Goal: Task Accomplishment & Management: Use online tool/utility

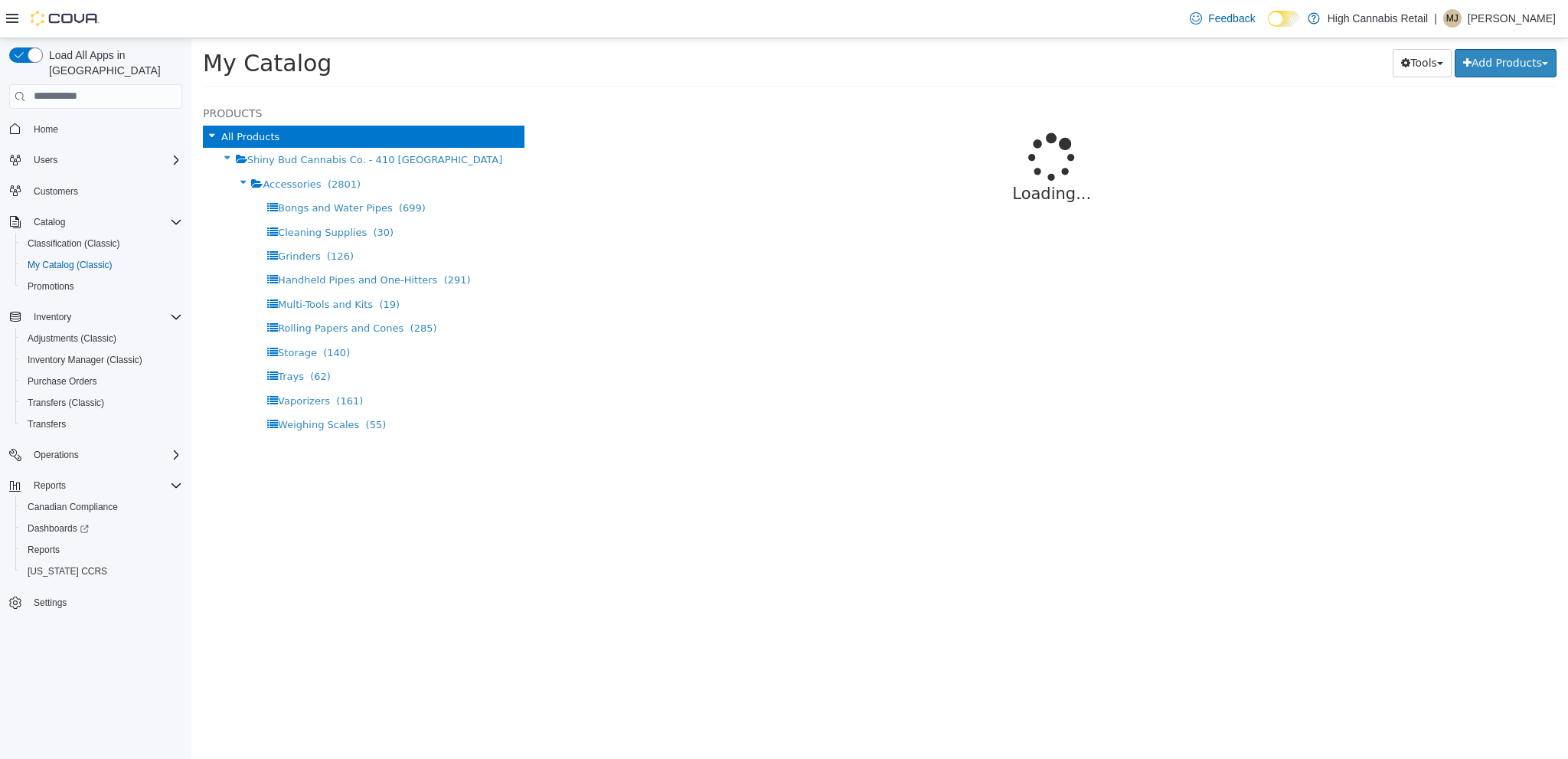
select select "**********"
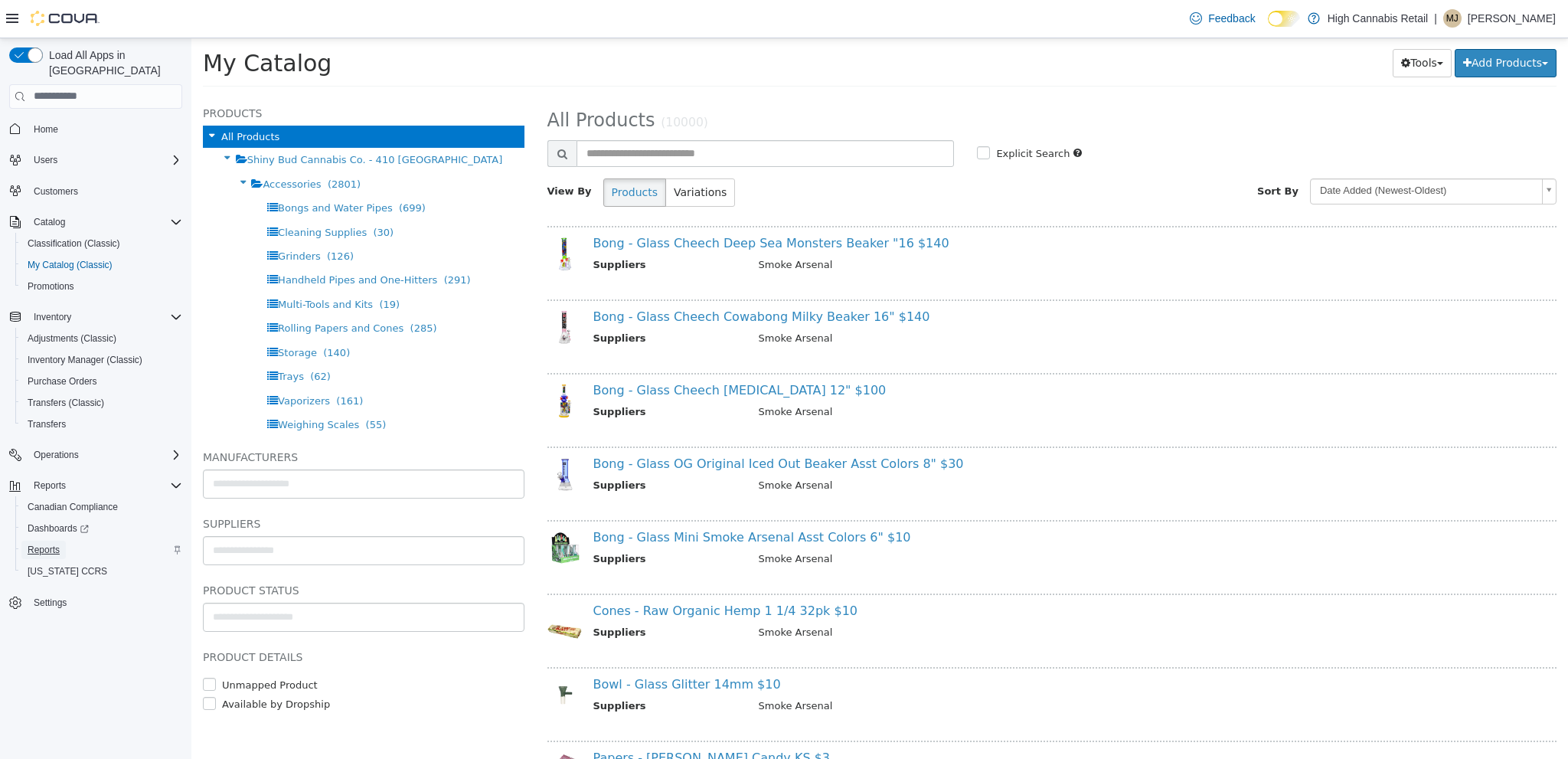
click at [55, 544] on span "Reports" at bounding box center [43, 550] width 32 height 13
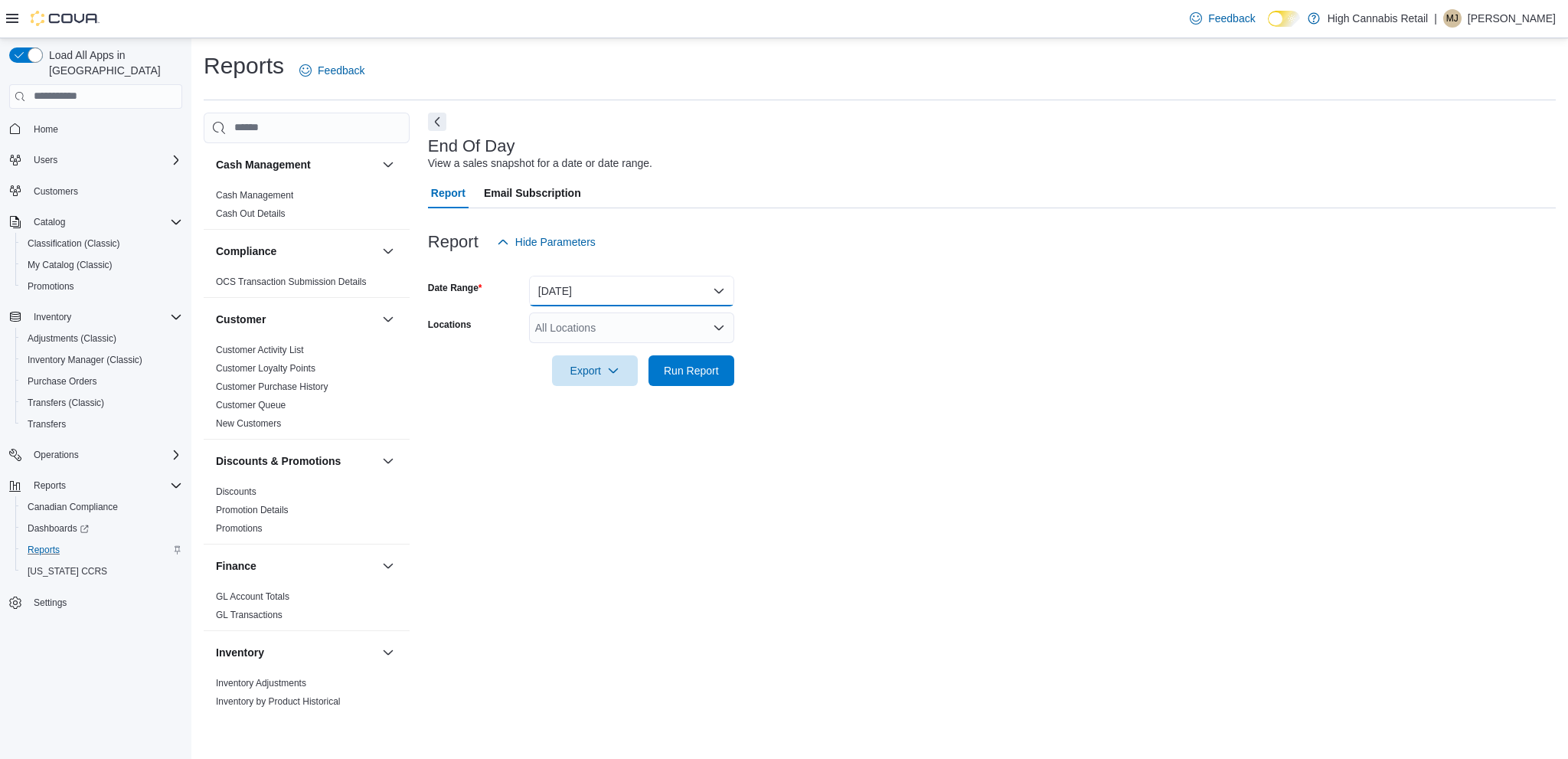
click at [617, 291] on button "[DATE]" at bounding box center [632, 291] width 206 height 31
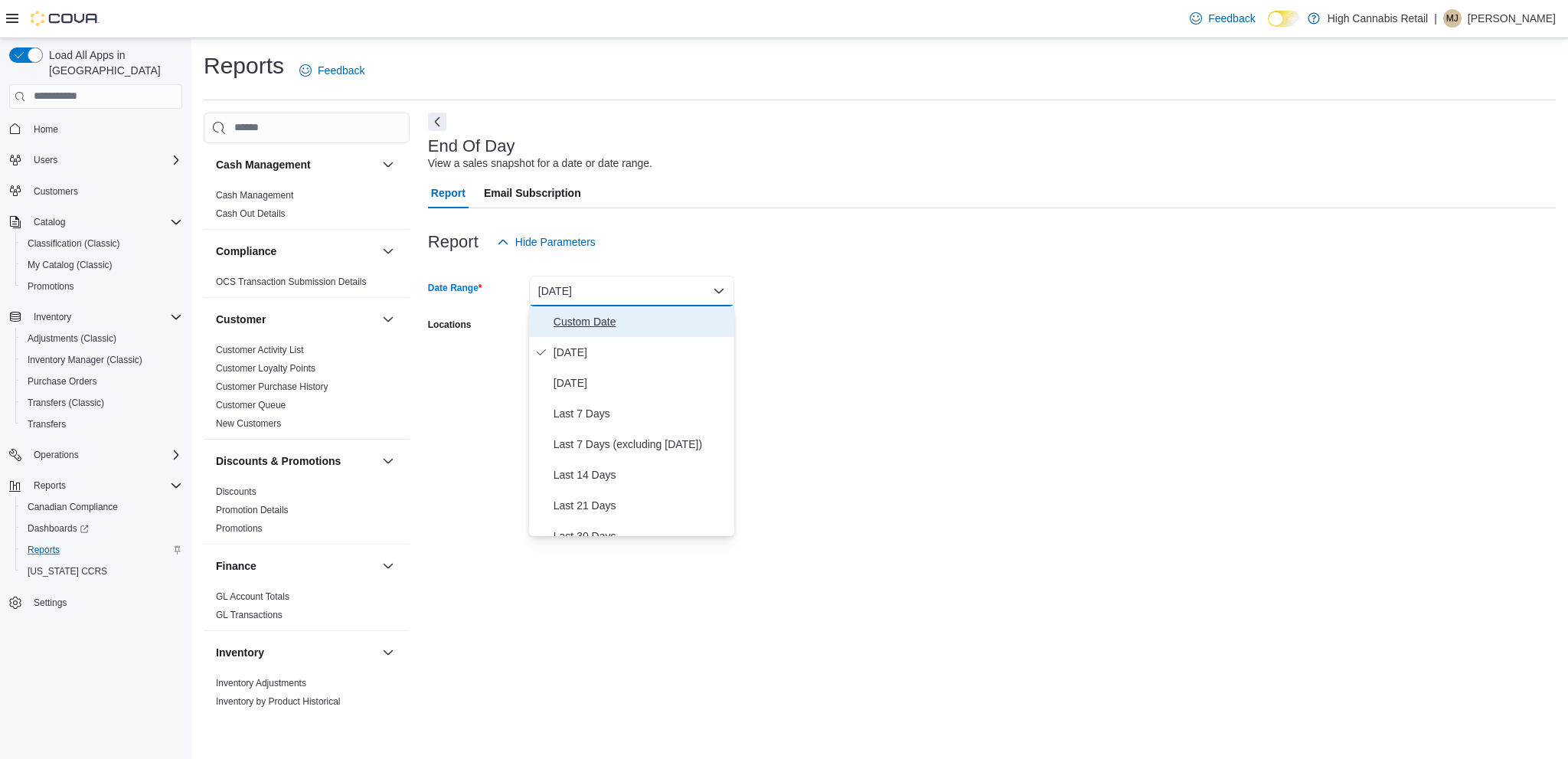
click at [576, 330] on button "Custom Date" at bounding box center [632, 321] width 206 height 31
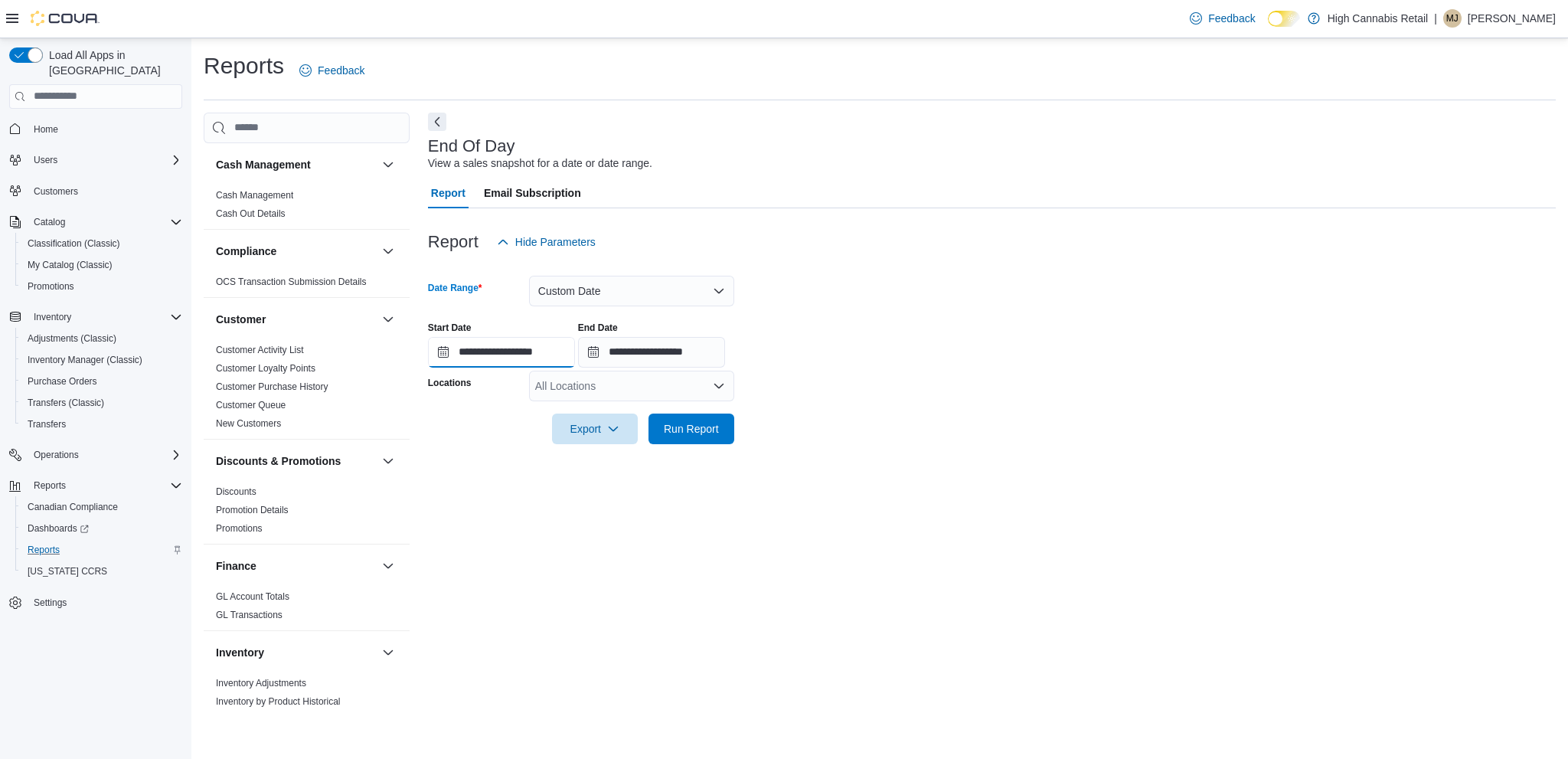
click at [529, 352] on input "**********" at bounding box center [501, 352] width 147 height 31
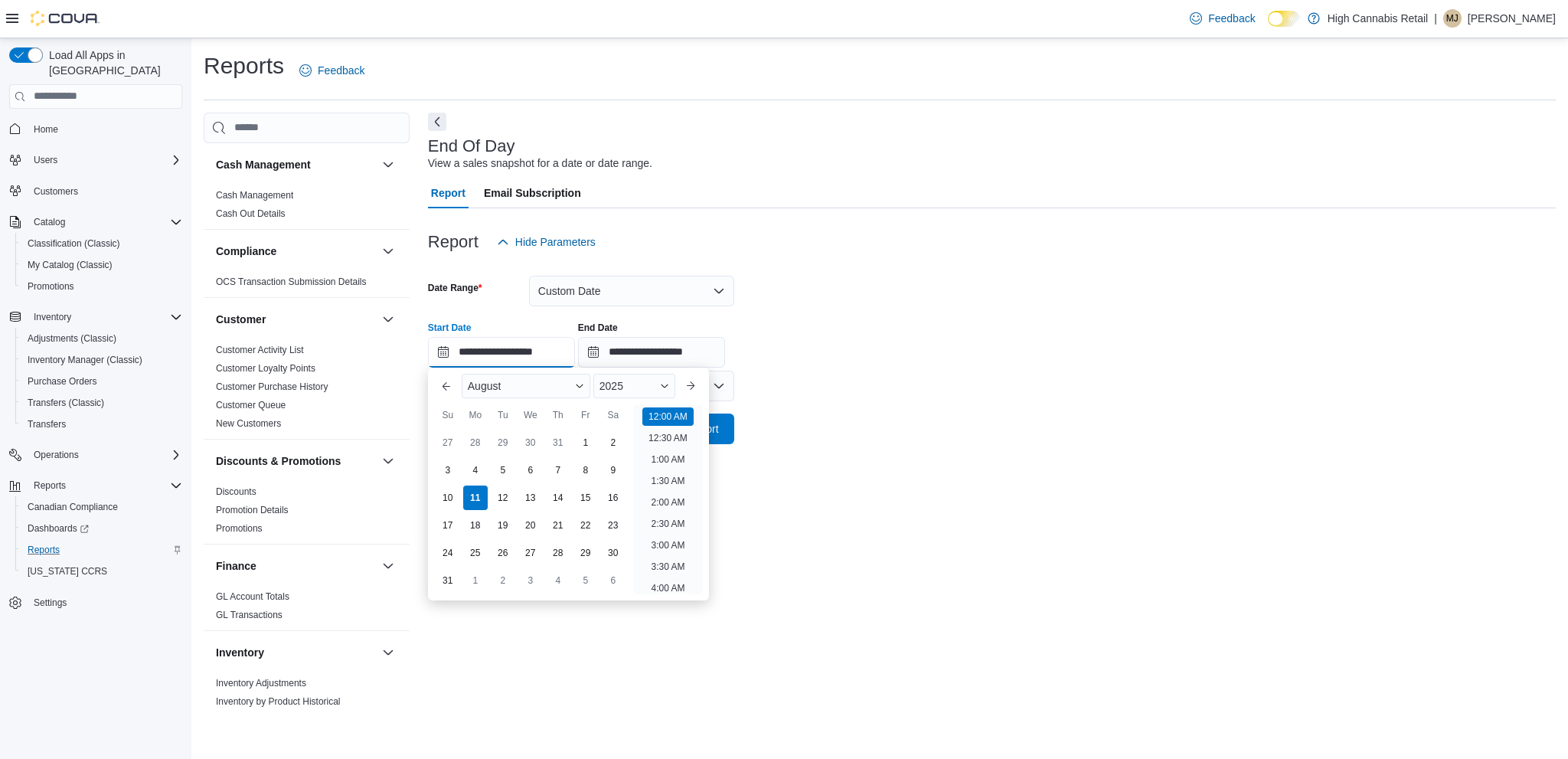
scroll to position [48, 0]
click at [587, 471] on div "8" at bounding box center [585, 470] width 27 height 27
type input "**********"
click at [644, 357] on input "**********" at bounding box center [652, 352] width 147 height 31
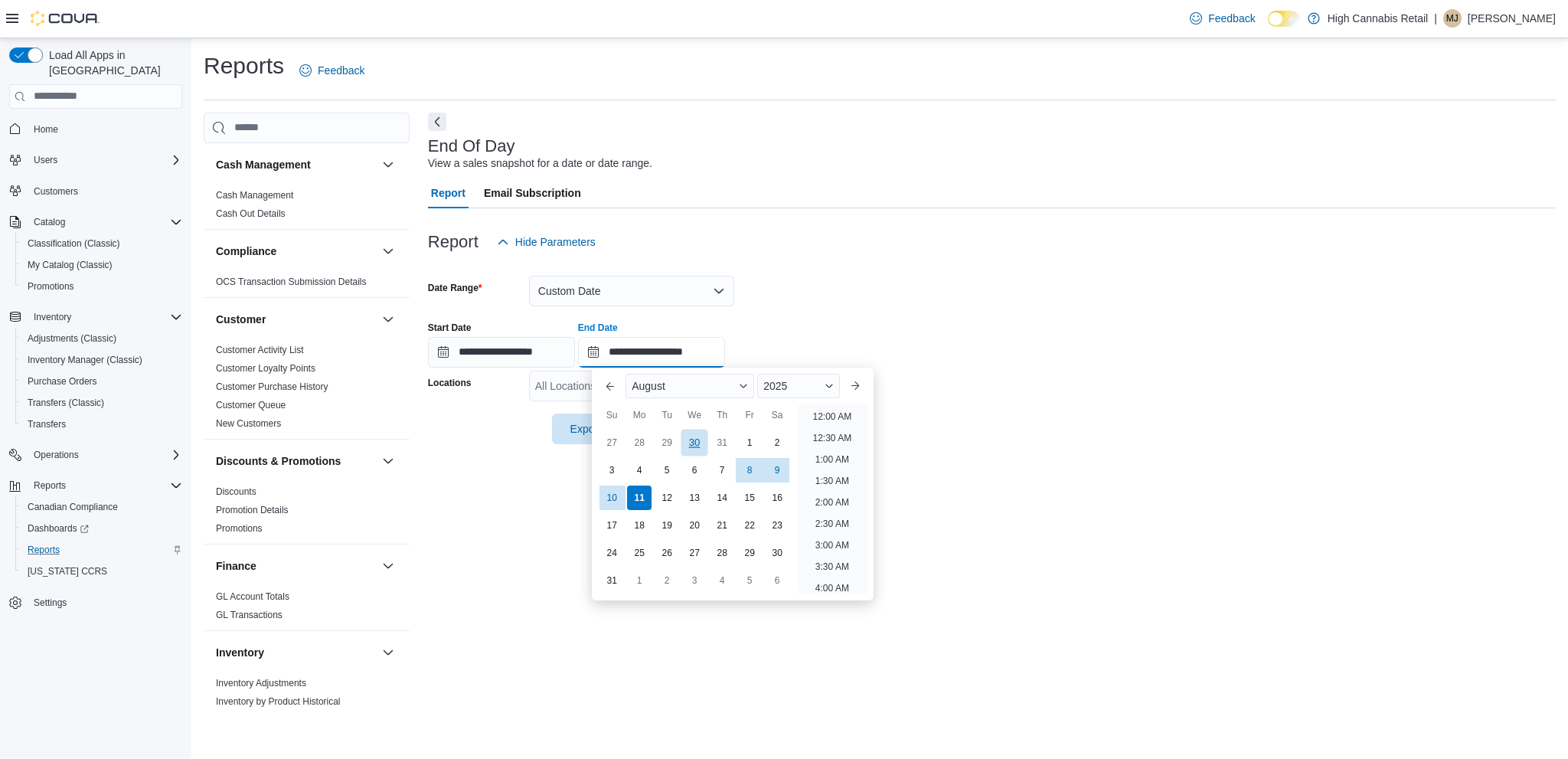
scroll to position [843, 0]
click at [756, 466] on div "8" at bounding box center [750, 470] width 27 height 27
type input "**********"
click at [815, 326] on div "**********" at bounding box center [992, 339] width 1128 height 59
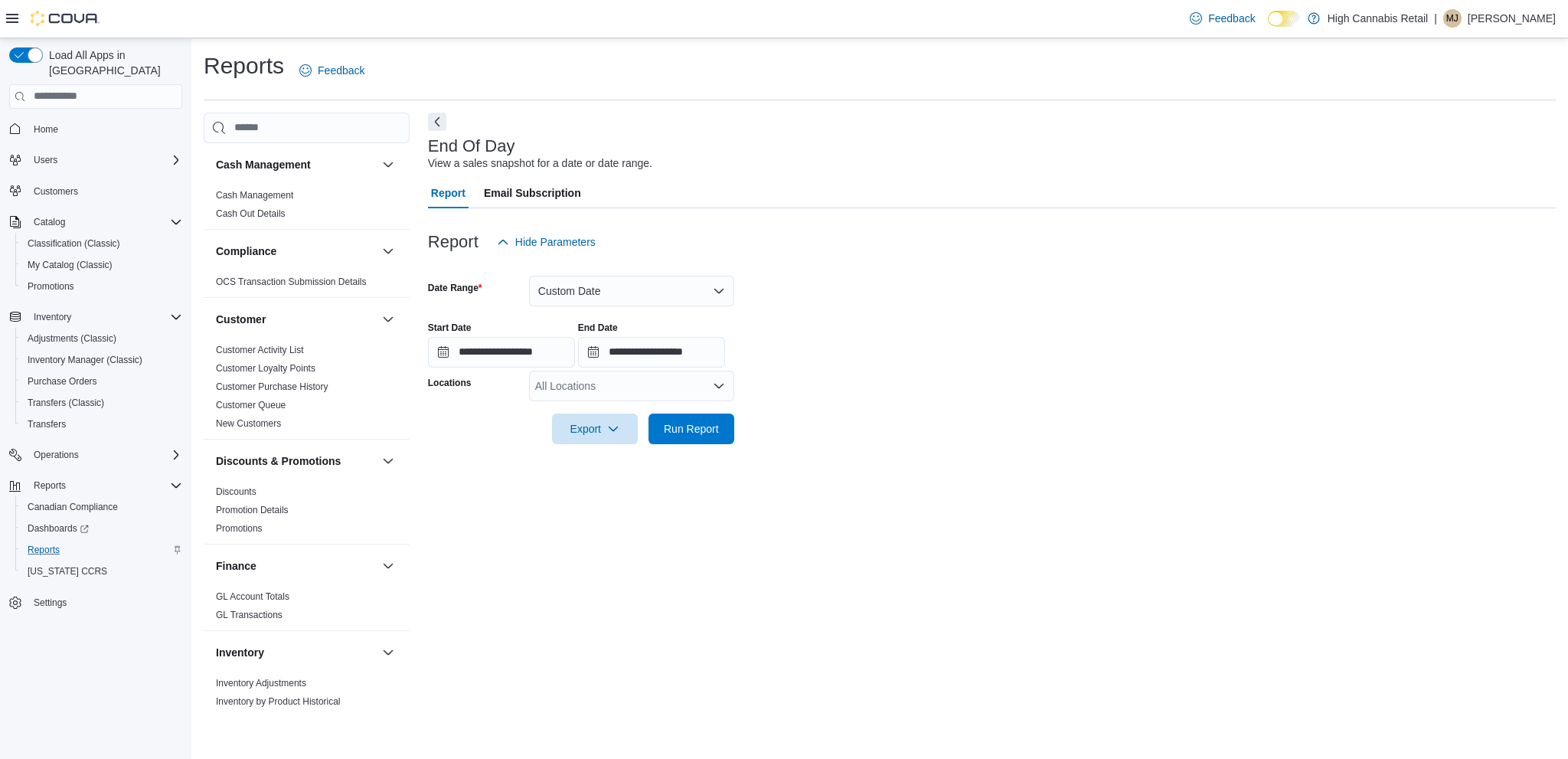
click at [647, 385] on div "All Locations" at bounding box center [632, 385] width 206 height 31
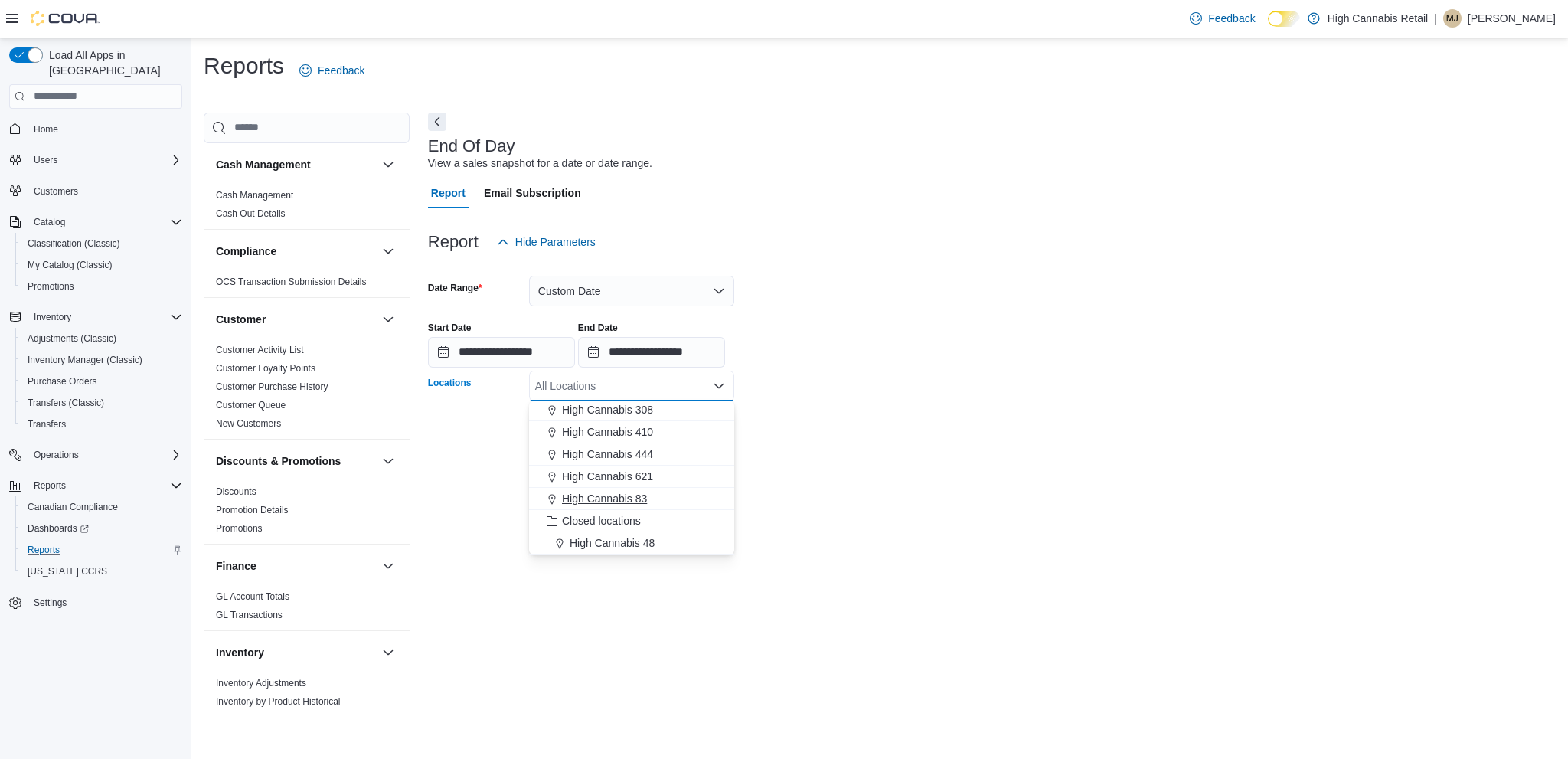
click at [640, 498] on span "High Cannabis 83" at bounding box center [605, 498] width 85 height 15
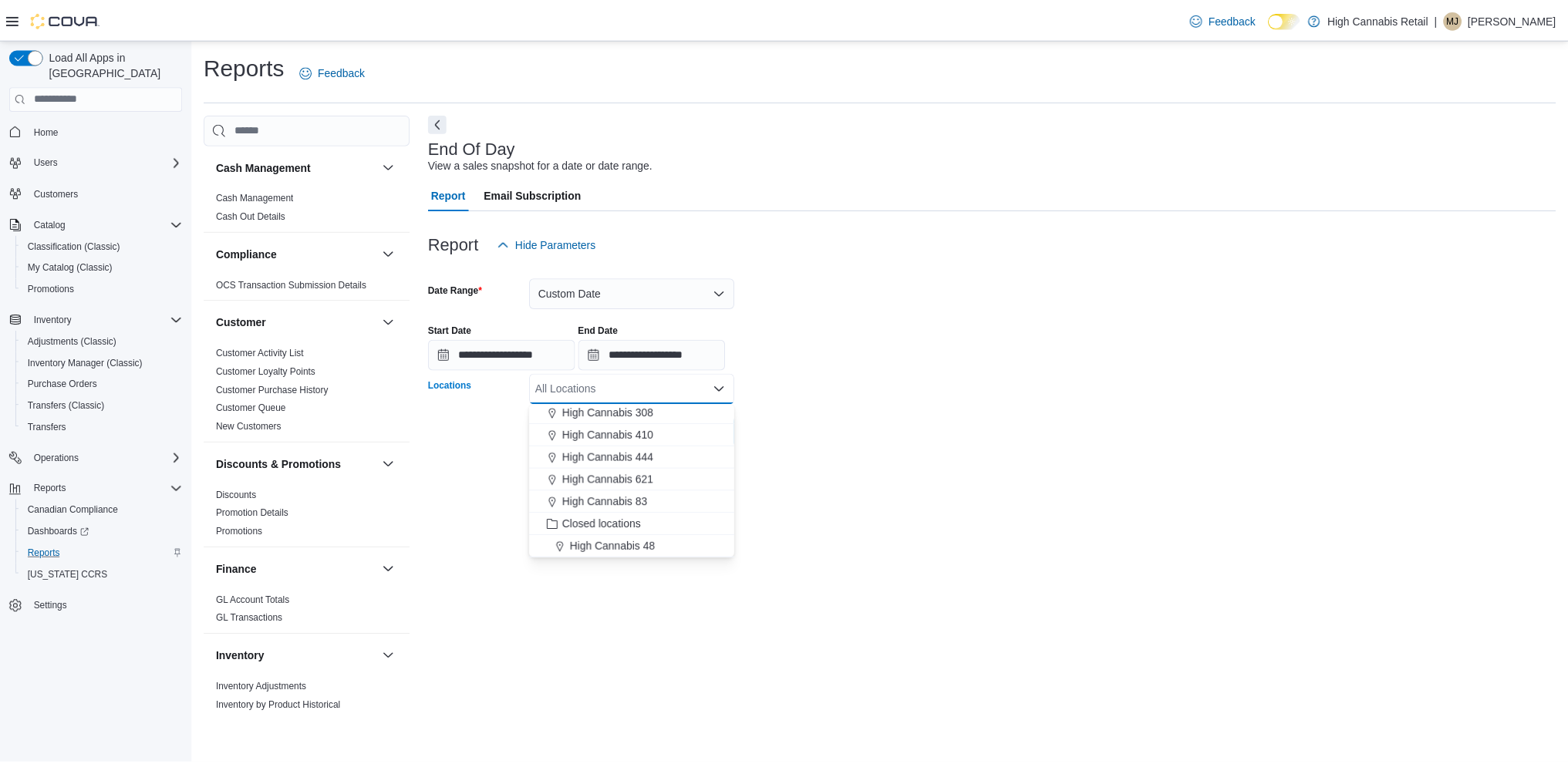
scroll to position [69, 0]
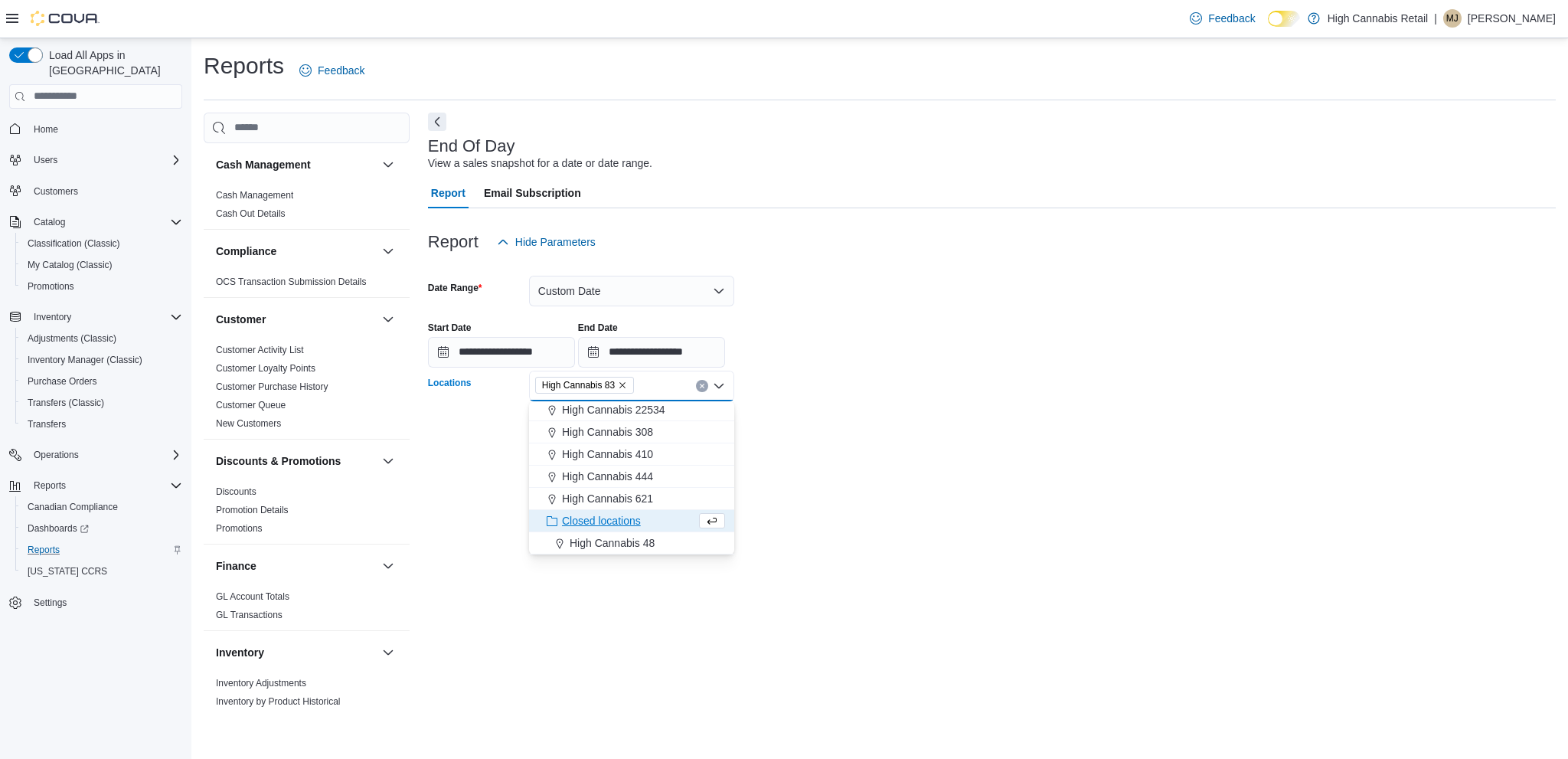
drag, startPoint x: 839, startPoint y: 371, endPoint x: 809, endPoint y: 393, distance: 37.2
click at [841, 372] on form "**********" at bounding box center [992, 351] width 1128 height 187
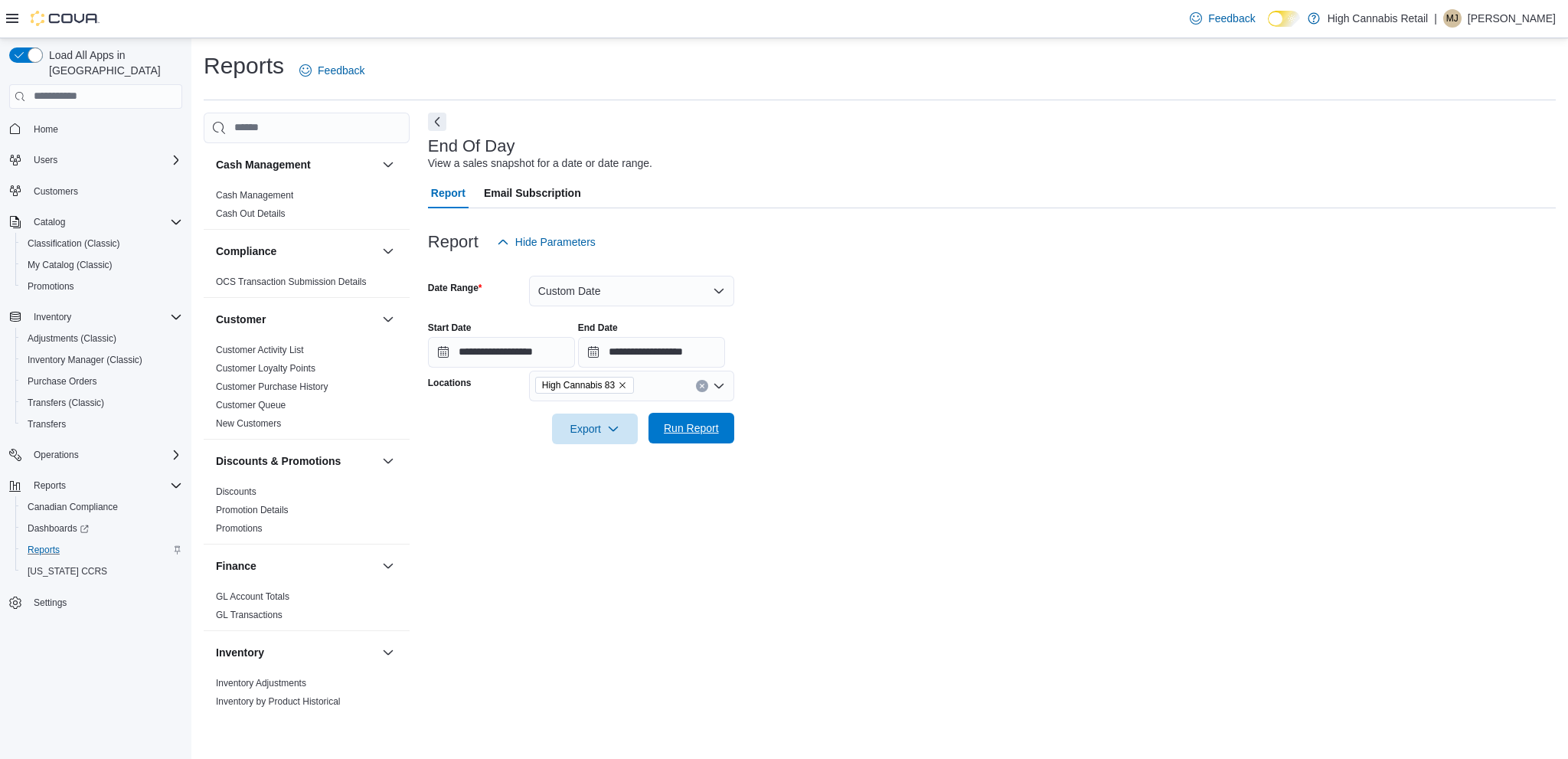
click at [709, 432] on span "Run Report" at bounding box center [691, 428] width 55 height 15
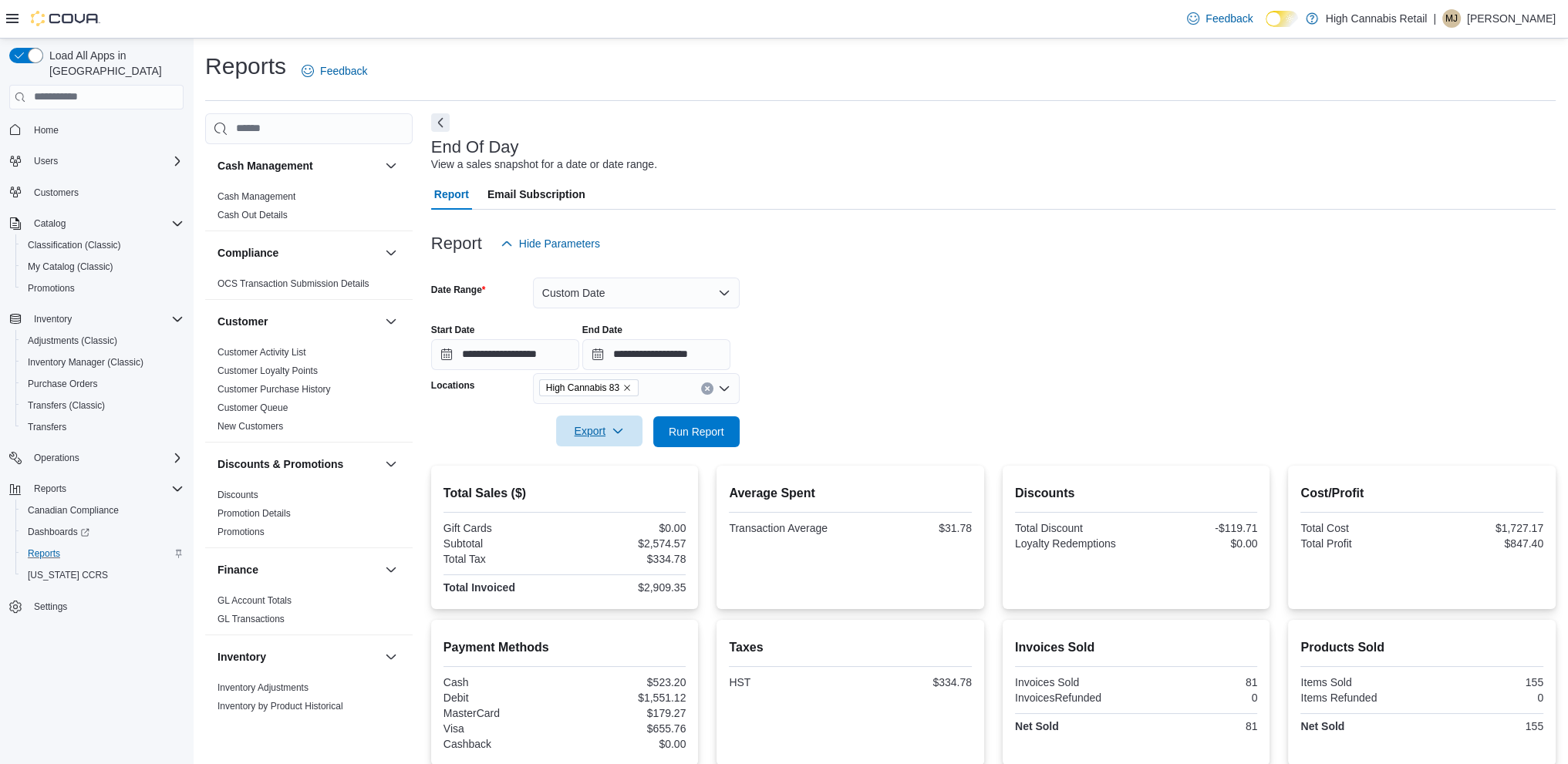
click at [615, 440] on span "Export" at bounding box center [599, 431] width 68 height 31
click at [612, 491] on span "Export to Pdf" at bounding box center [601, 493] width 69 height 13
click at [636, 304] on button "Custom Date" at bounding box center [636, 293] width 207 height 31
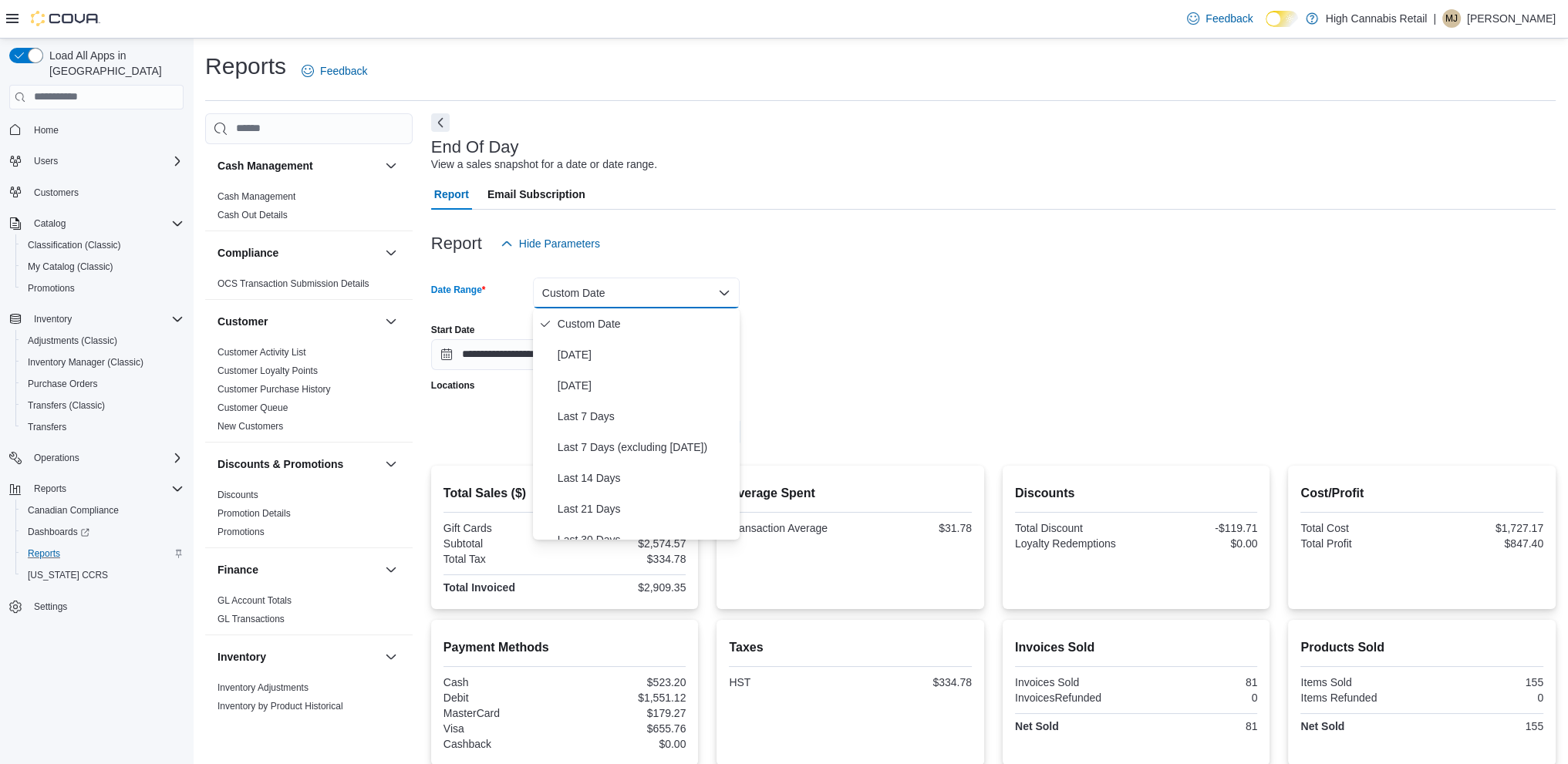
click at [867, 224] on div at bounding box center [993, 219] width 1124 height 19
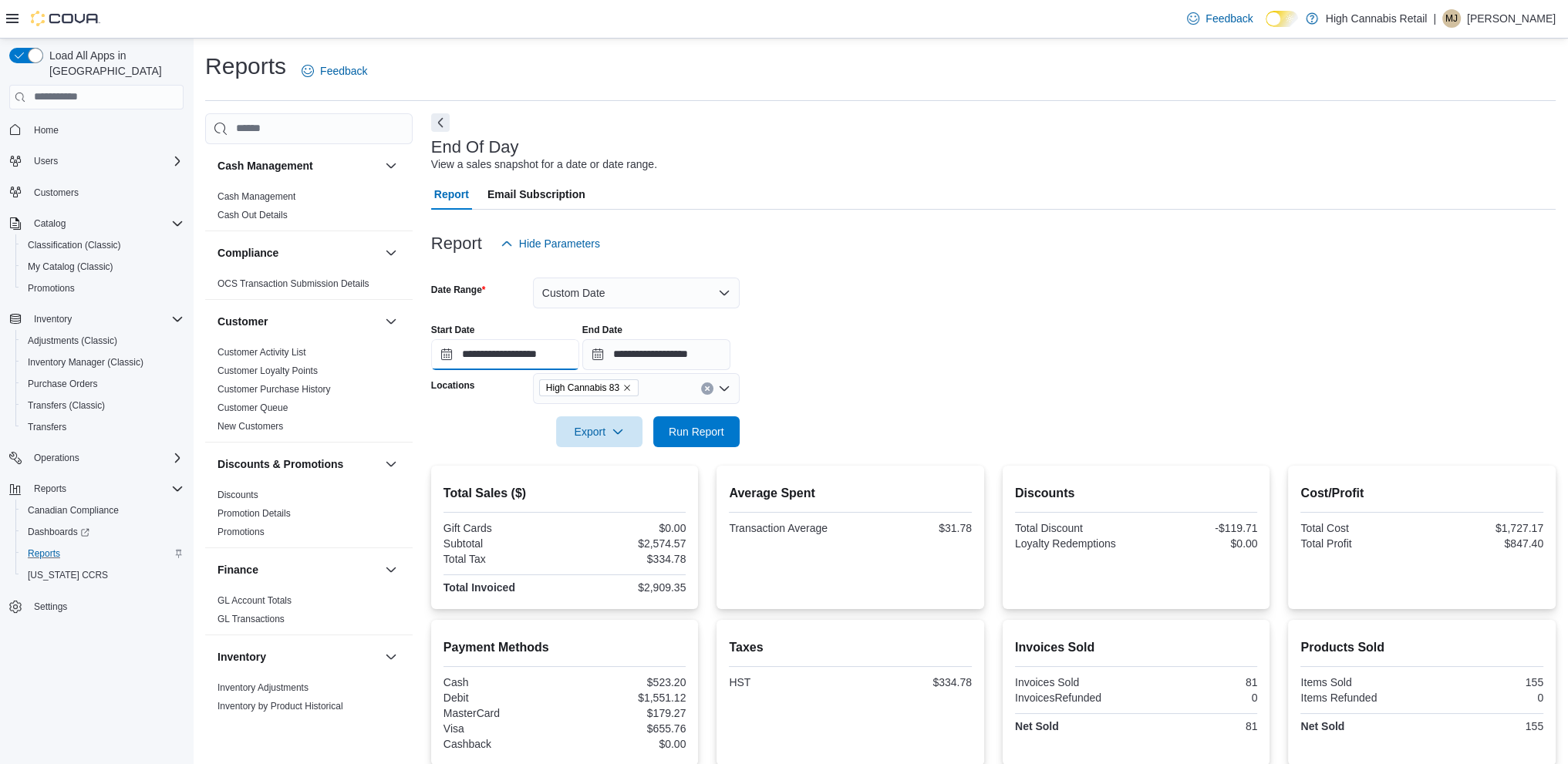
click at [490, 350] on input "**********" at bounding box center [505, 354] width 148 height 31
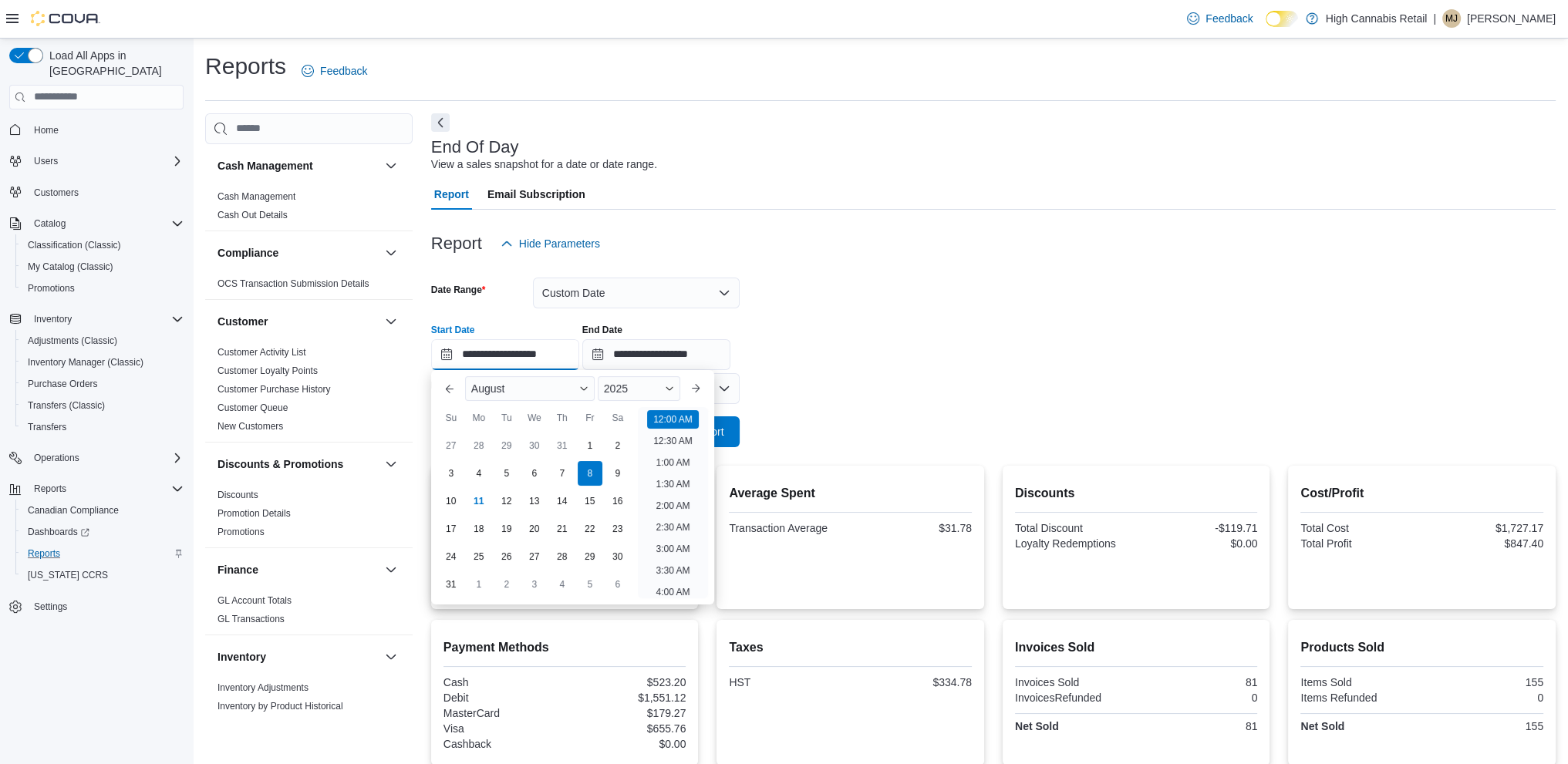
scroll to position [48, 0]
click at [627, 472] on div "9" at bounding box center [617, 473] width 27 height 27
type input "**********"
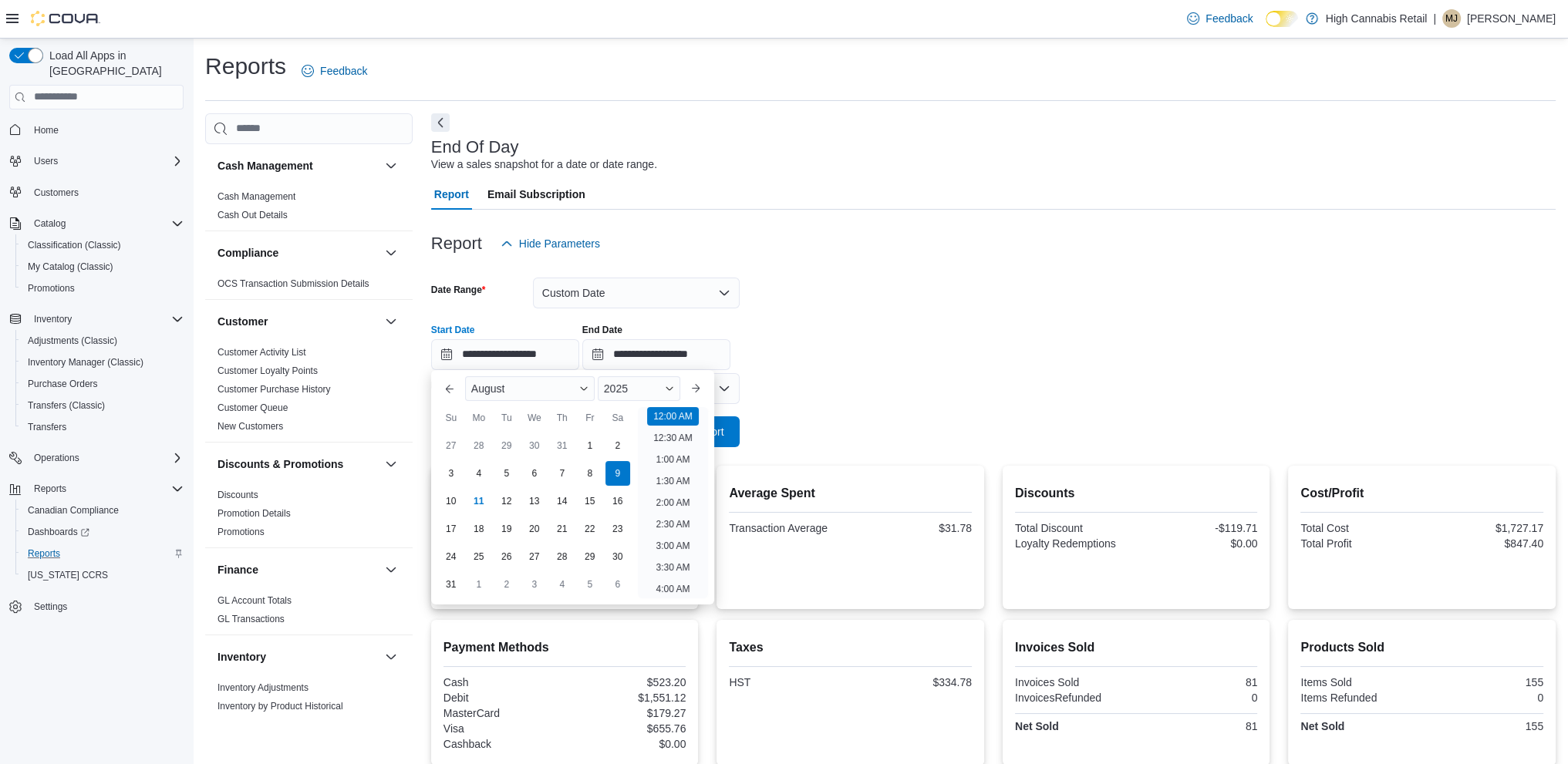
click at [966, 209] on div "Report Email Subscription" at bounding box center [993, 194] width 1124 height 31
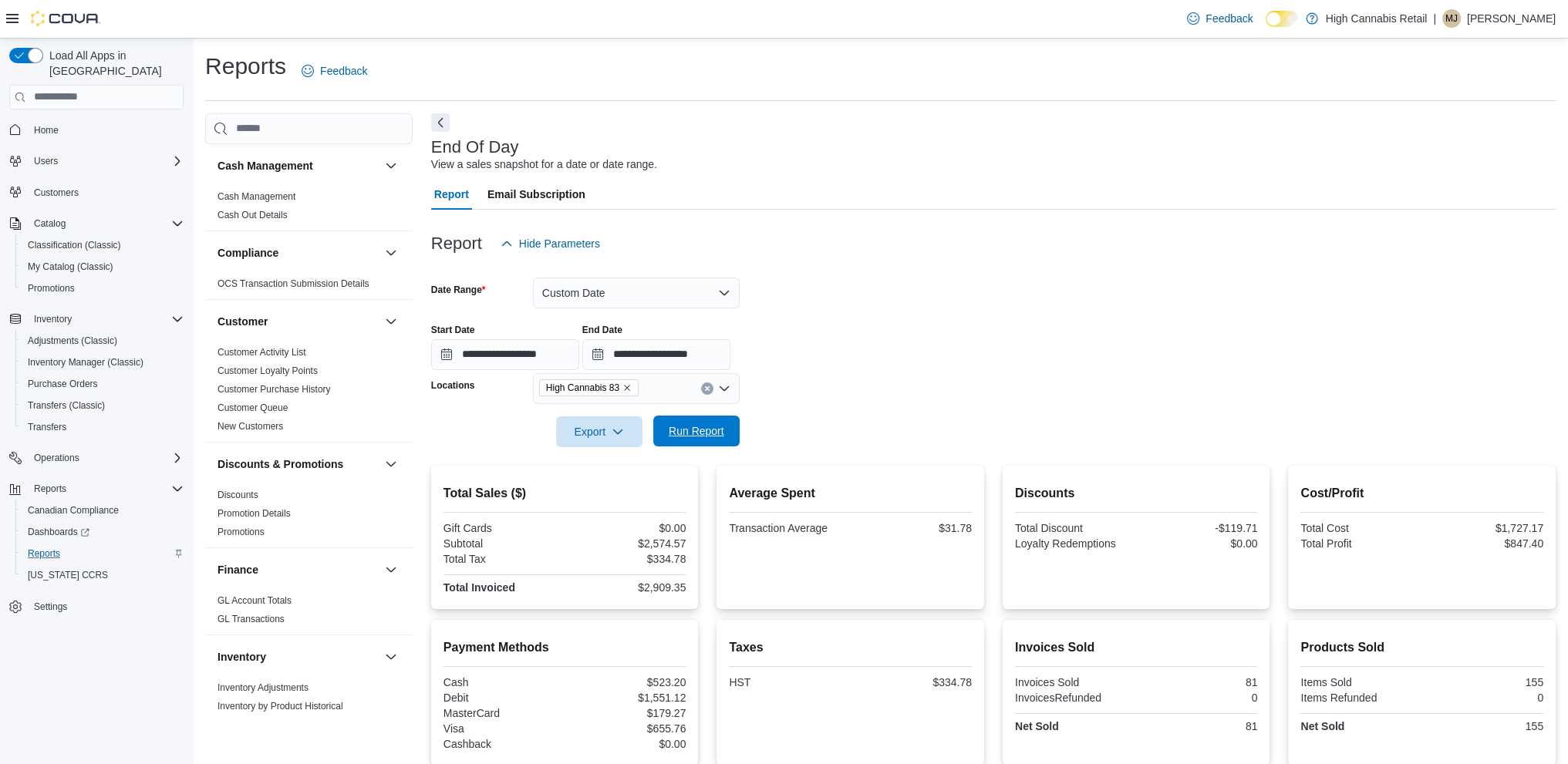
click at [705, 433] on span "Run Report" at bounding box center [696, 431] width 56 height 15
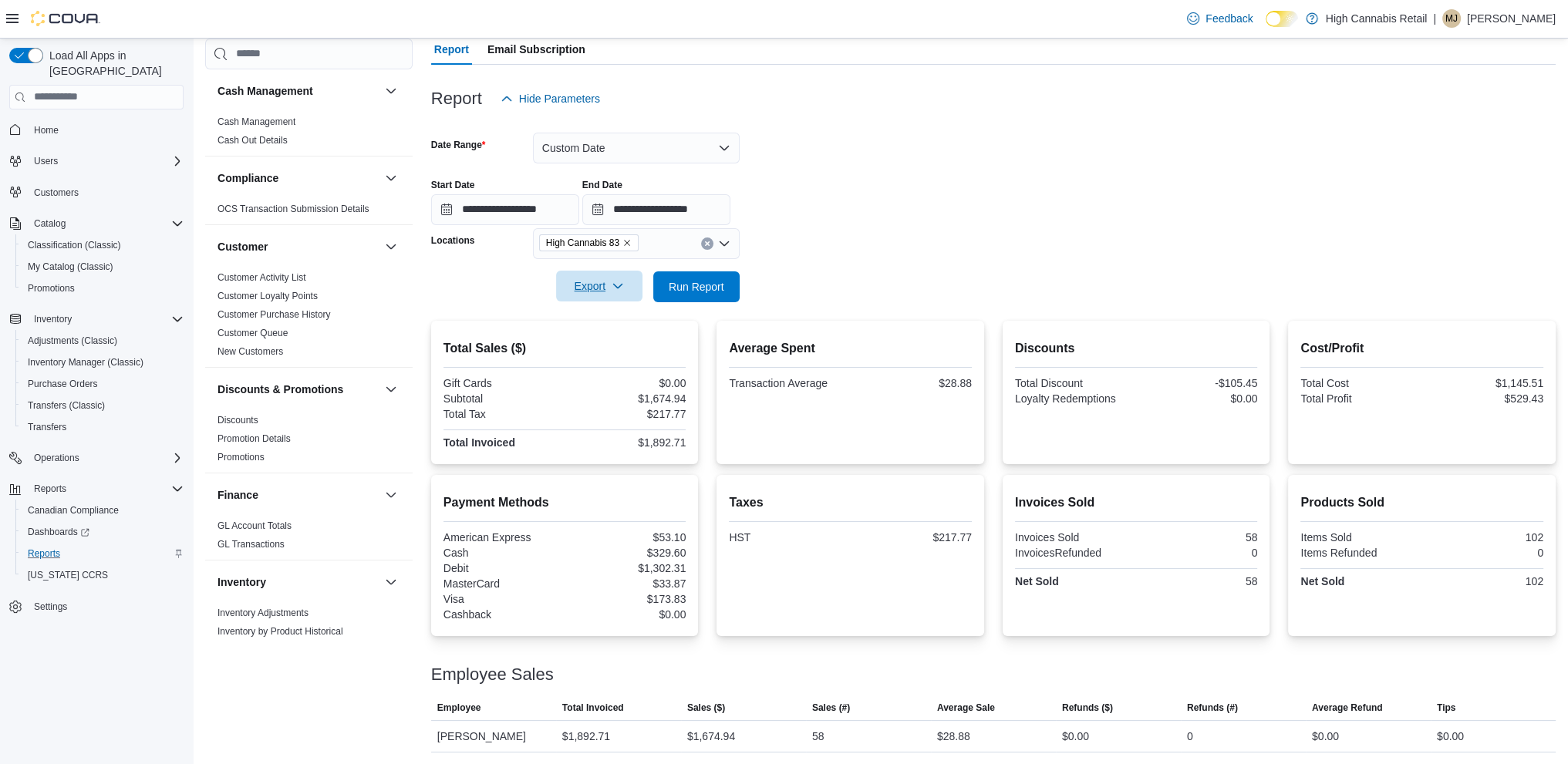
click at [621, 290] on icon "button" at bounding box center [618, 286] width 13 height 13
click at [616, 354] on span "Export to Pdf" at bounding box center [601, 348] width 69 height 13
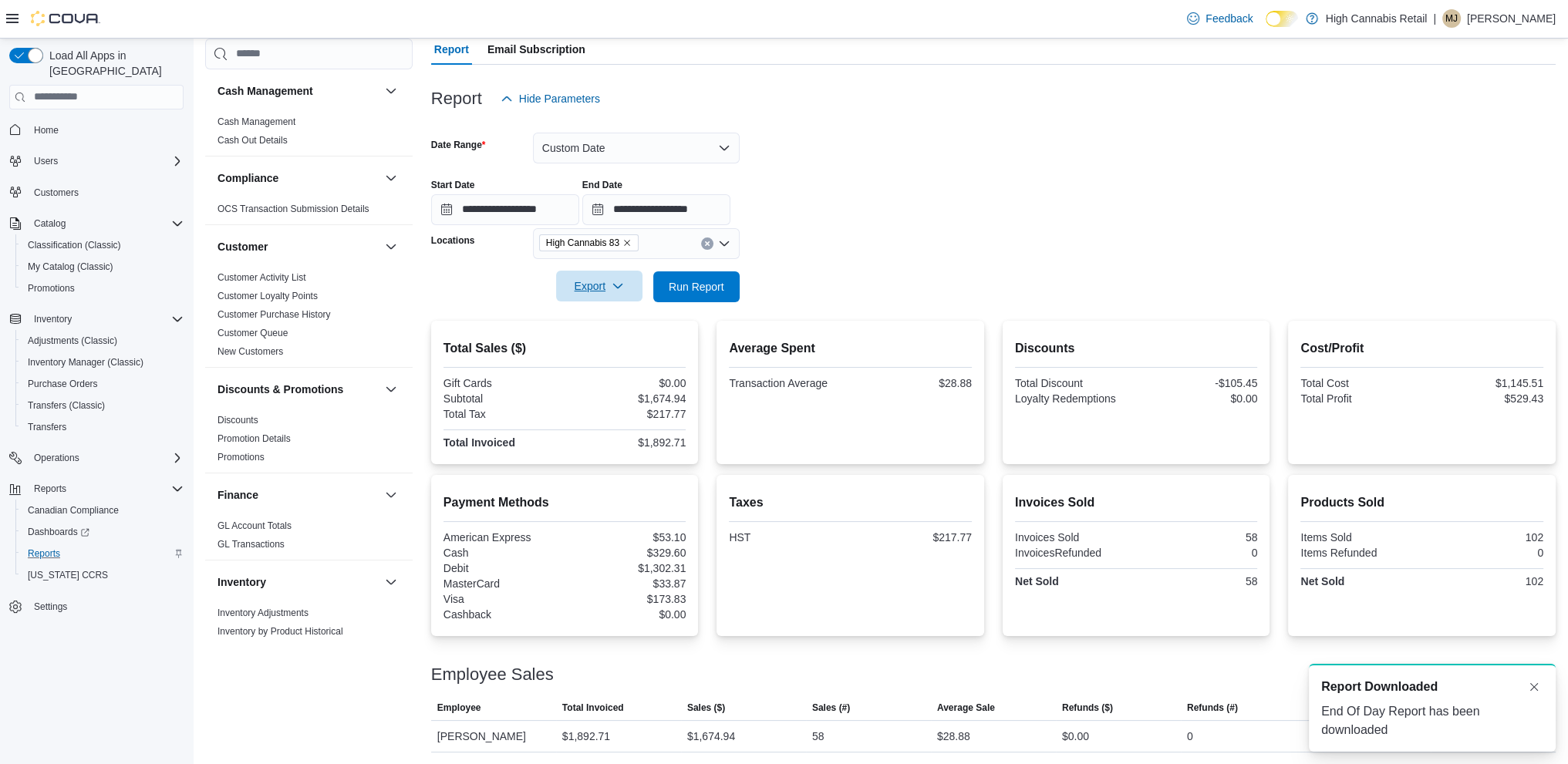
scroll to position [0, 0]
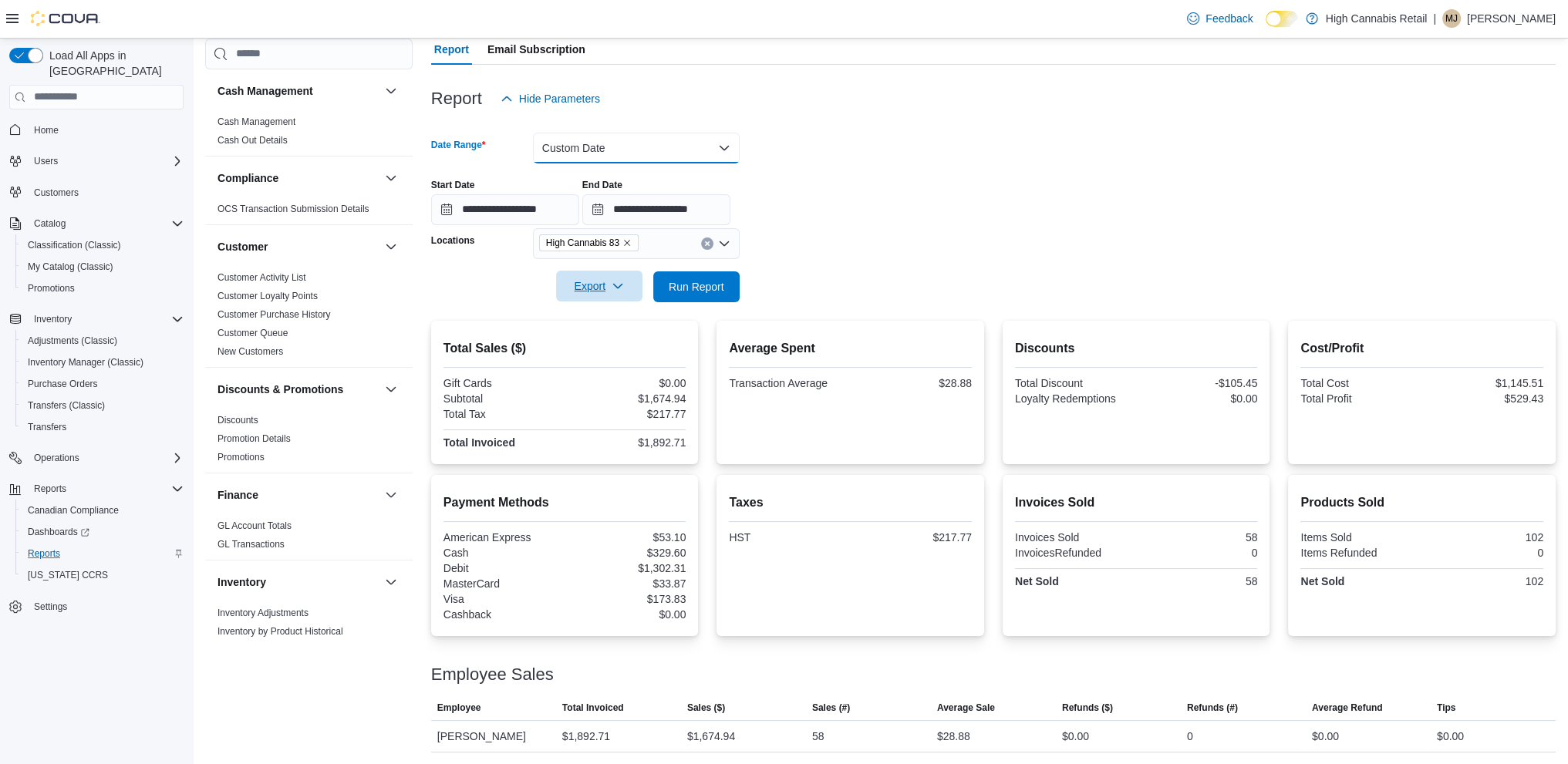
click at [686, 138] on button "Custom Date" at bounding box center [636, 148] width 207 height 31
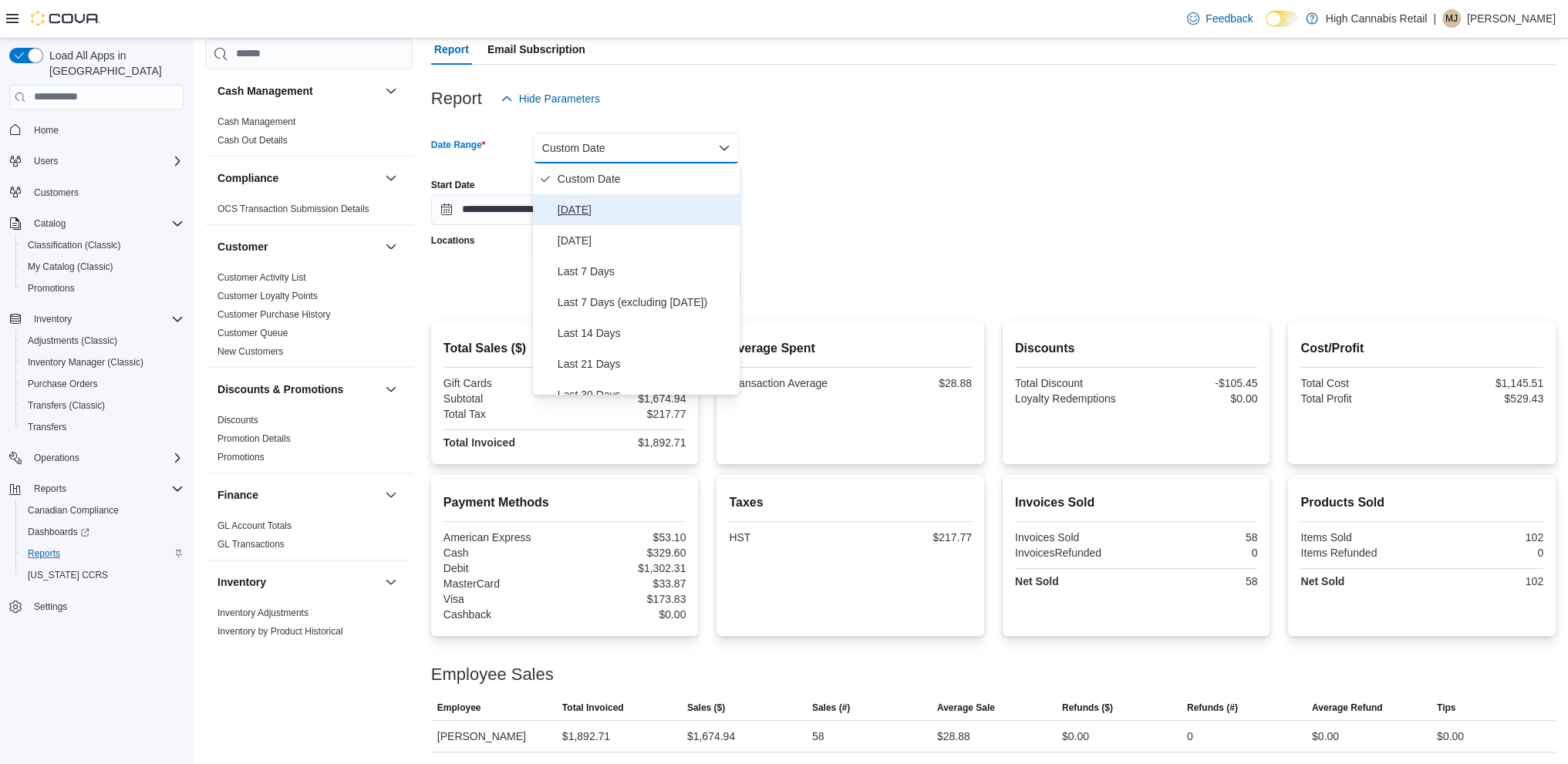
click at [597, 216] on span "[DATE]" at bounding box center [645, 210] width 176 height 19
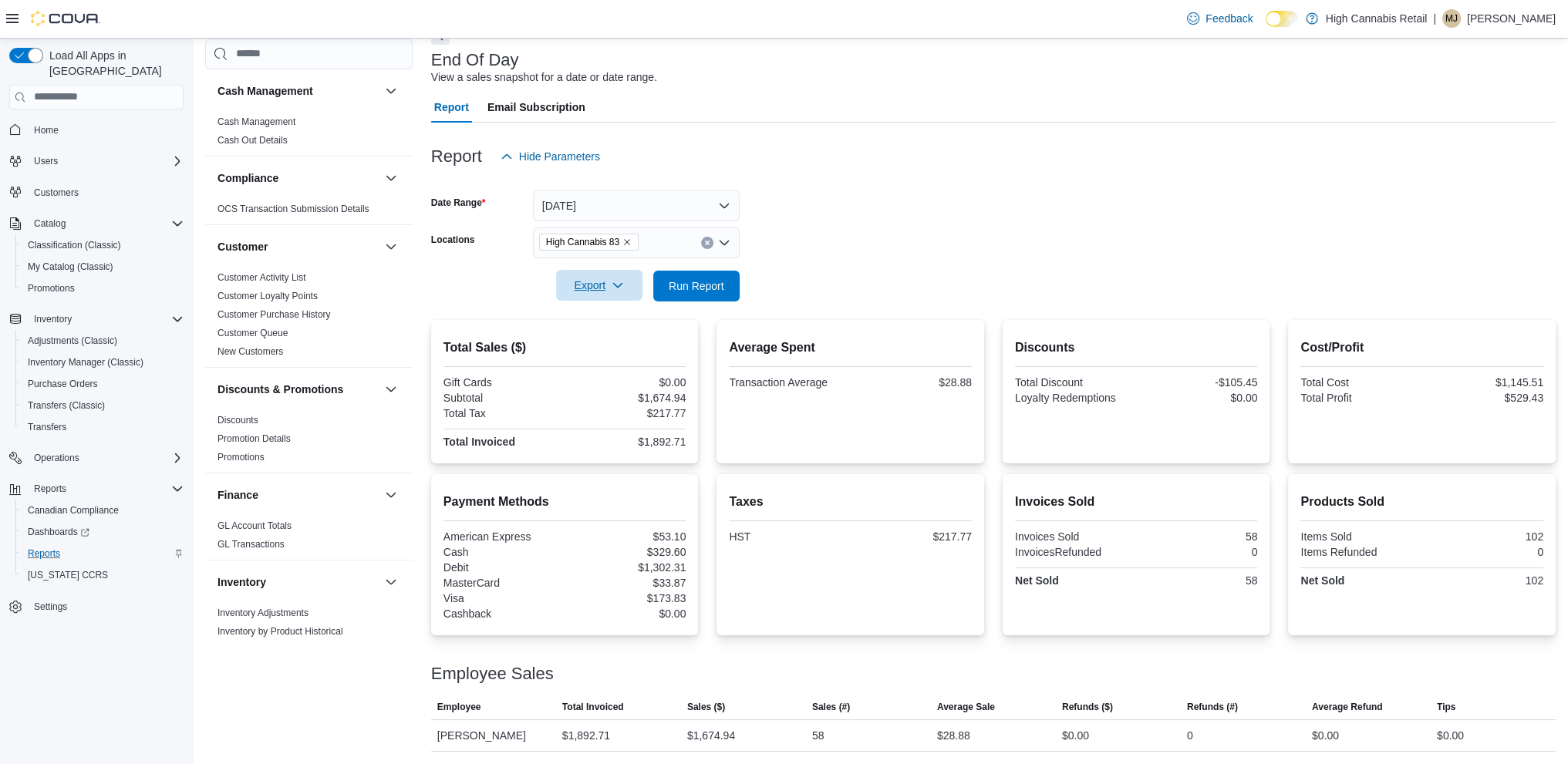
scroll to position [87, 0]
click at [604, 200] on button "[DATE]" at bounding box center [636, 206] width 207 height 31
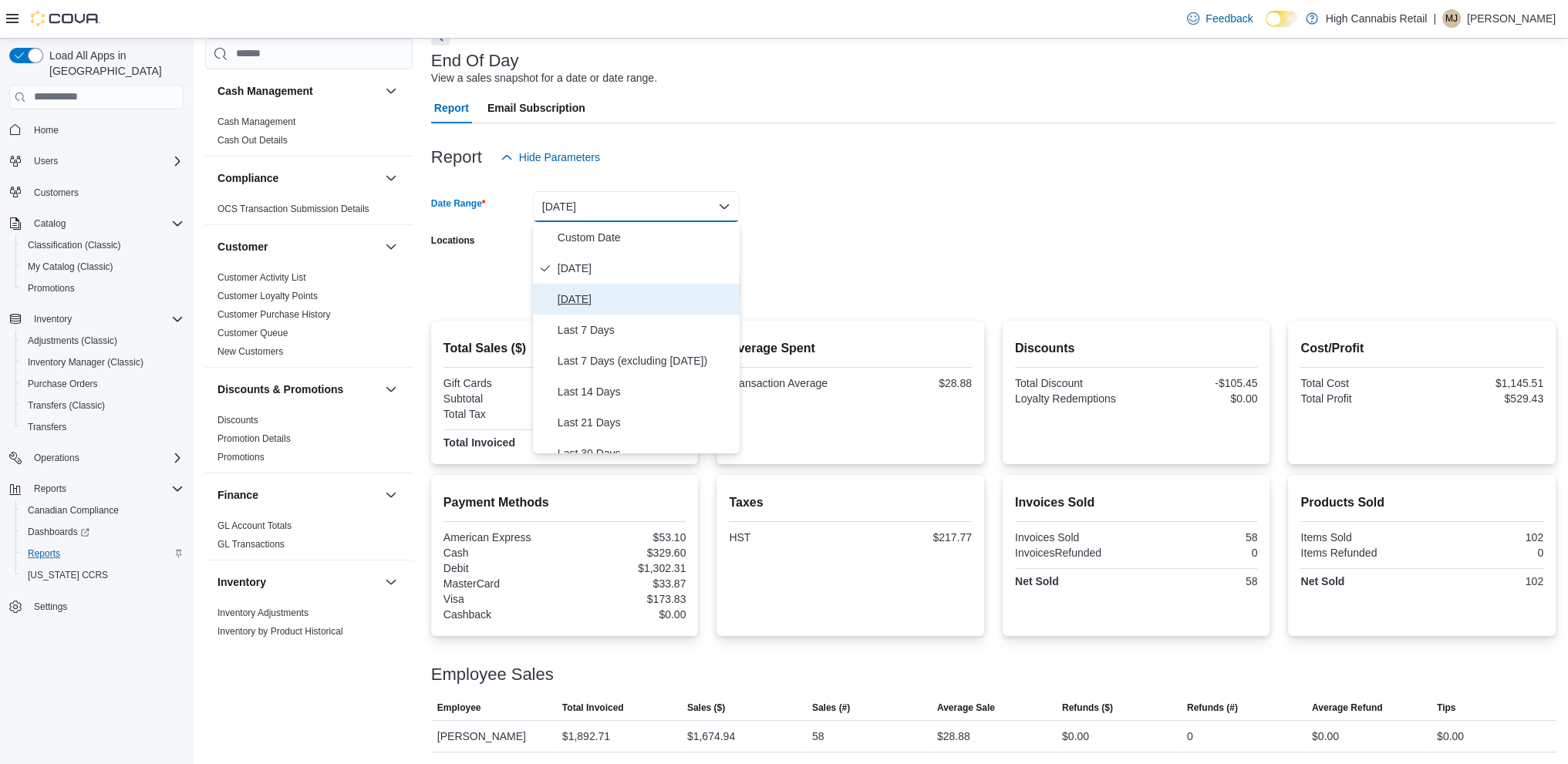
click at [586, 287] on button "[DATE]" at bounding box center [636, 299] width 207 height 31
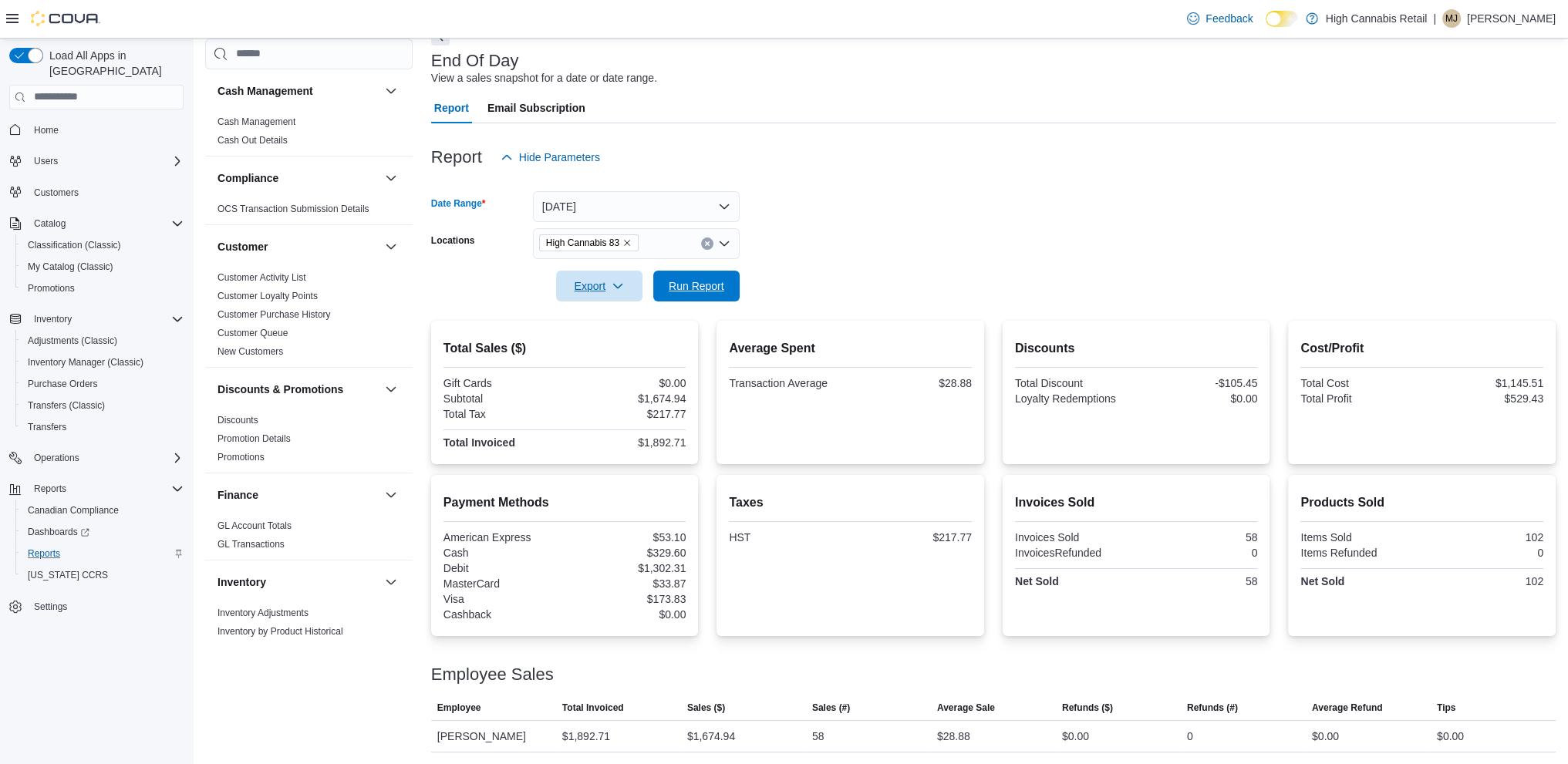
click at [704, 283] on span "Run Report" at bounding box center [696, 286] width 56 height 15
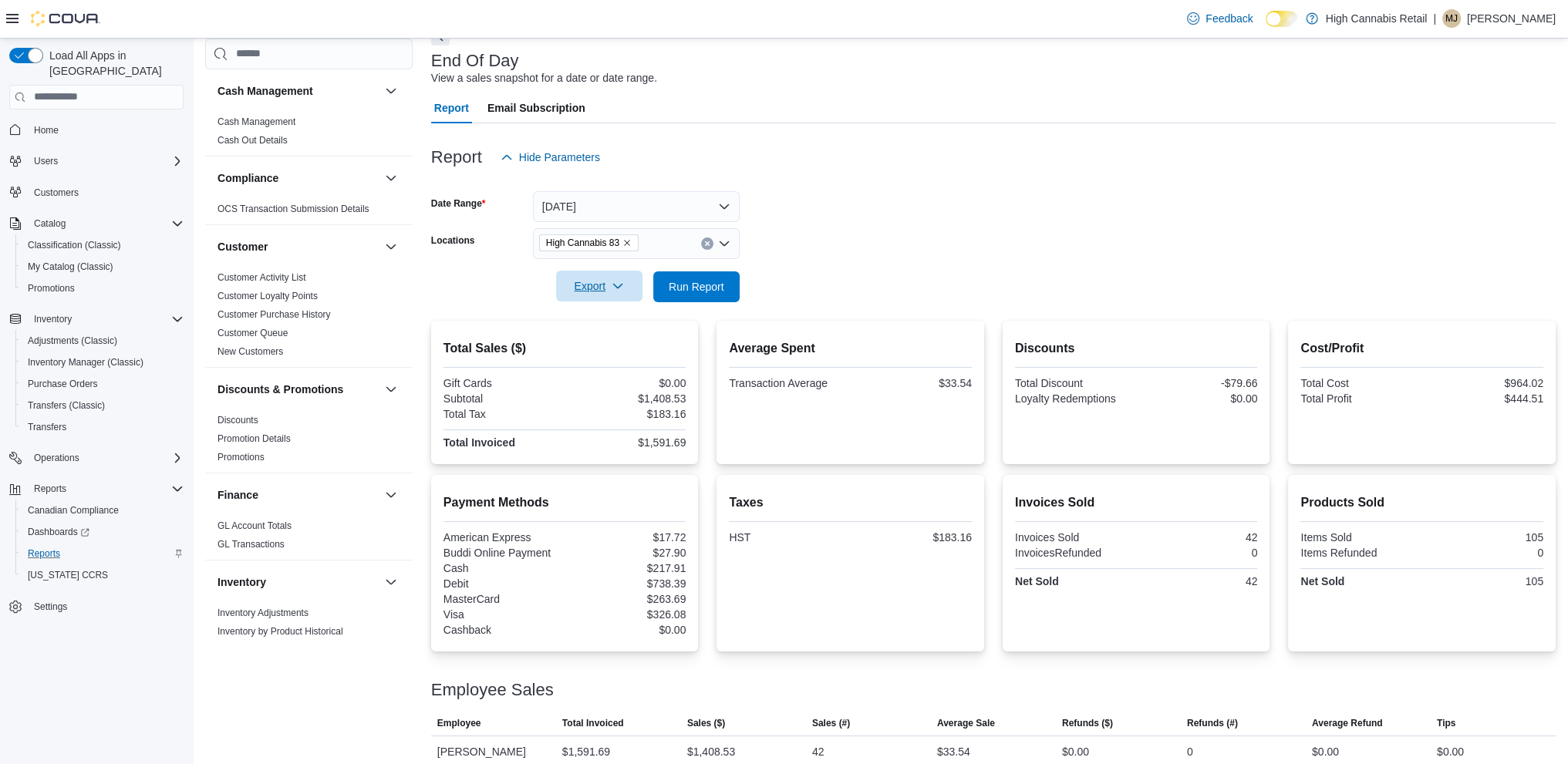
click at [600, 299] on span "Export" at bounding box center [599, 286] width 68 height 31
click at [589, 357] on button "Export to Pdf" at bounding box center [601, 348] width 88 height 31
click at [721, 208] on button "[DATE]" at bounding box center [636, 206] width 207 height 31
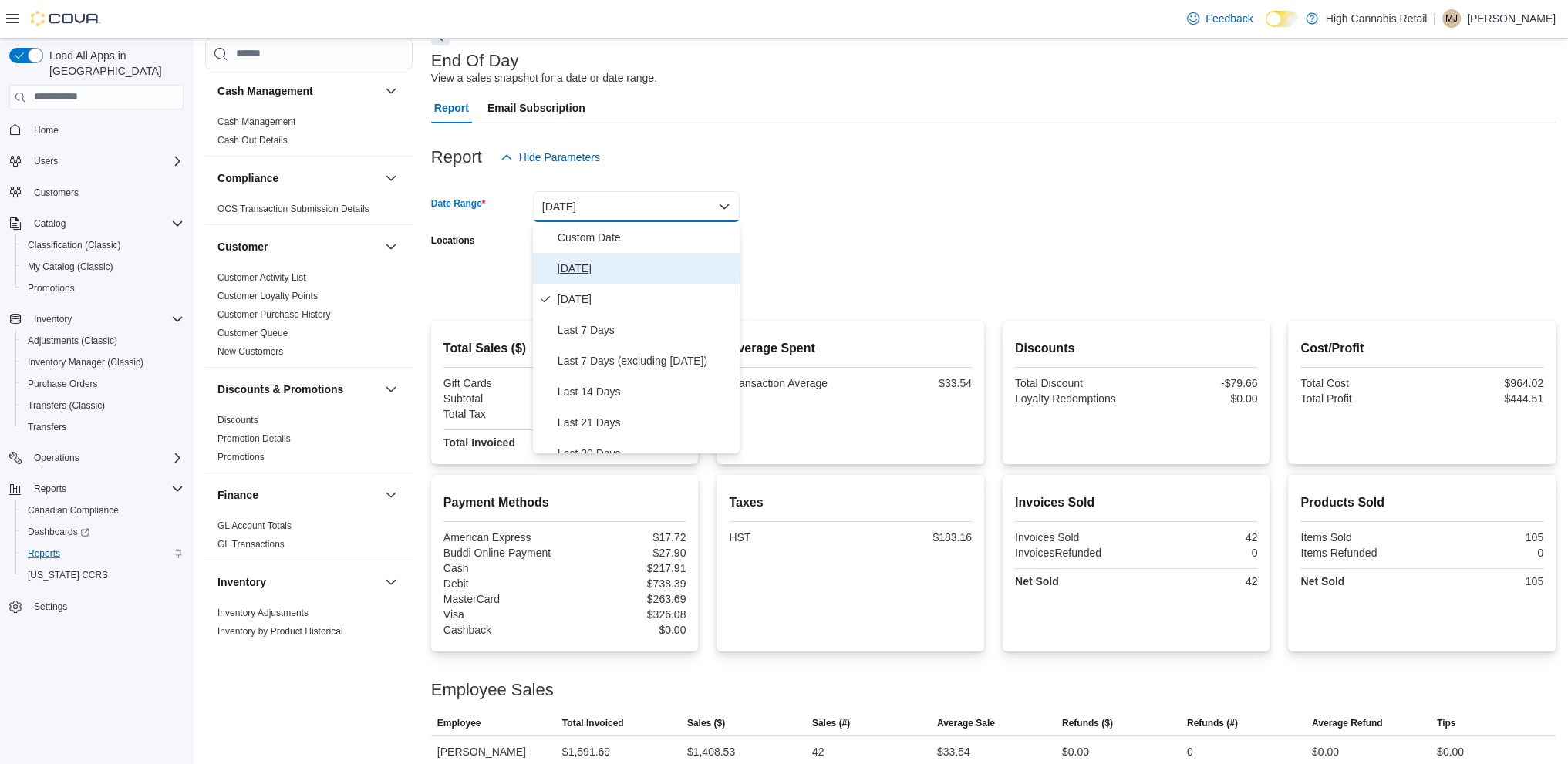
click at [550, 268] on icon "Select listbox" at bounding box center [545, 268] width 13 height 13
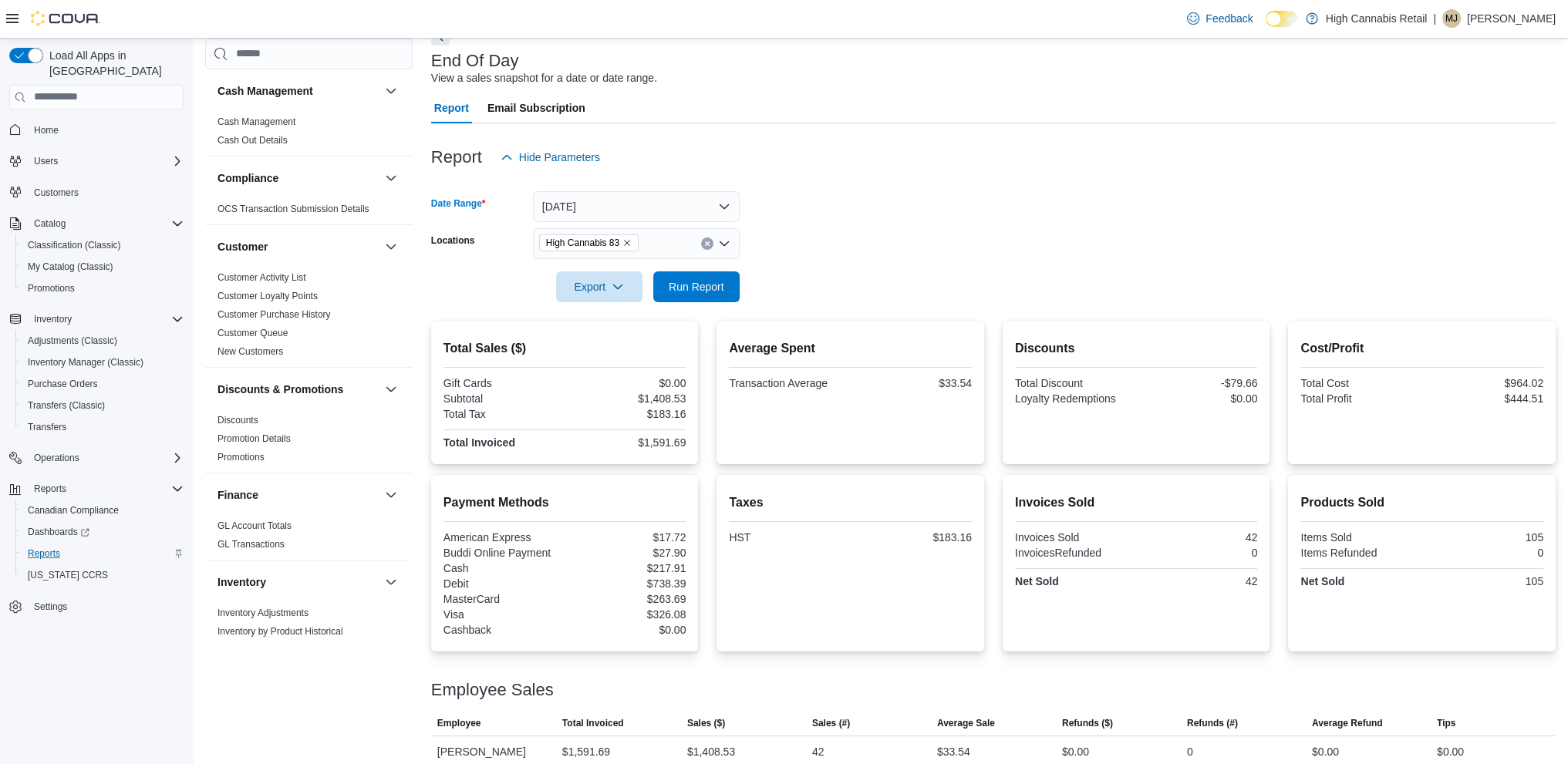
click at [704, 245] on icon "Clear input" at bounding box center [707, 243] width 6 height 6
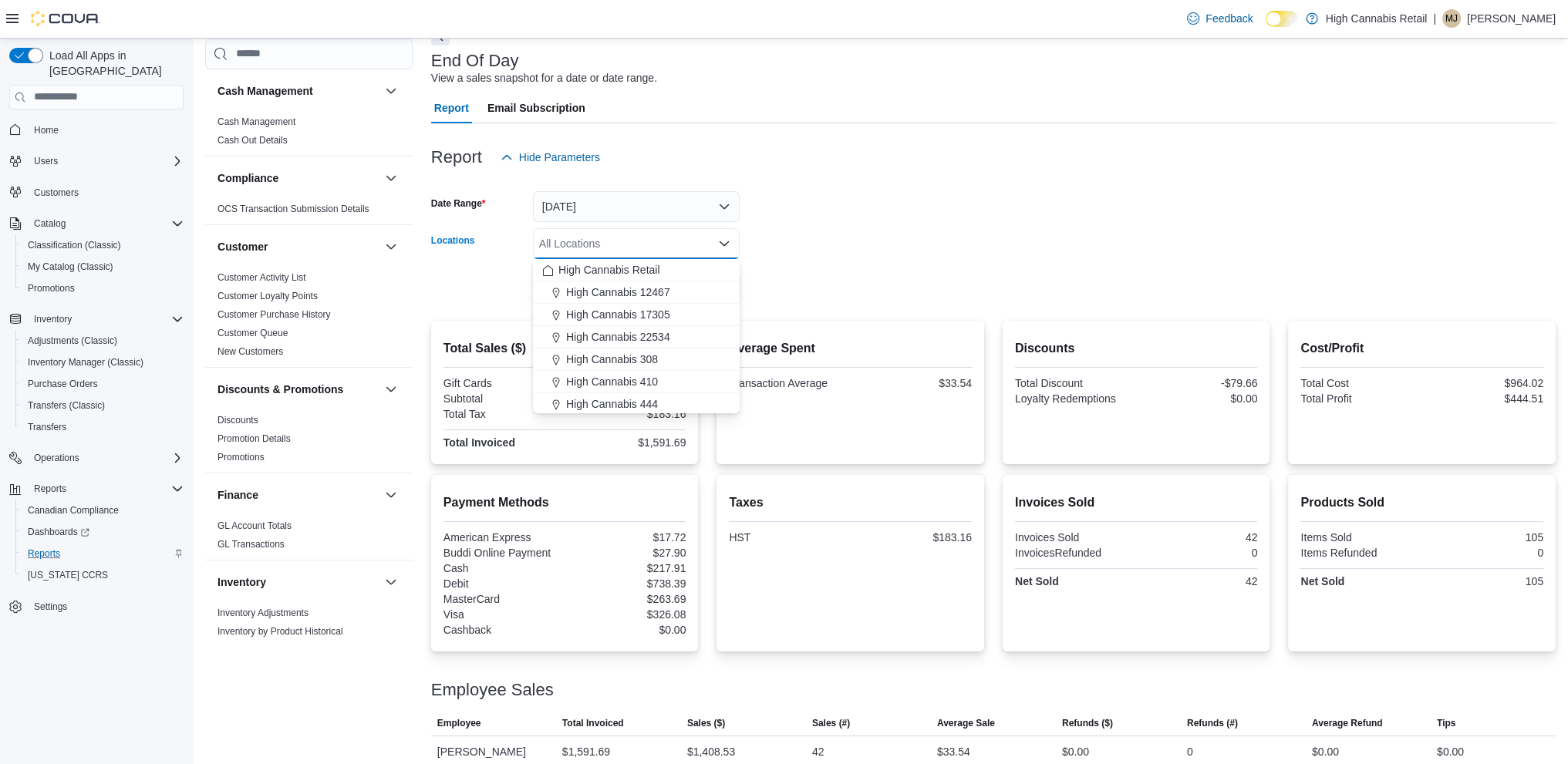
click at [815, 215] on form "Date Range [DATE] Locations All Locations Combo box. Selected. Combo box input.…" at bounding box center [993, 237] width 1124 height 130
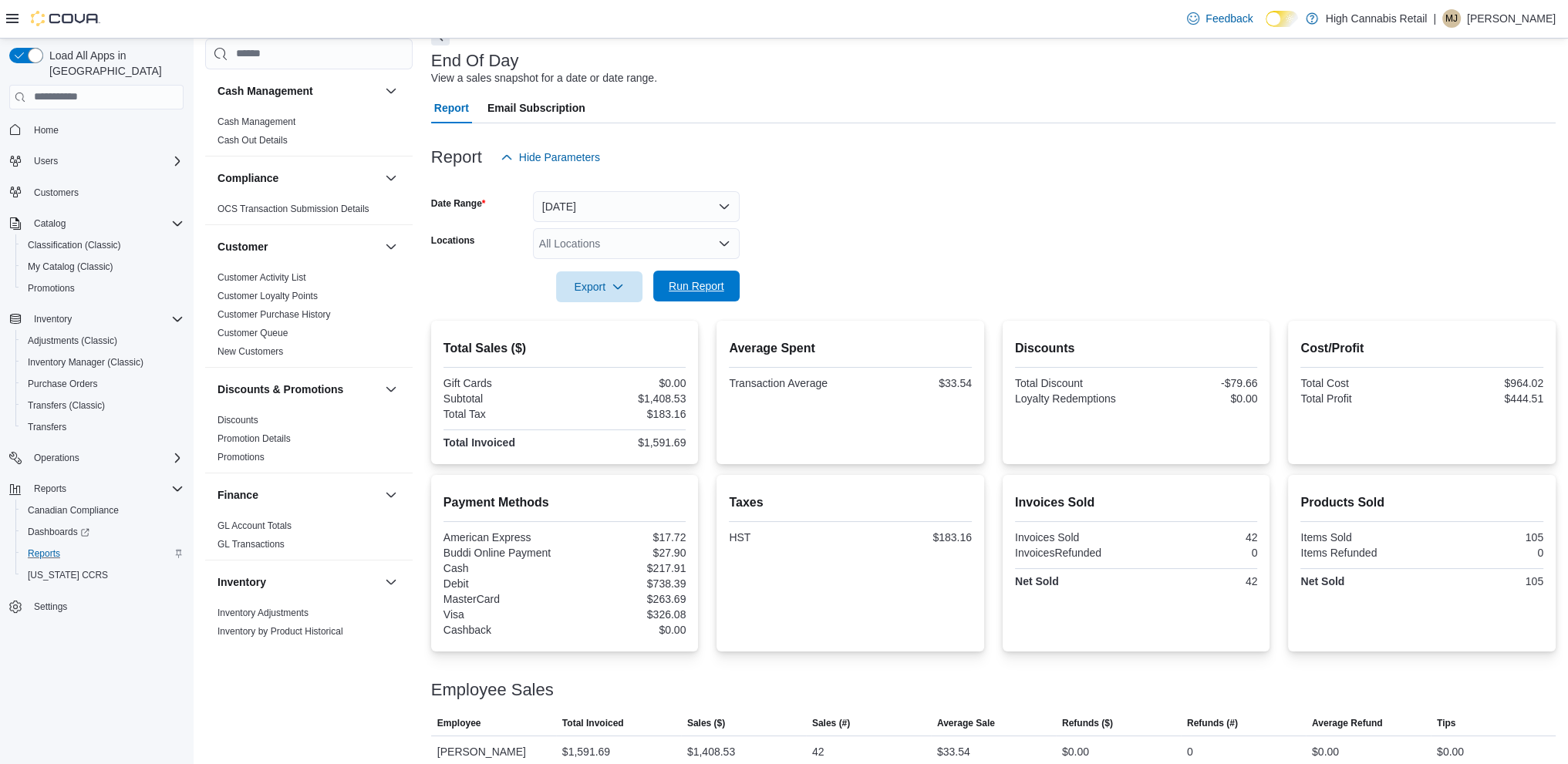
click at [688, 282] on span "Run Report" at bounding box center [696, 286] width 56 height 15
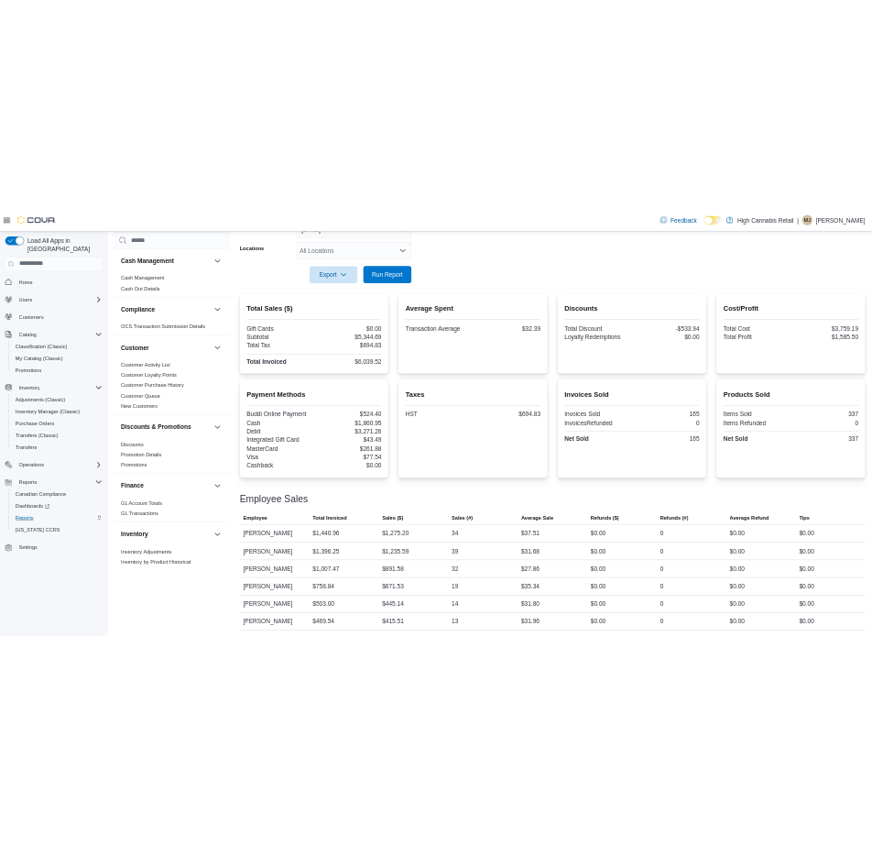
scroll to position [344, 0]
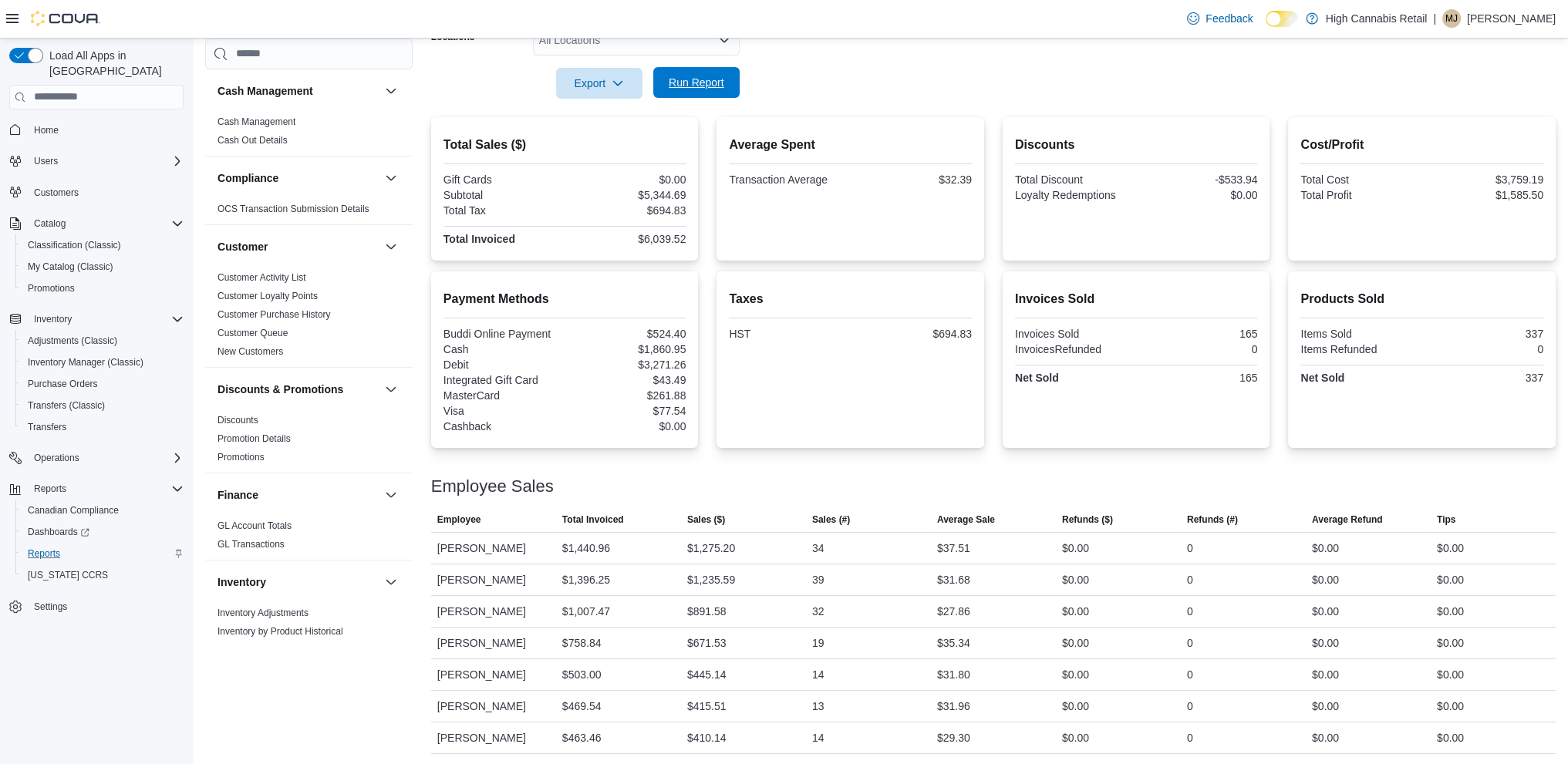
click at [695, 88] on span "Run Report" at bounding box center [696, 82] width 68 height 31
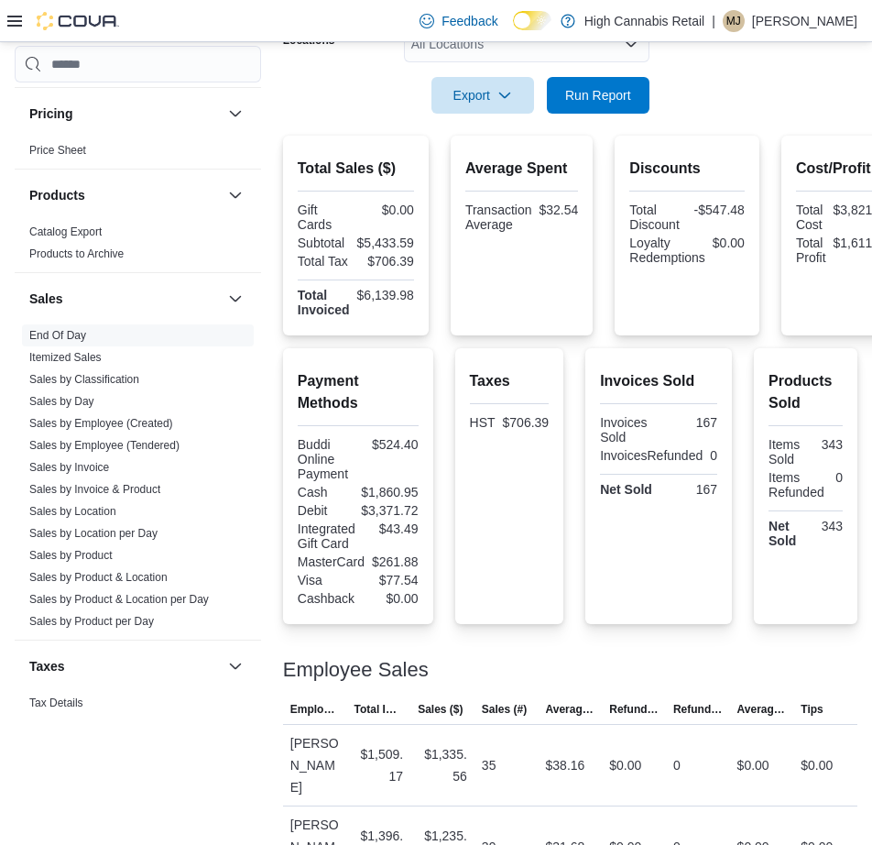
scroll to position [1108, 0]
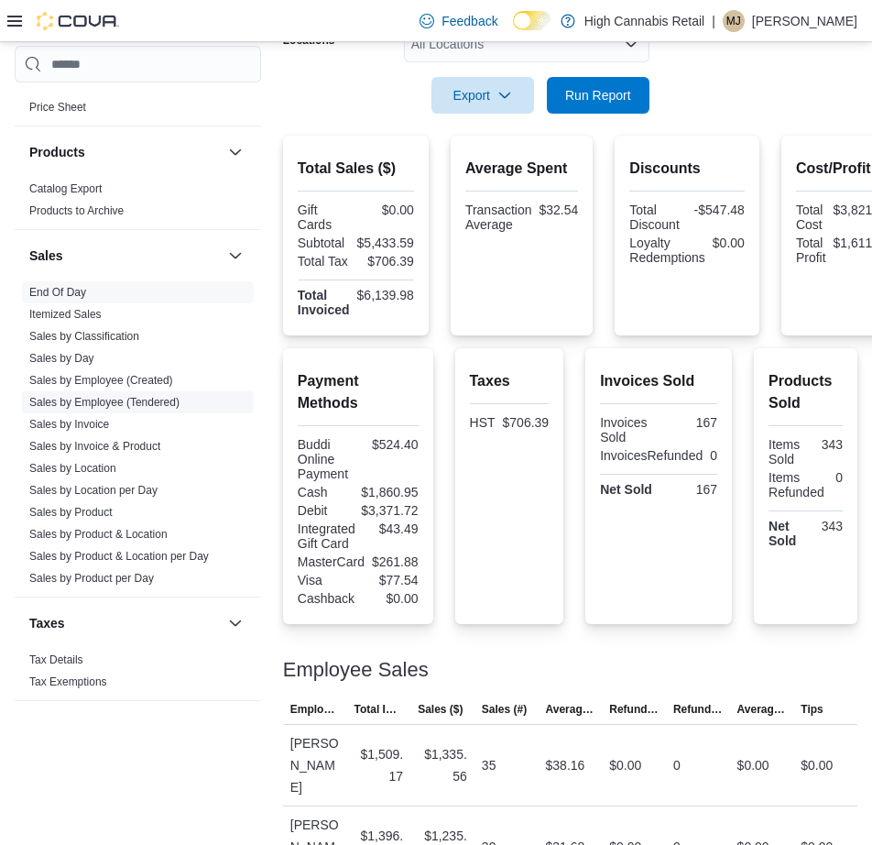
drag, startPoint x: 92, startPoint y: 465, endPoint x: 104, endPoint y: 485, distance: 23.1
click at [92, 465] on link "Sales by Location" at bounding box center [72, 468] width 87 height 13
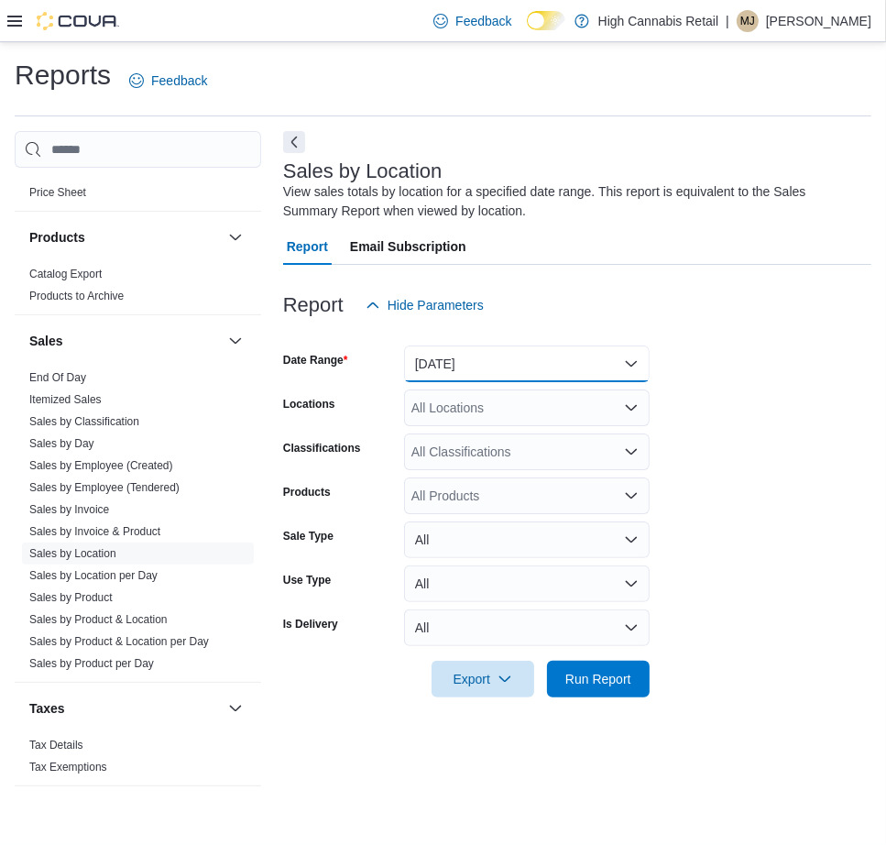
click at [565, 362] on button "[DATE]" at bounding box center [527, 363] width 246 height 37
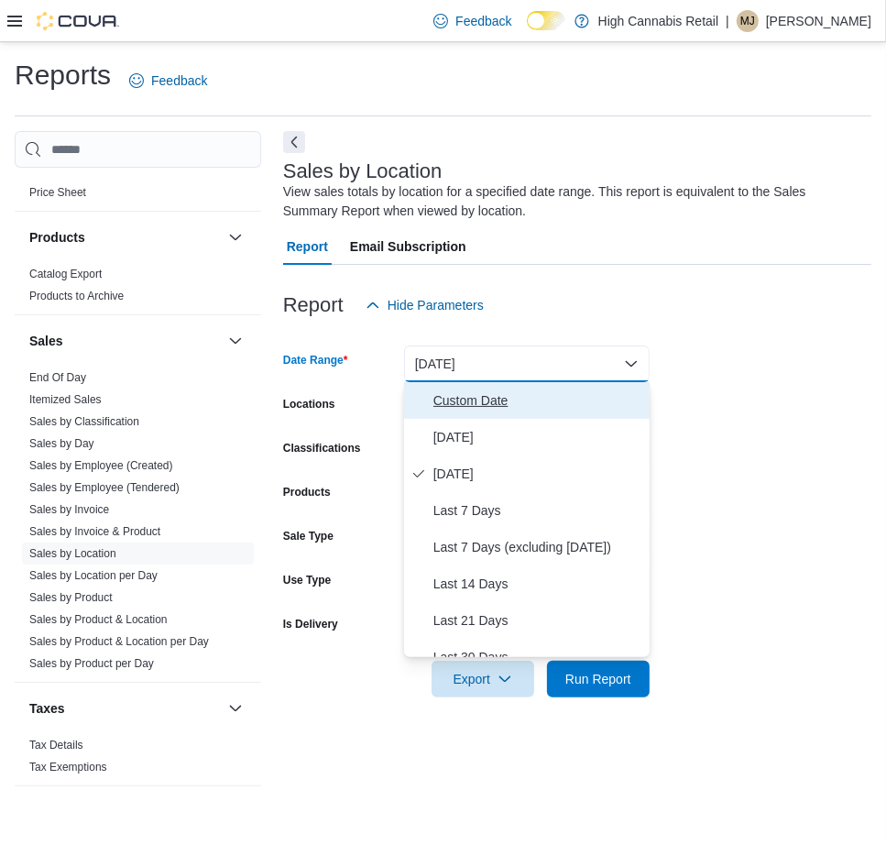
click at [462, 398] on span "Custom Date" at bounding box center [537, 400] width 209 height 22
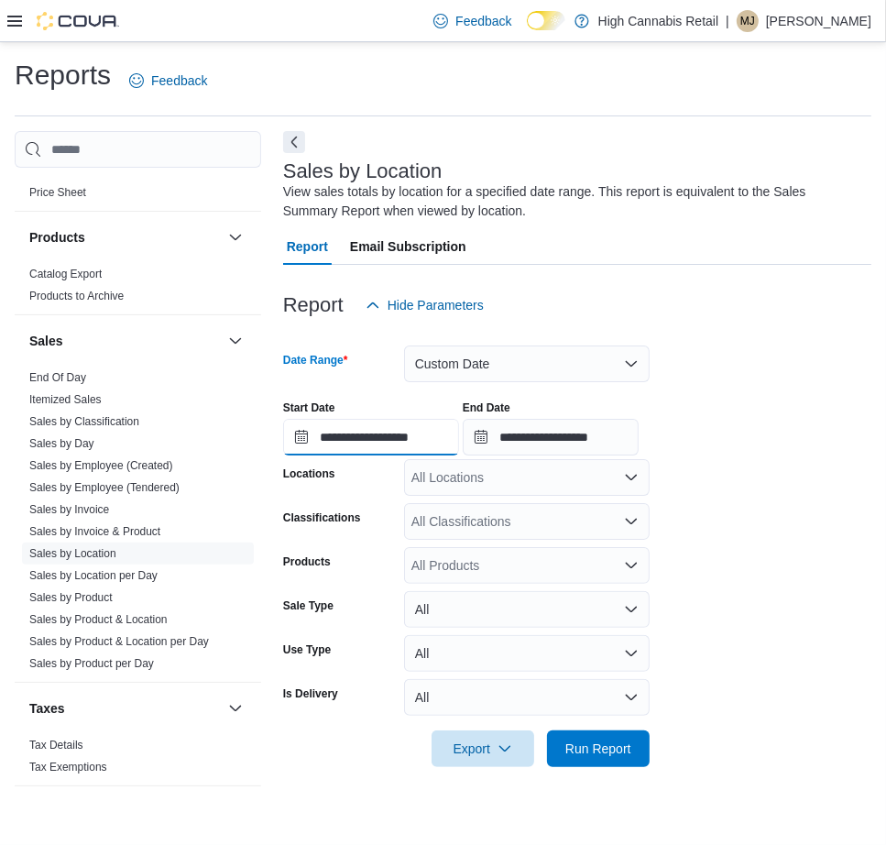
click at [392, 441] on input "**********" at bounding box center [371, 437] width 176 height 37
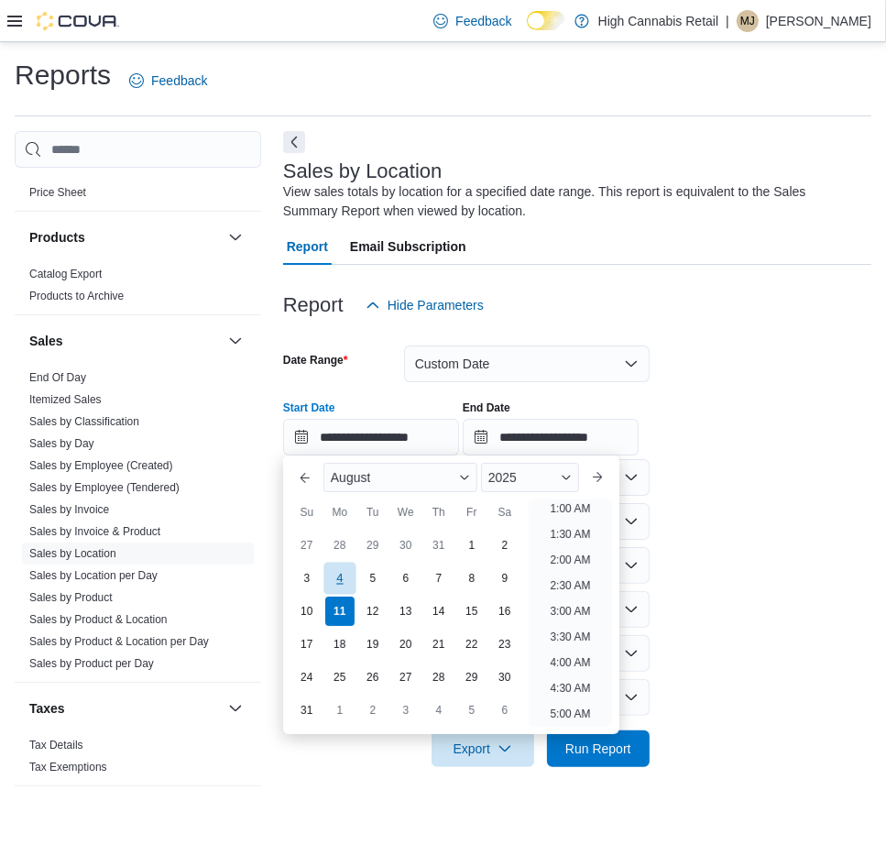
click at [346, 581] on div "4" at bounding box center [339, 579] width 32 height 32
type input "**********"
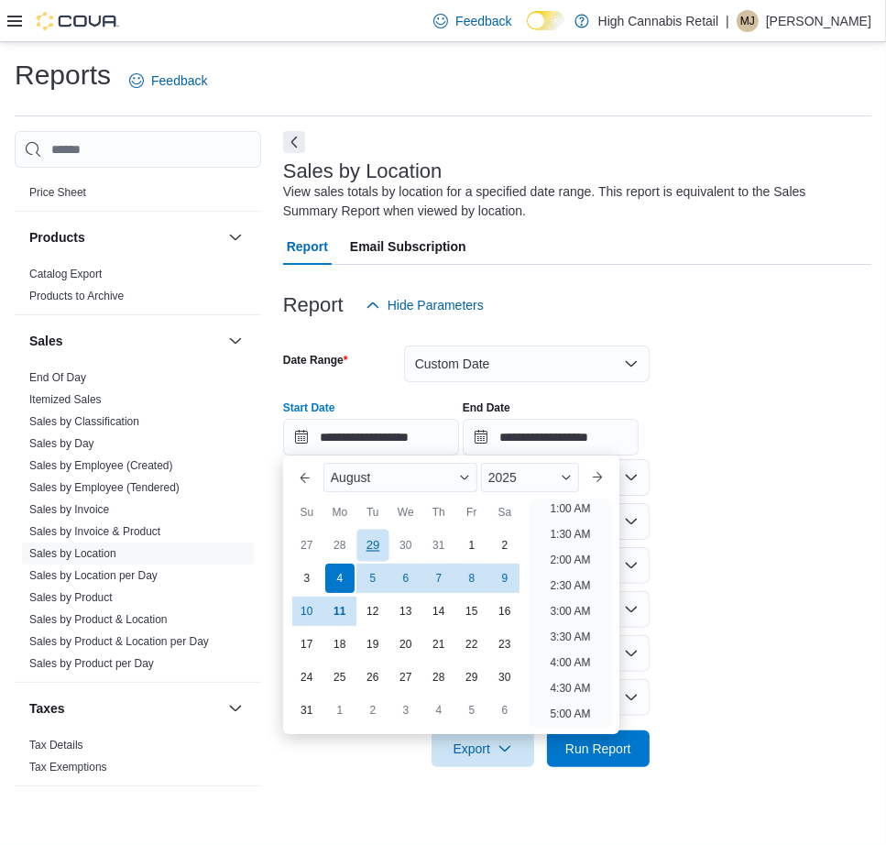
scroll to position [4, 0]
click at [557, 443] on input "**********" at bounding box center [551, 437] width 176 height 37
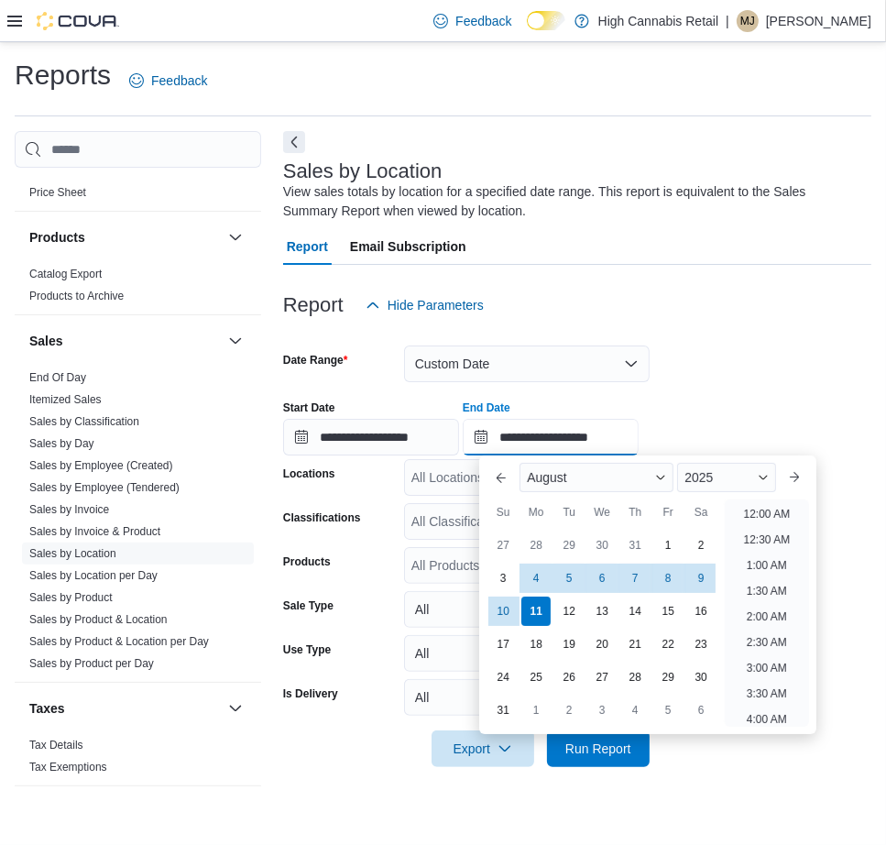
scroll to position [1008, 0]
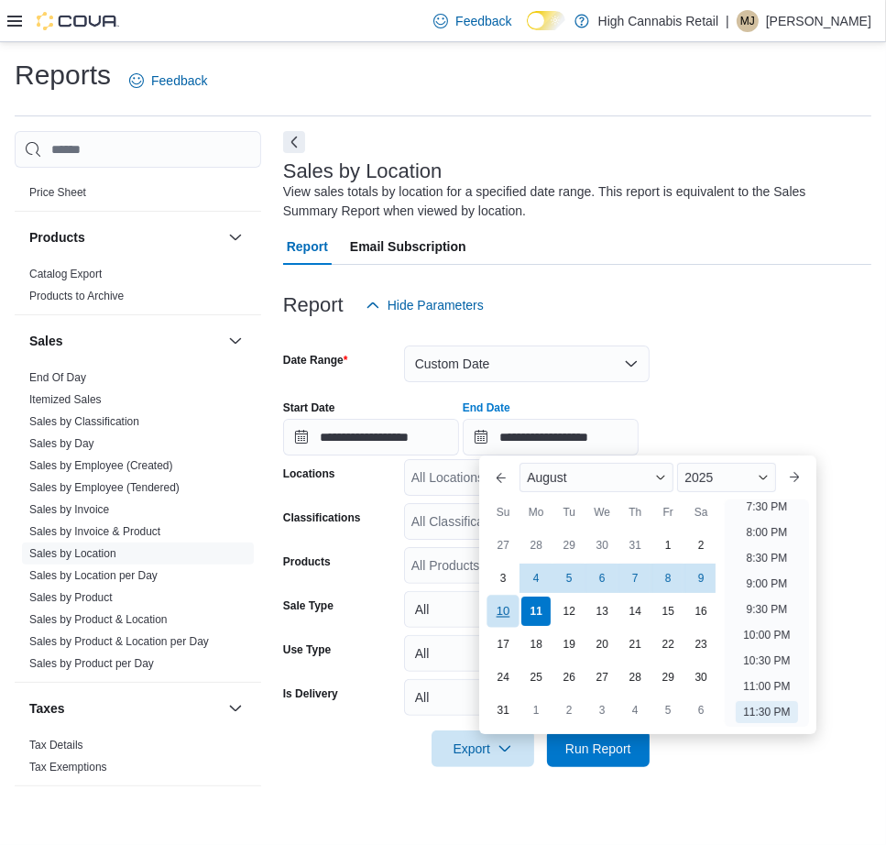
click at [504, 614] on div "10" at bounding box center [503, 612] width 32 height 32
type input "**********"
click at [682, 382] on div at bounding box center [577, 384] width 588 height 4
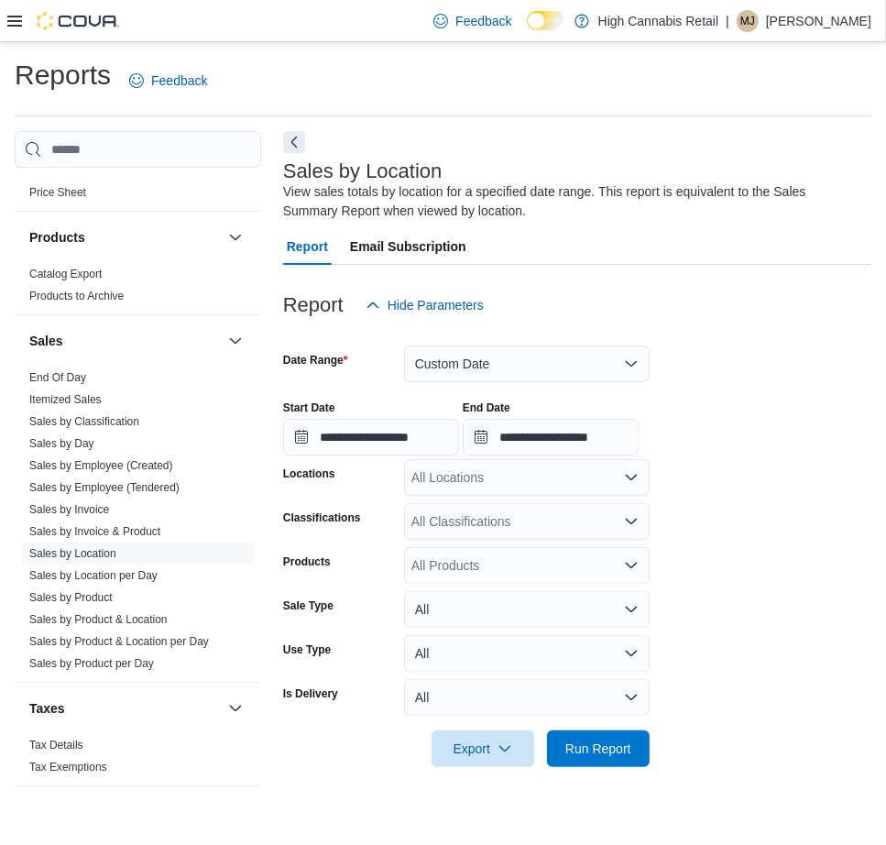
click at [510, 487] on div "All Locations" at bounding box center [527, 477] width 246 height 37
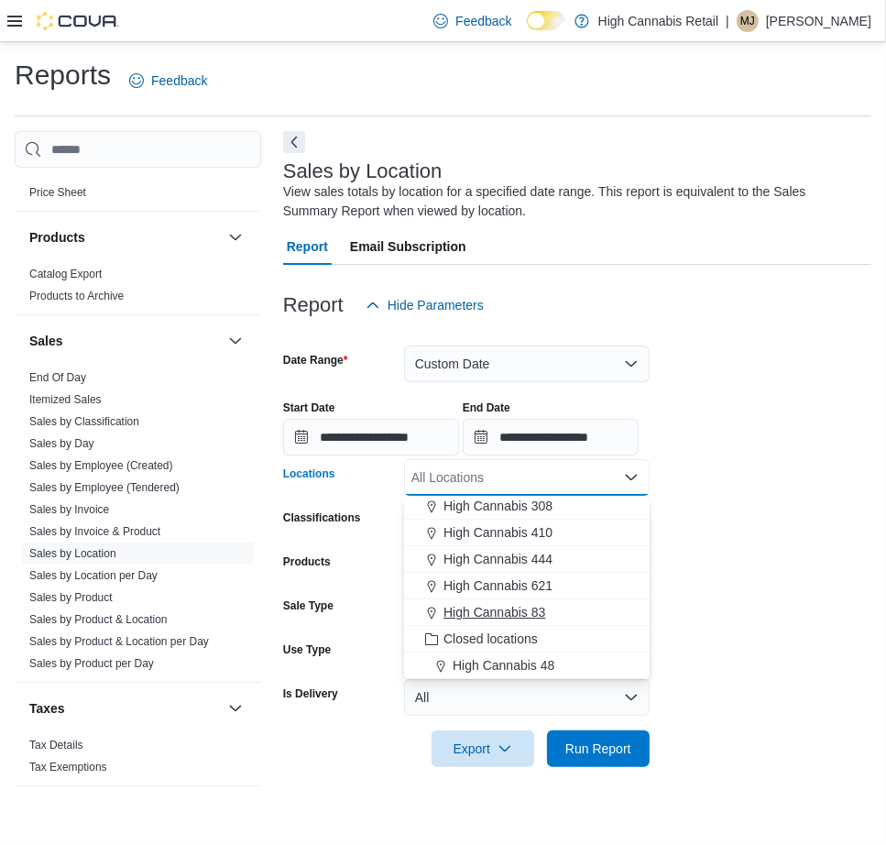
click at [549, 610] on div "High Cannabis 83" at bounding box center [527, 612] width 224 height 18
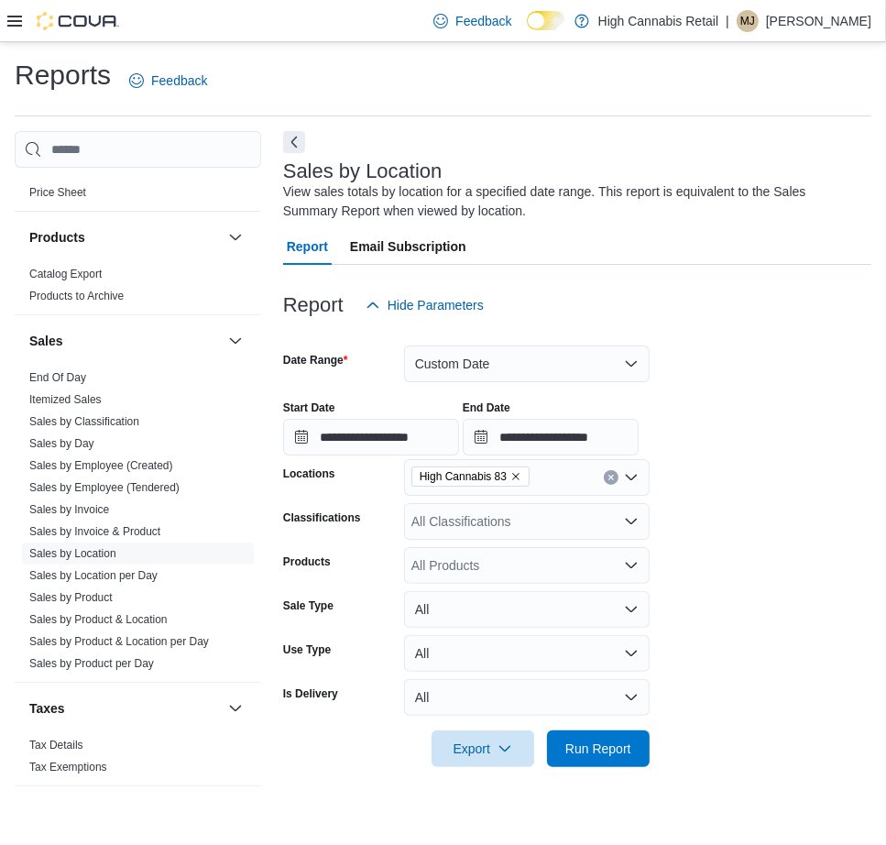
click at [757, 449] on div "**********" at bounding box center [577, 421] width 588 height 70
click at [607, 519] on div "All Classifications" at bounding box center [527, 521] width 246 height 37
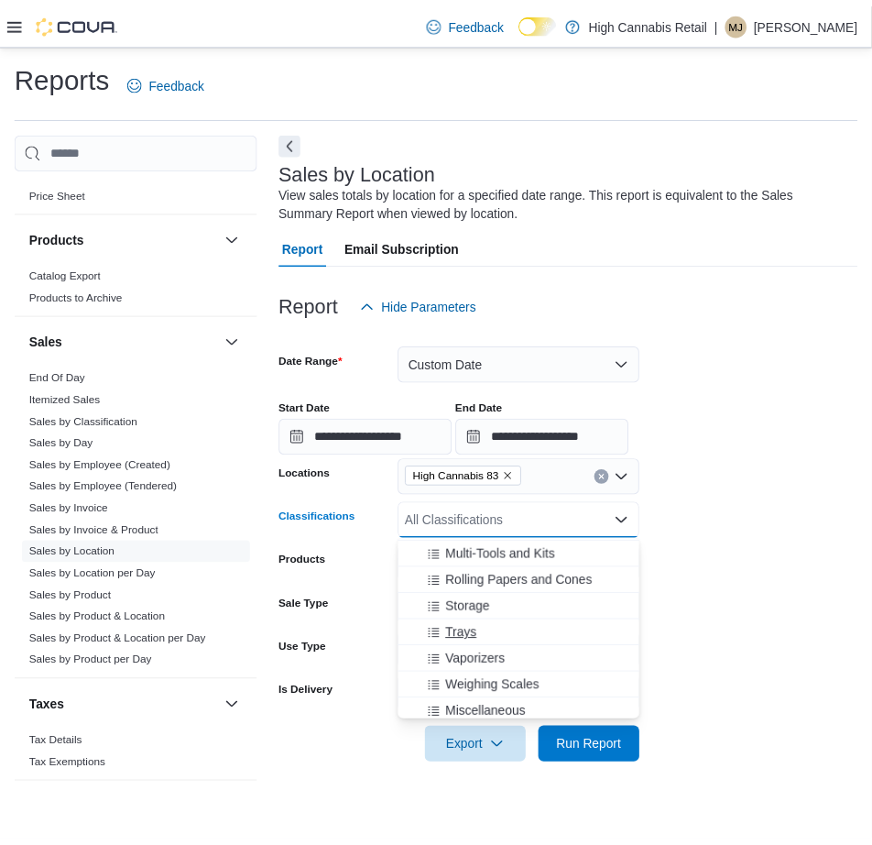
scroll to position [275, 0]
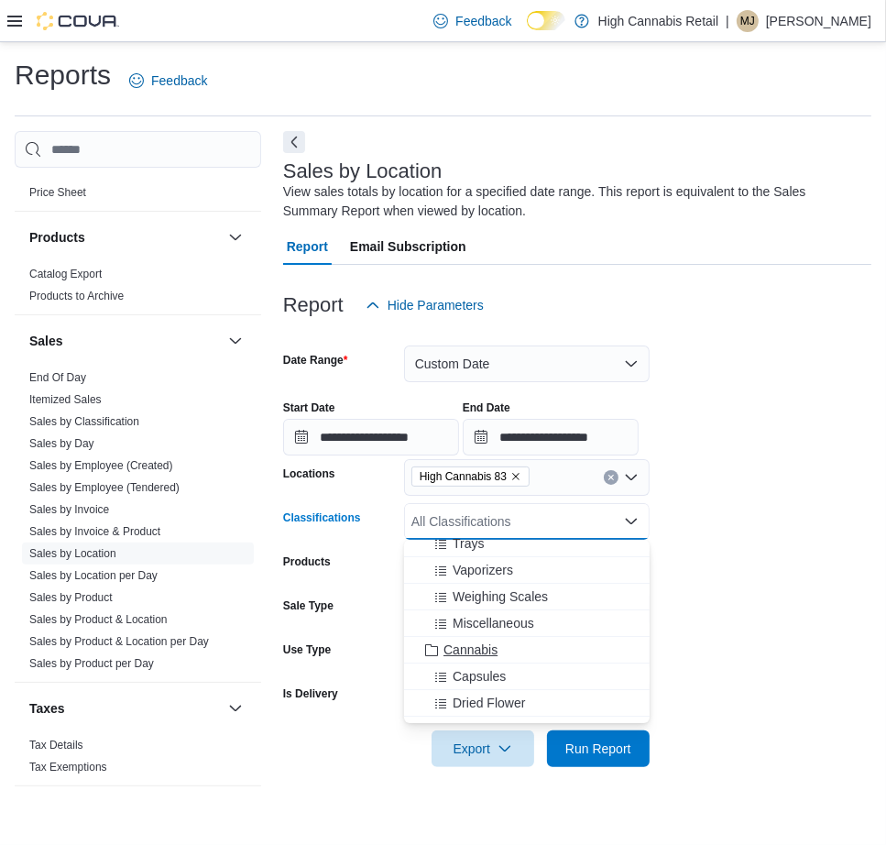
click at [484, 650] on span "Cannabis" at bounding box center [470, 649] width 54 height 18
click at [721, 541] on form "**********" at bounding box center [577, 544] width 588 height 443
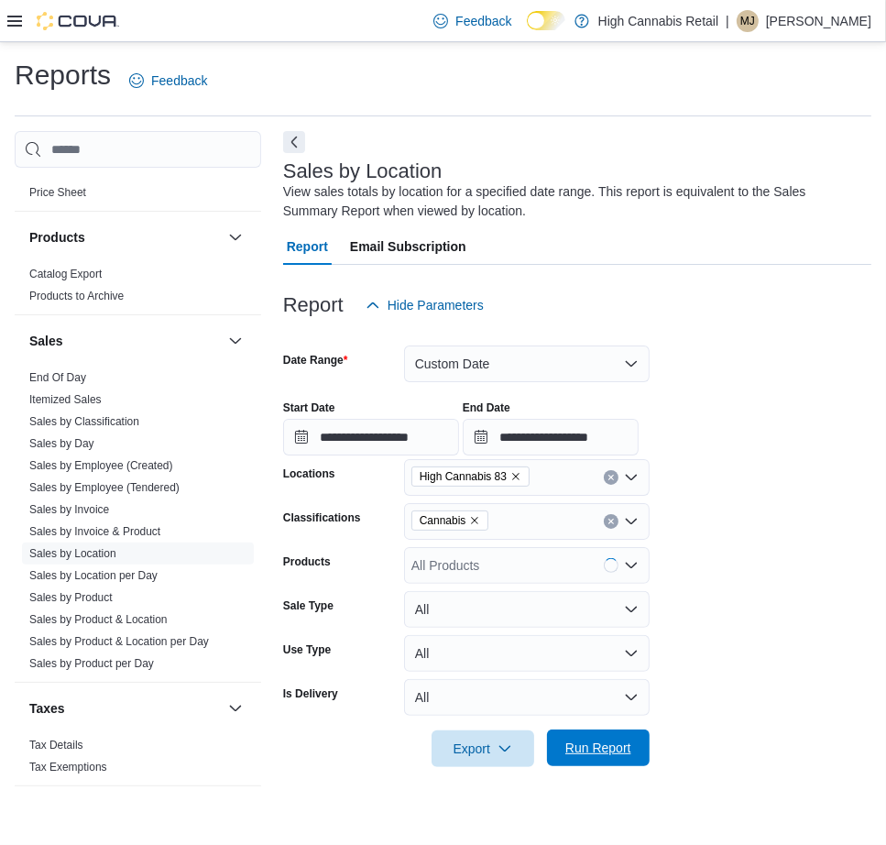
click at [636, 739] on span "Run Report" at bounding box center [598, 747] width 81 height 37
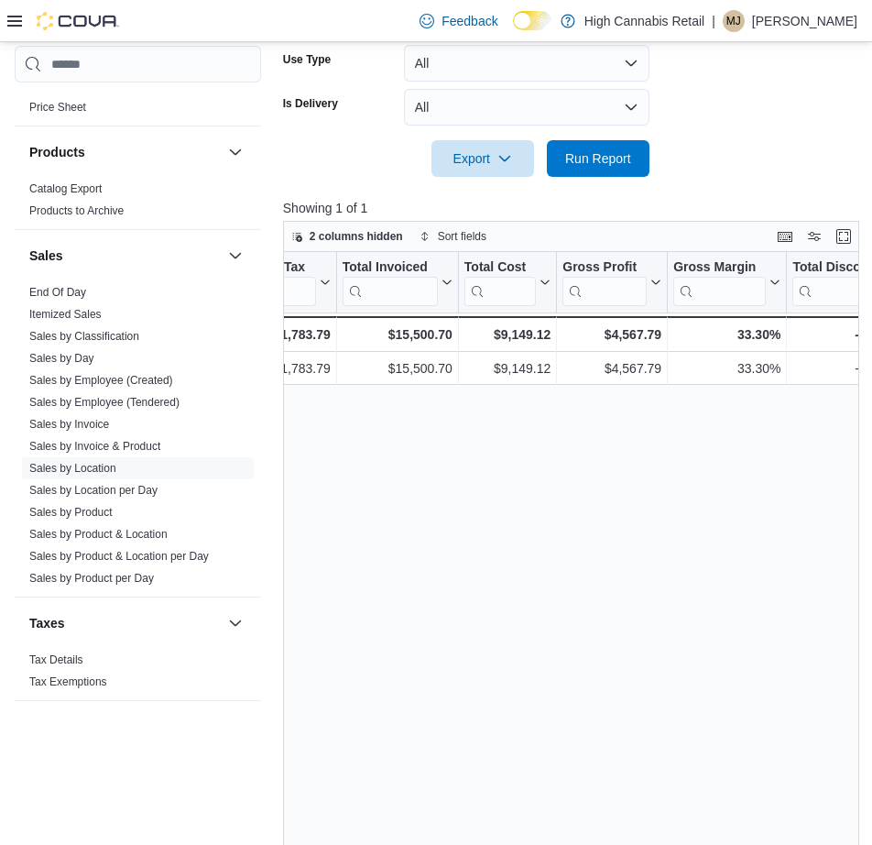
scroll to position [106, 0]
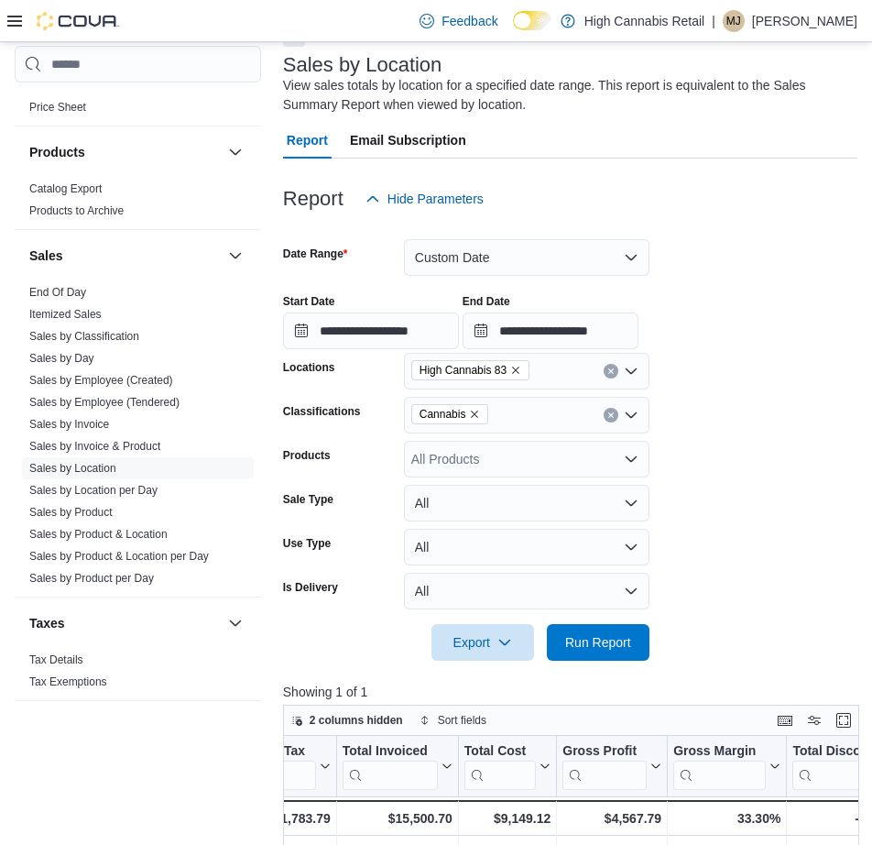
drag, startPoint x: 612, startPoint y: 408, endPoint x: 596, endPoint y: 425, distance: 24.0
click at [612, 408] on button "Clear input" at bounding box center [611, 415] width 15 height 15
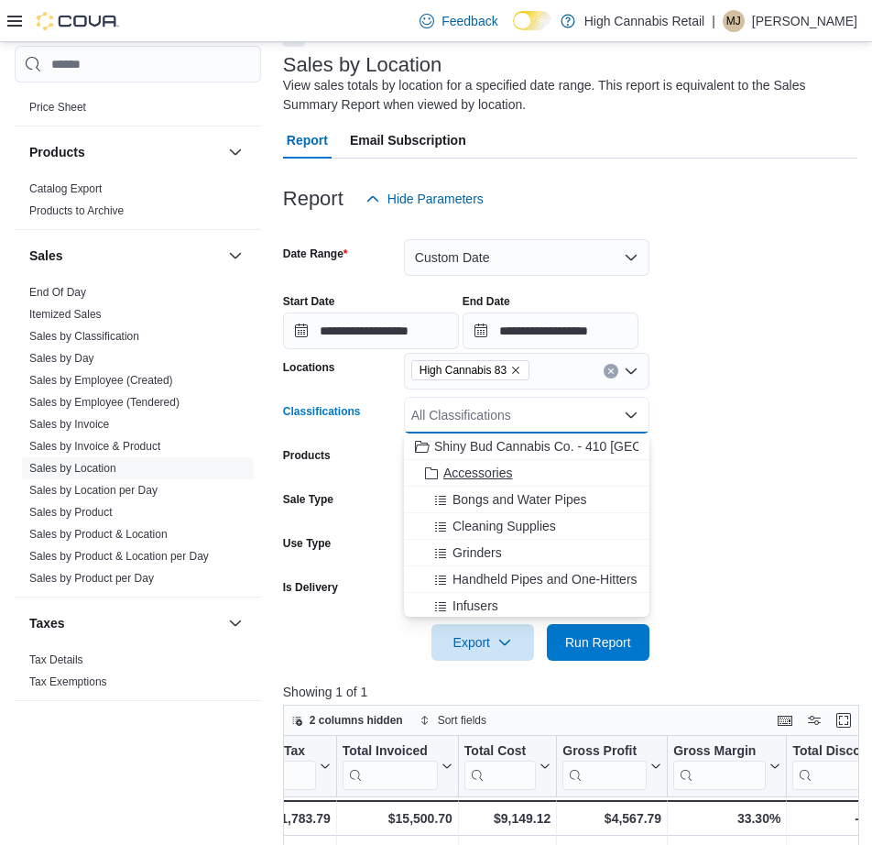
click at [481, 476] on span "Accessories" at bounding box center [477, 473] width 69 height 18
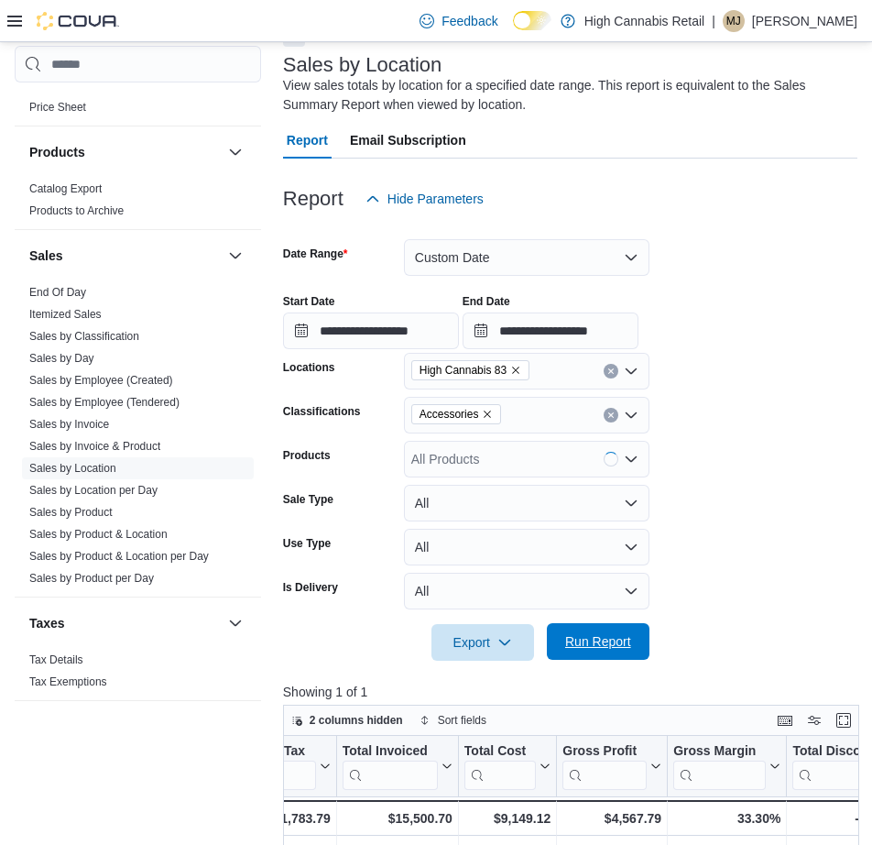
click at [611, 649] on span "Run Report" at bounding box center [598, 641] width 66 height 18
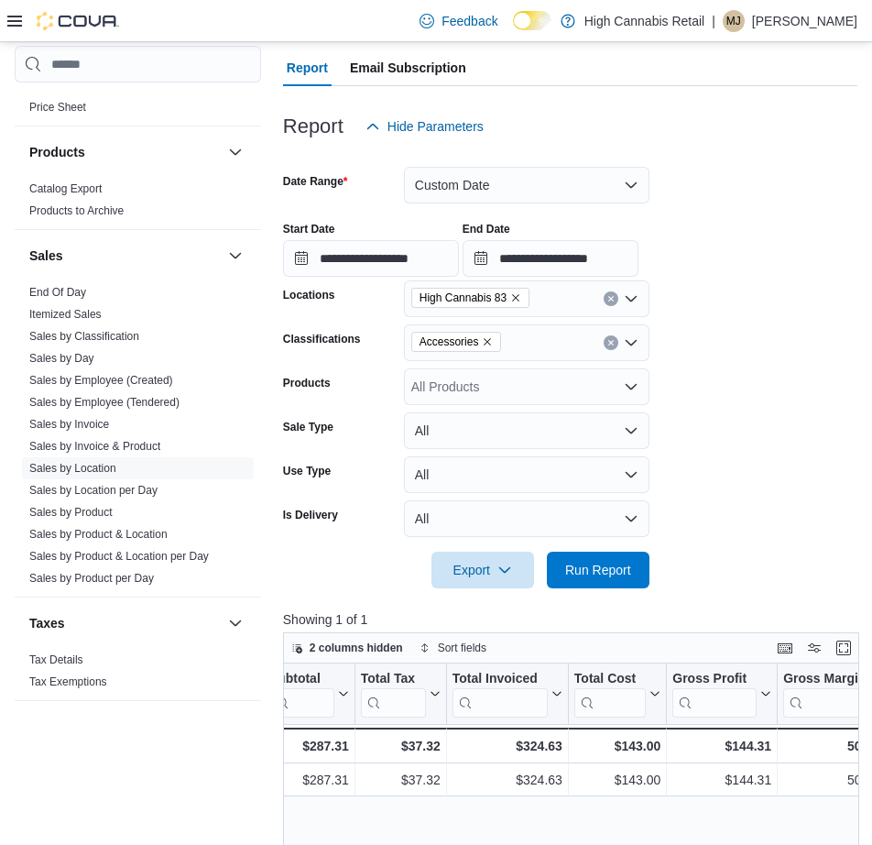
scroll to position [183, 0]
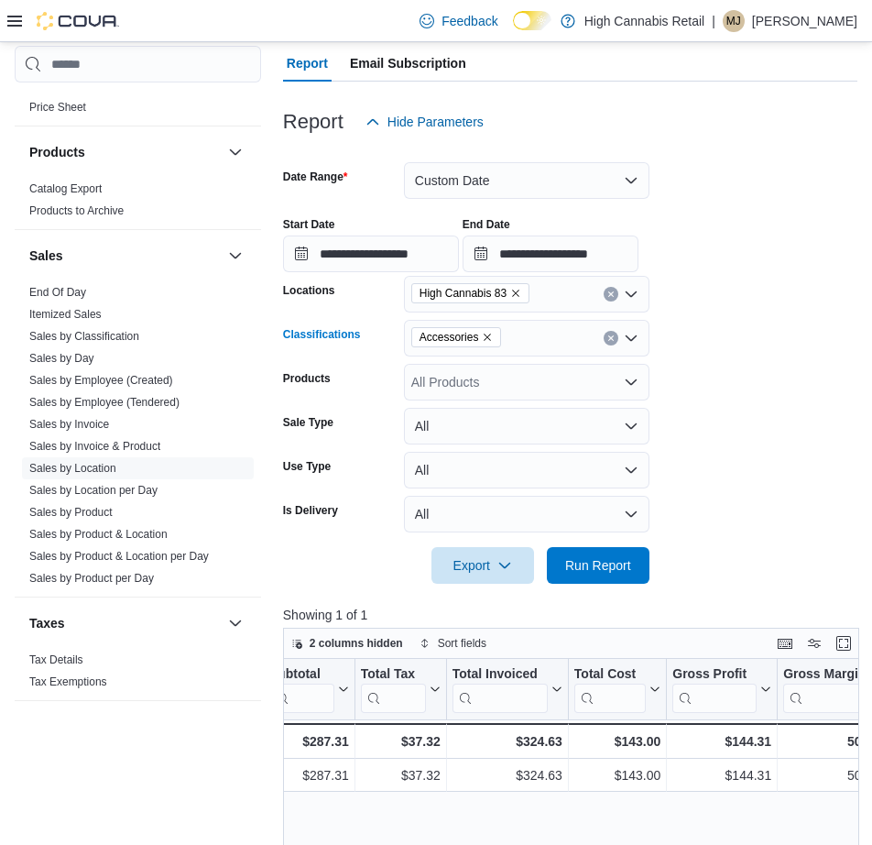
click at [608, 331] on button "Clear input" at bounding box center [611, 338] width 15 height 15
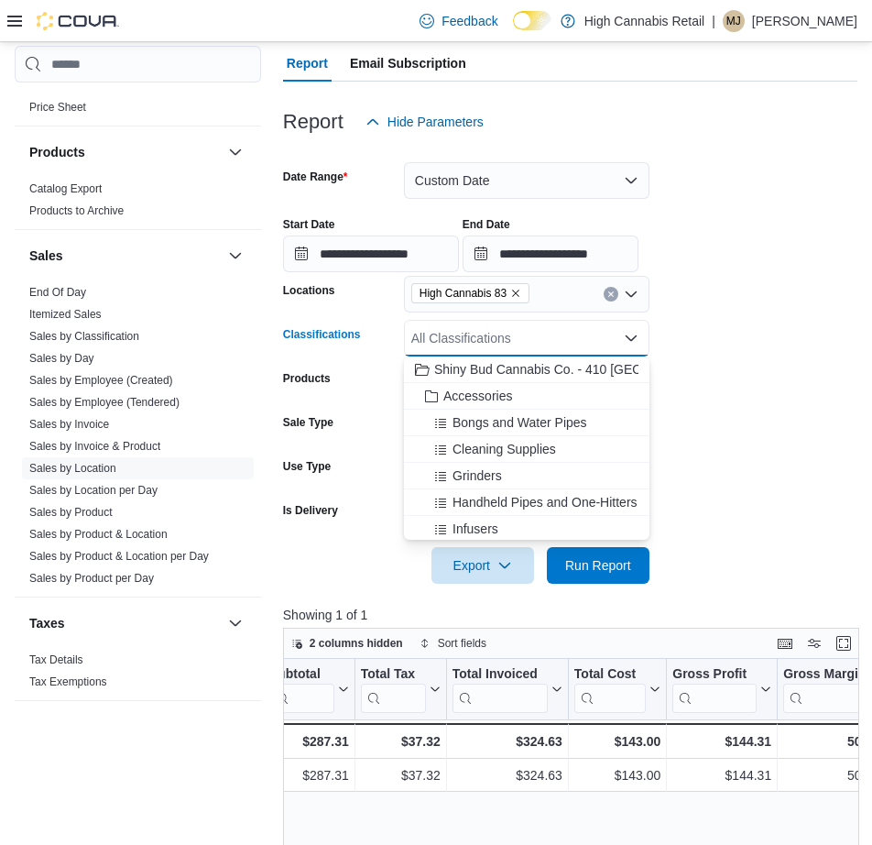
click at [734, 460] on form "**********" at bounding box center [570, 361] width 574 height 443
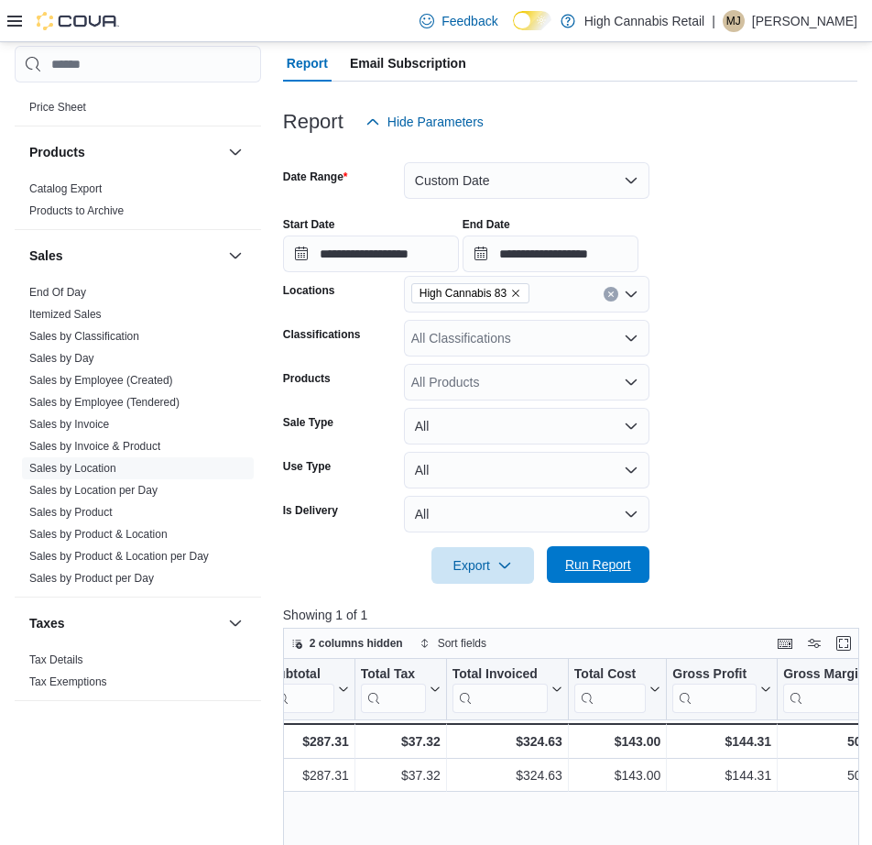
click at [617, 563] on span "Run Report" at bounding box center [598, 564] width 66 height 18
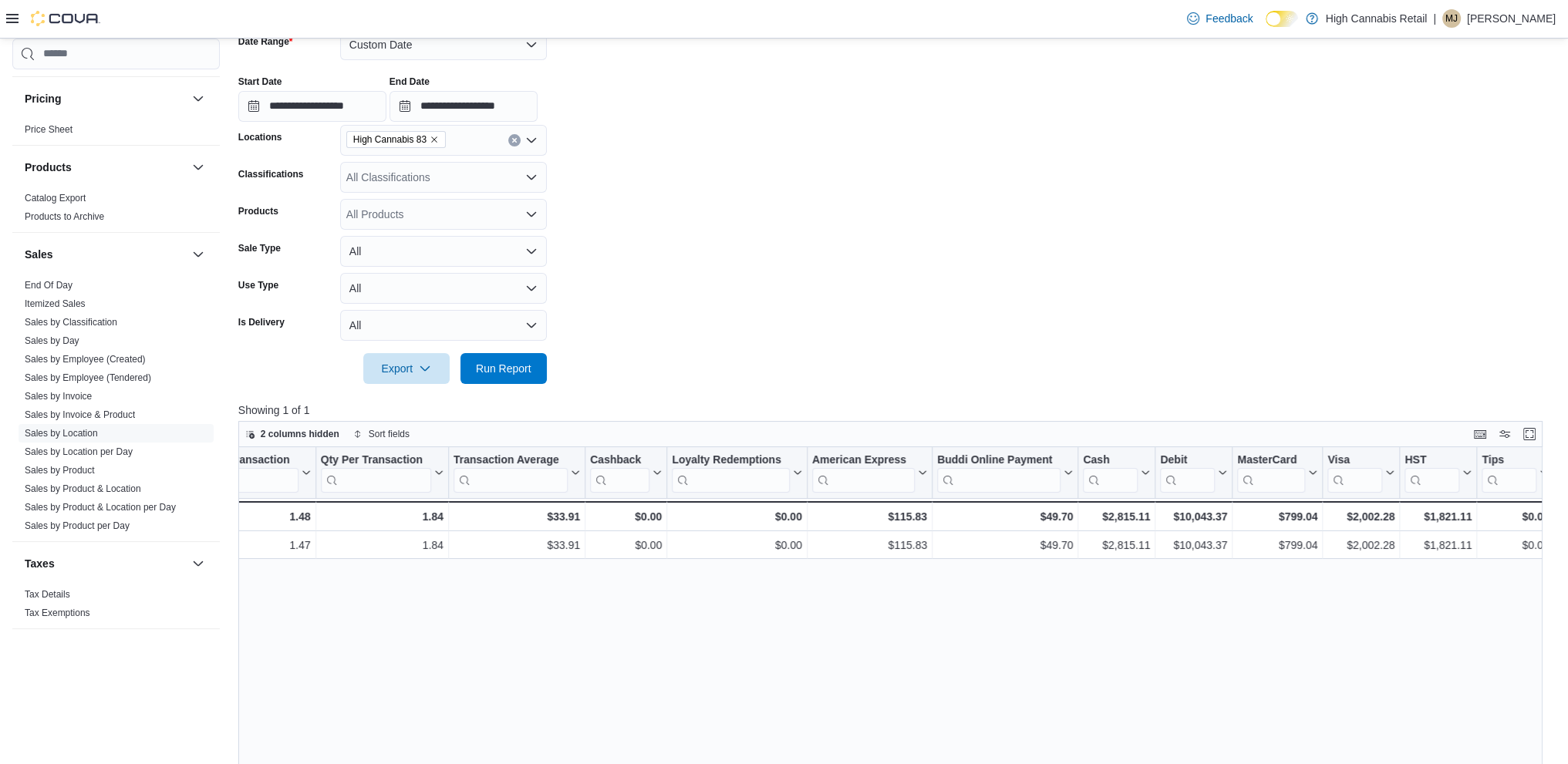
scroll to position [143, 0]
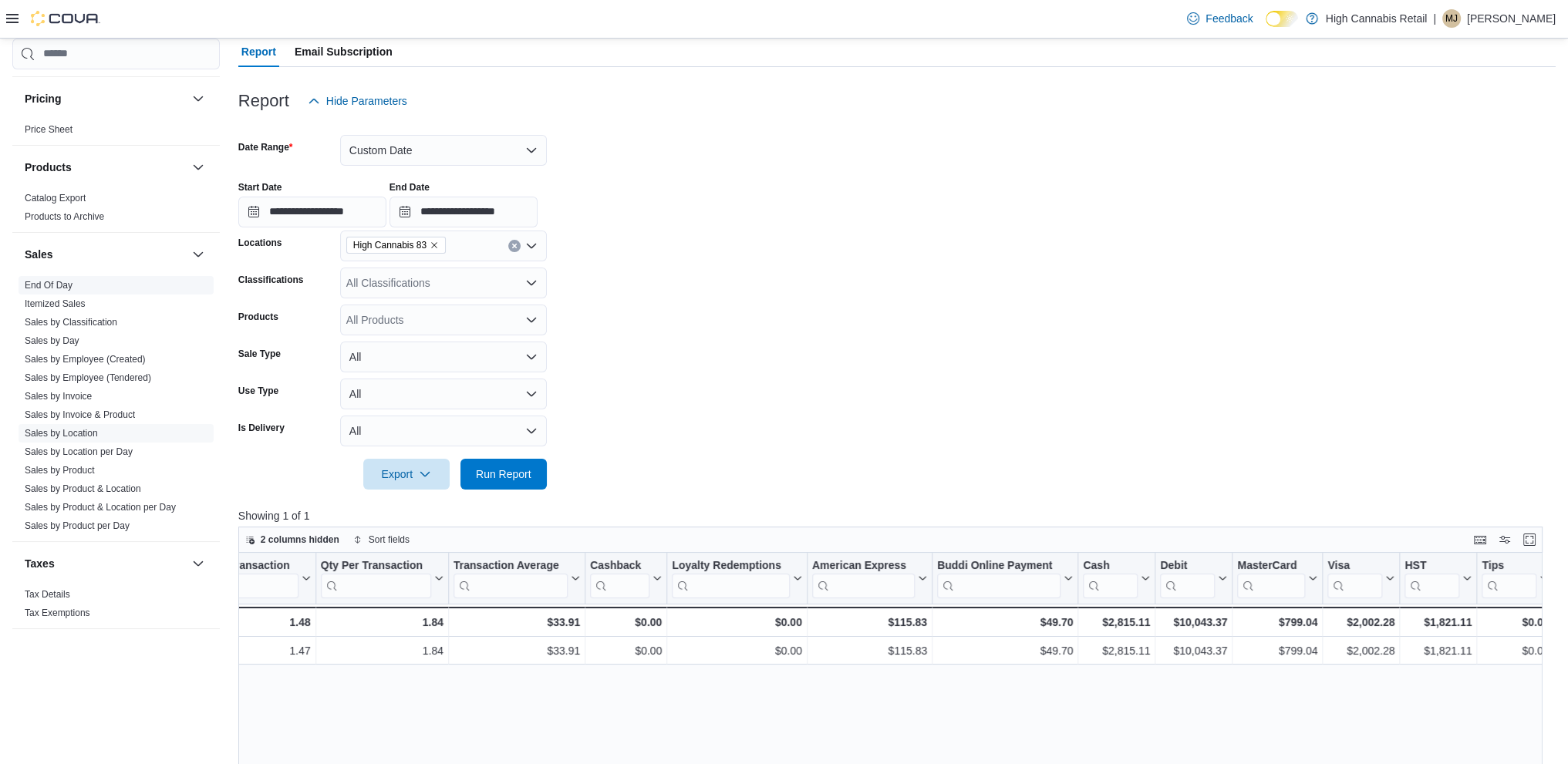
click at [57, 282] on link "End Of Day" at bounding box center [48, 285] width 48 height 11
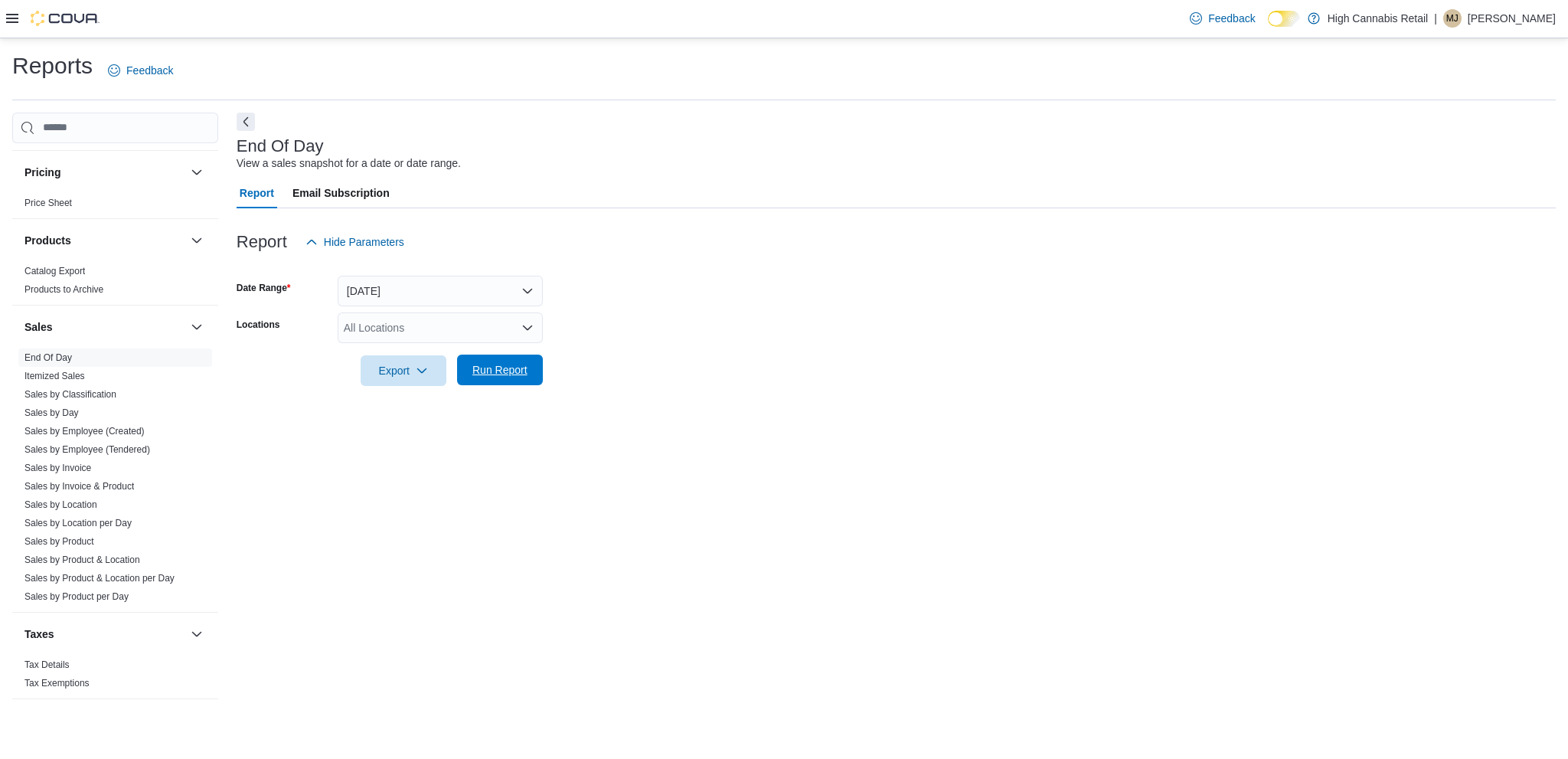
click at [515, 375] on span "Run Report" at bounding box center [500, 369] width 55 height 15
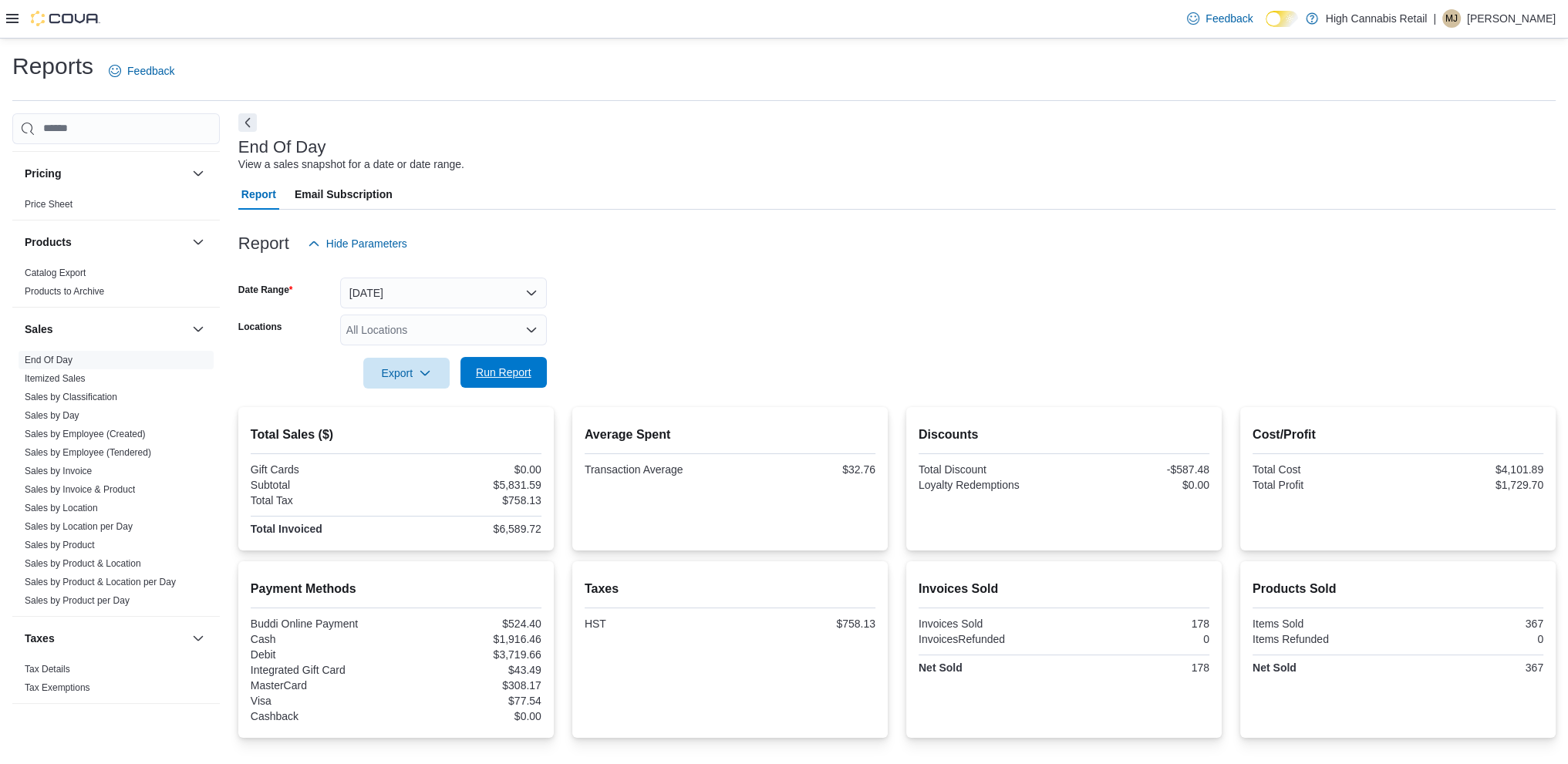
click at [511, 373] on span "Run Report" at bounding box center [503, 372] width 56 height 15
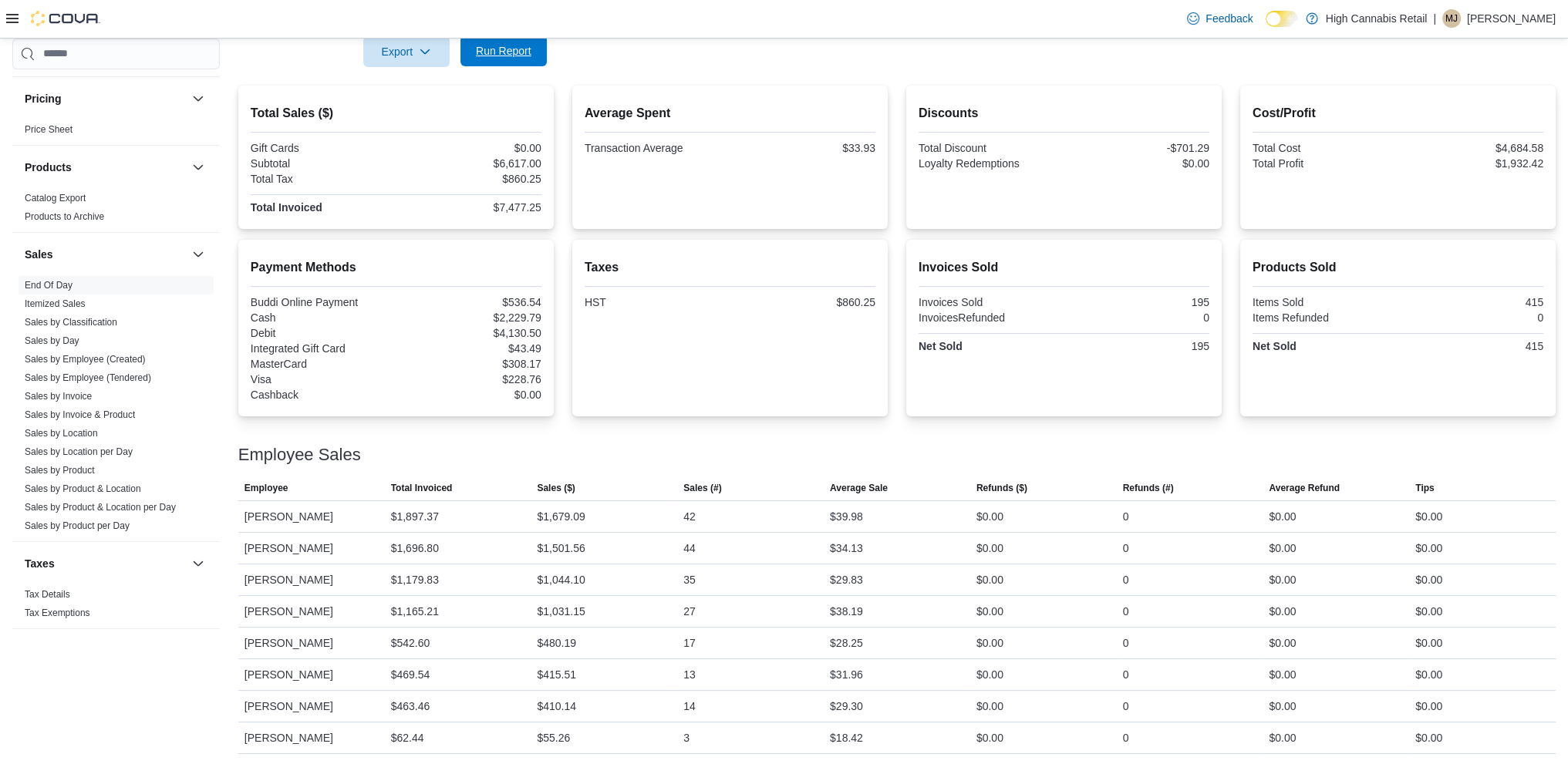
click at [486, 66] on div "Export Run Report" at bounding box center [392, 51] width 308 height 31
click at [505, 46] on span "Run Report" at bounding box center [503, 50] width 56 height 15
click at [483, 56] on span "Run Report" at bounding box center [503, 50] width 56 height 15
click at [495, 52] on span "Run Report" at bounding box center [503, 50] width 56 height 15
click at [535, 57] on span "Run Report" at bounding box center [503, 50] width 68 height 31
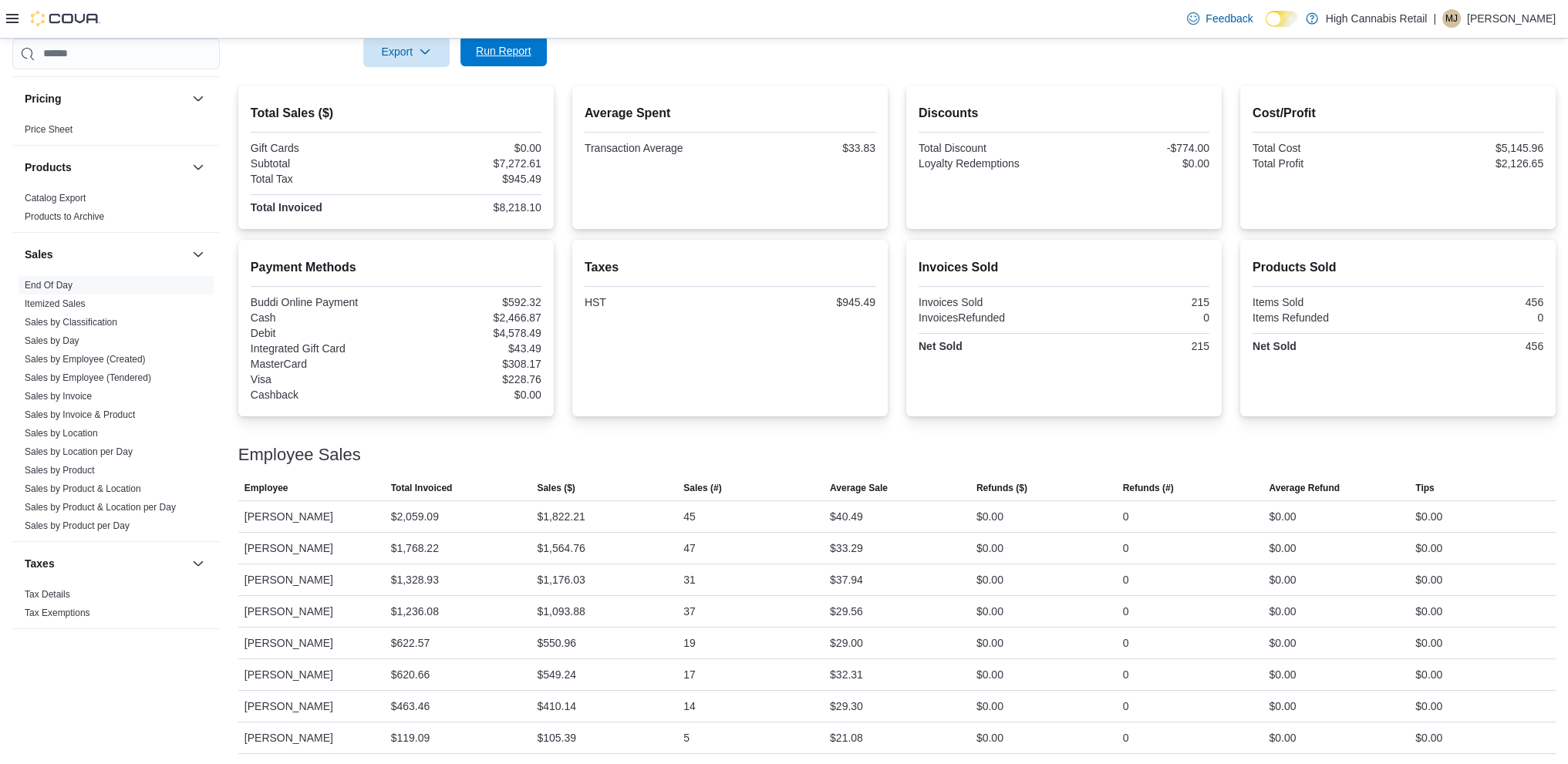
click at [511, 50] on span "Run Report" at bounding box center [503, 50] width 56 height 15
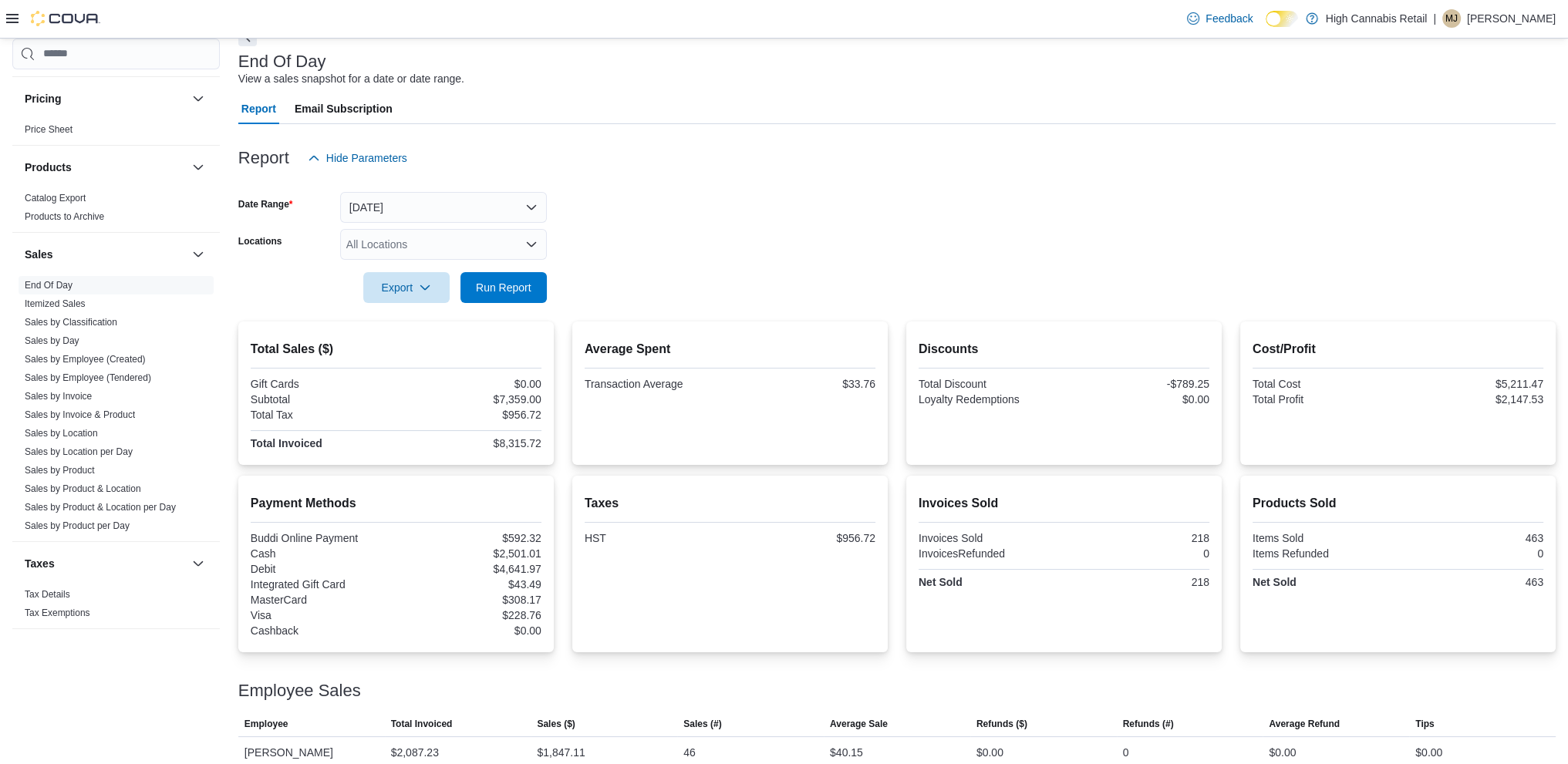
scroll to position [0, 0]
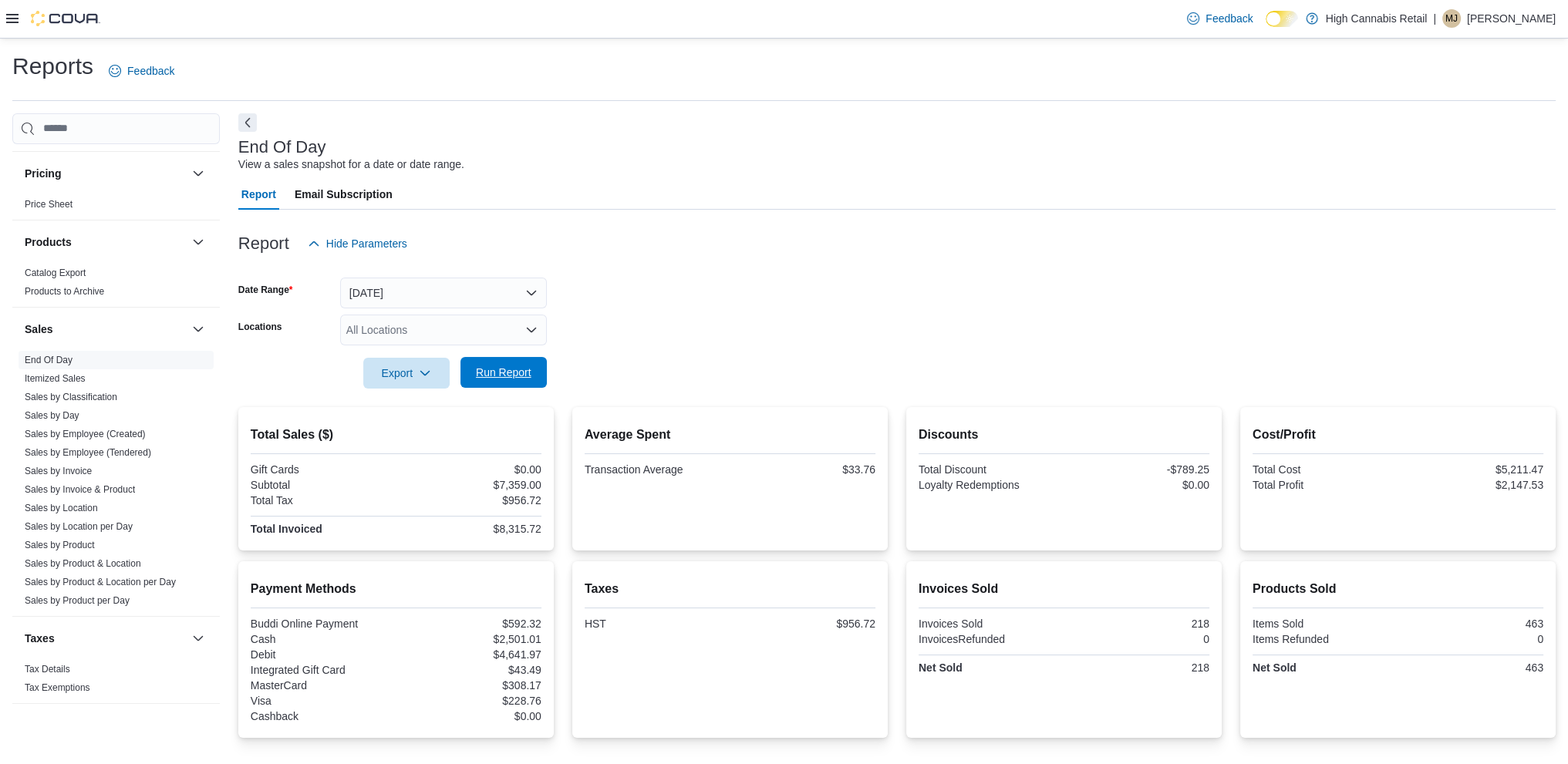
drag, startPoint x: 502, startPoint y: 366, endPoint x: 634, endPoint y: 382, distance: 133.0
click at [502, 365] on span "Run Report" at bounding box center [503, 373] width 56 height 15
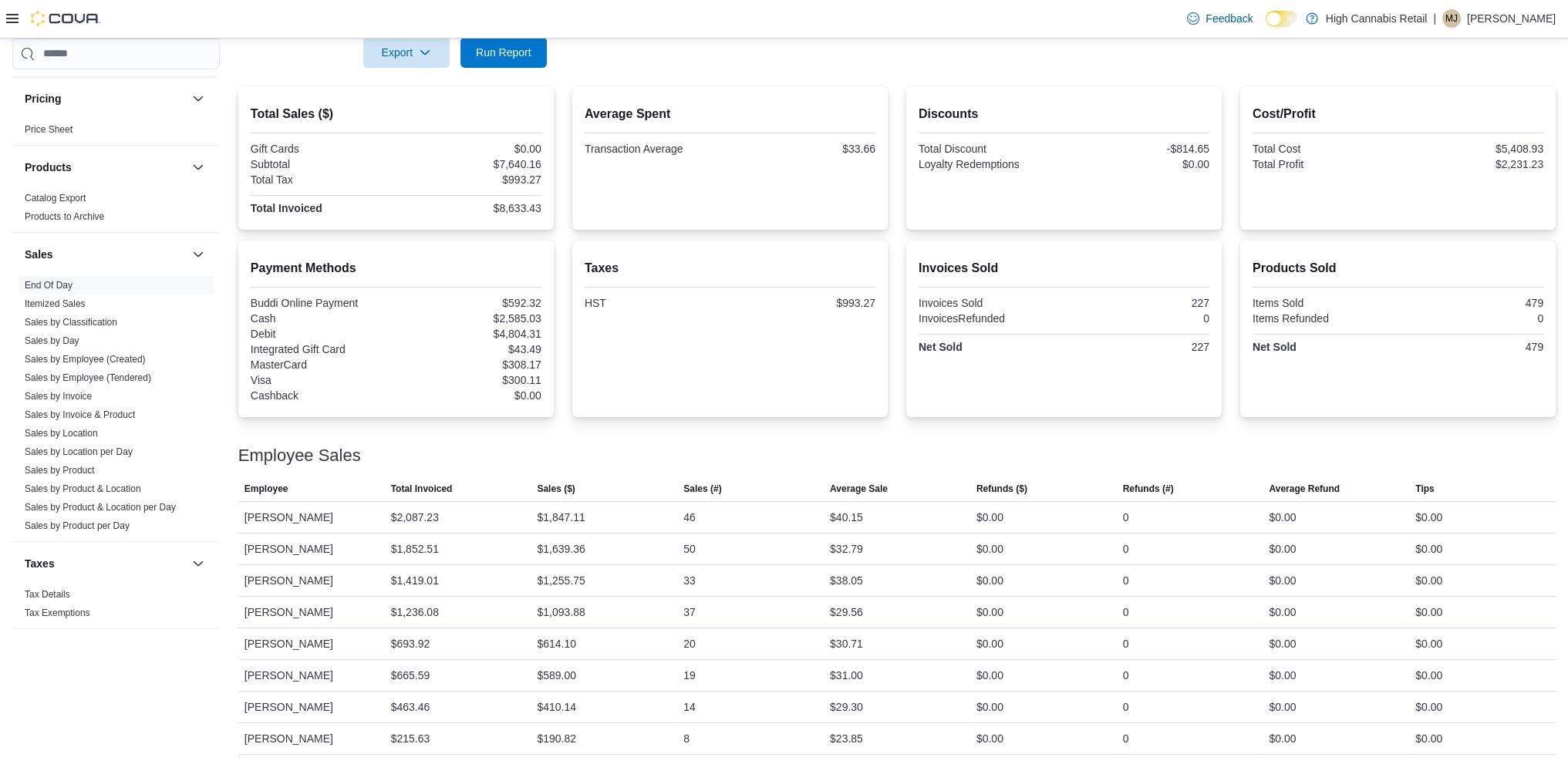
scroll to position [321, 0]
click at [515, 56] on span "Run Report" at bounding box center [503, 50] width 56 height 15
click at [498, 50] on span "Run Report" at bounding box center [503, 50] width 56 height 15
click at [487, 51] on span "Run Report" at bounding box center [503, 50] width 56 height 15
click at [539, 52] on button "Run Report" at bounding box center [503, 50] width 87 height 31
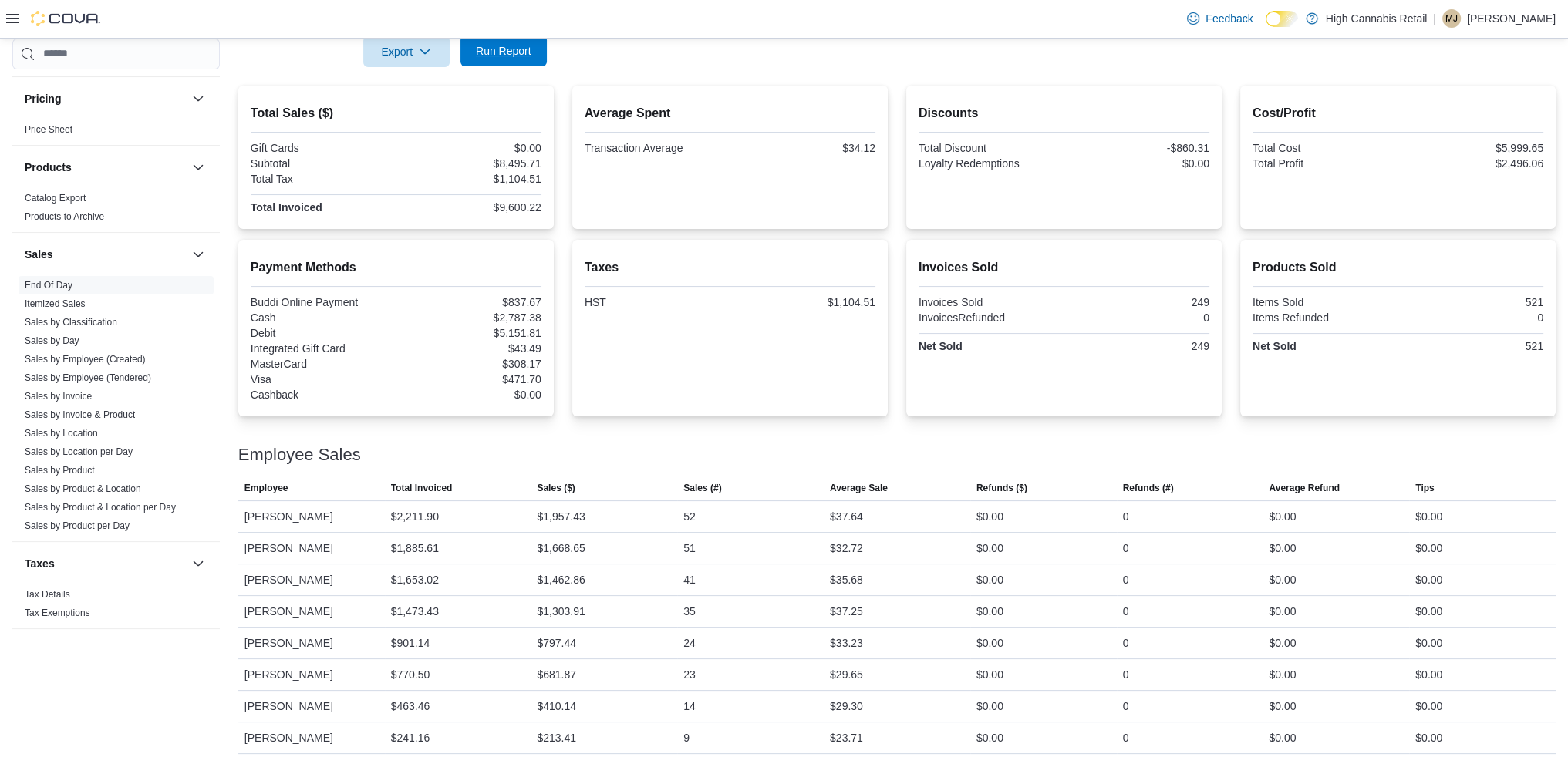
click at [512, 51] on span "Run Report" at bounding box center [503, 50] width 56 height 15
click at [476, 45] on span "Run Report" at bounding box center [503, 50] width 56 height 15
click at [512, 51] on span "Run Report" at bounding box center [503, 50] width 56 height 15
click at [518, 63] on span "Run Report" at bounding box center [503, 50] width 68 height 31
click at [519, 40] on span "Run Report" at bounding box center [503, 50] width 68 height 31
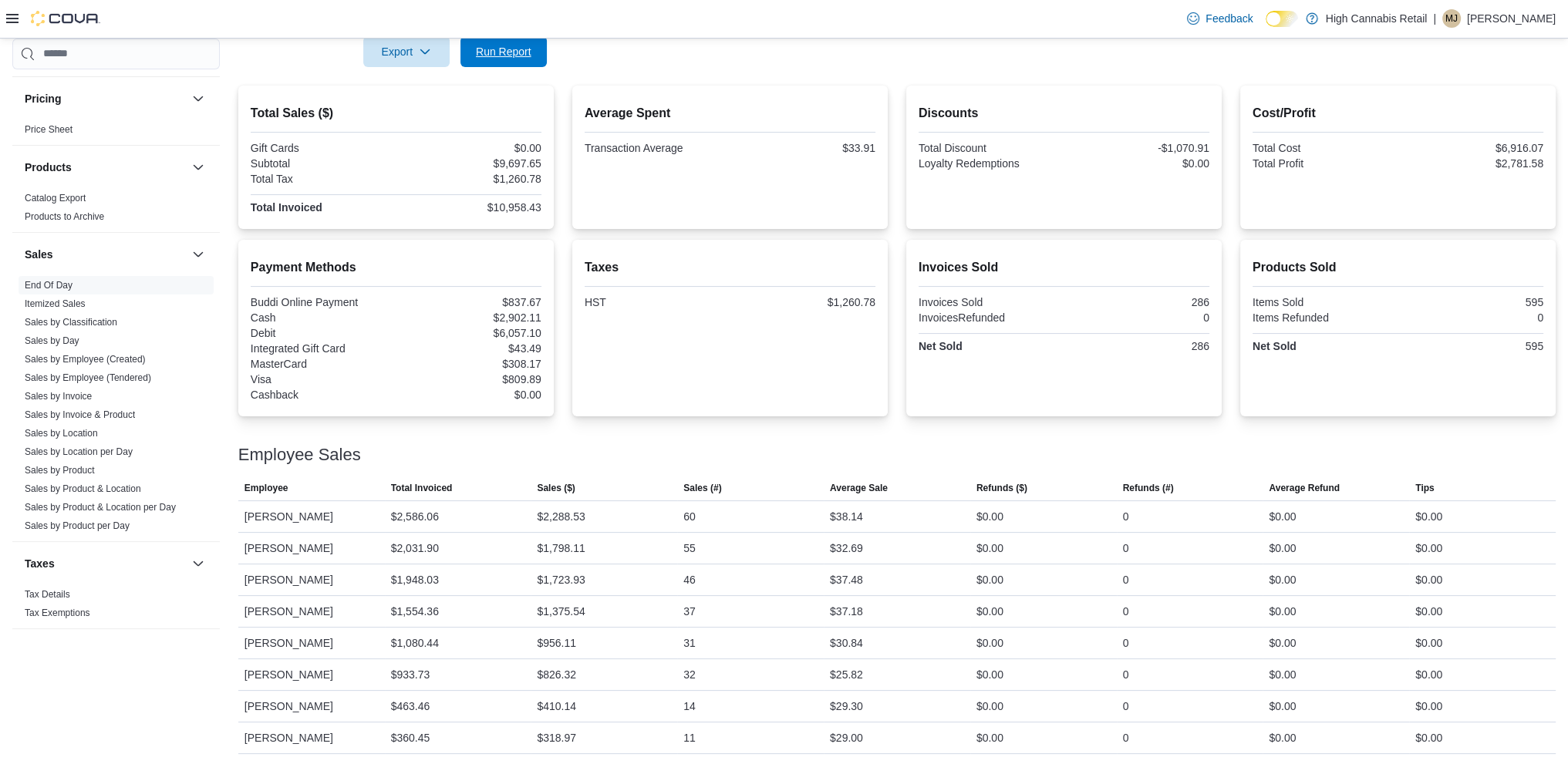
drag, startPoint x: 506, startPoint y: 50, endPoint x: 539, endPoint y: 188, distance: 141.9
click at [507, 50] on span "Run Report" at bounding box center [503, 51] width 56 height 15
click at [494, 58] on span "Run Report" at bounding box center [503, 50] width 68 height 31
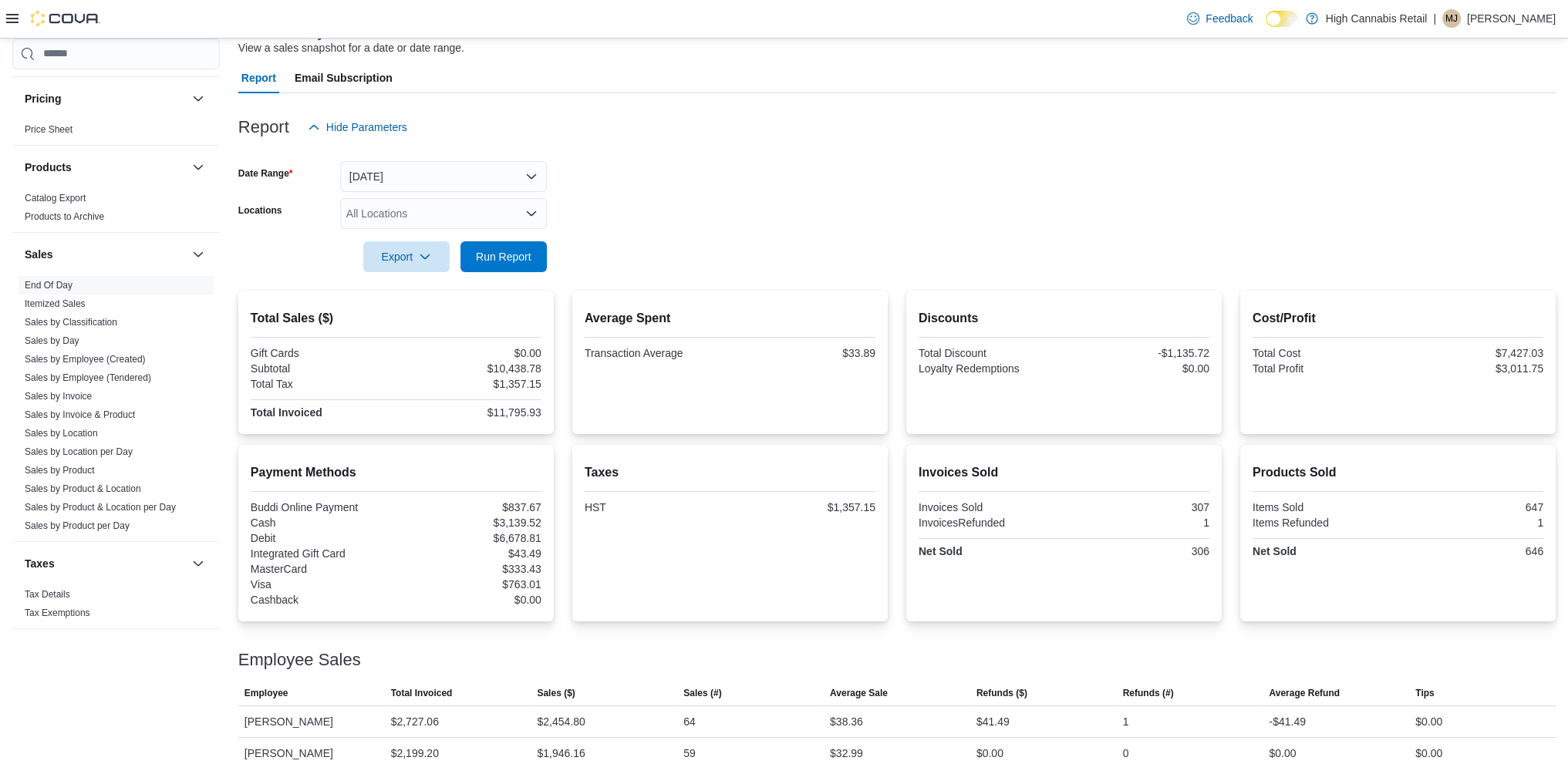
scroll to position [0, 0]
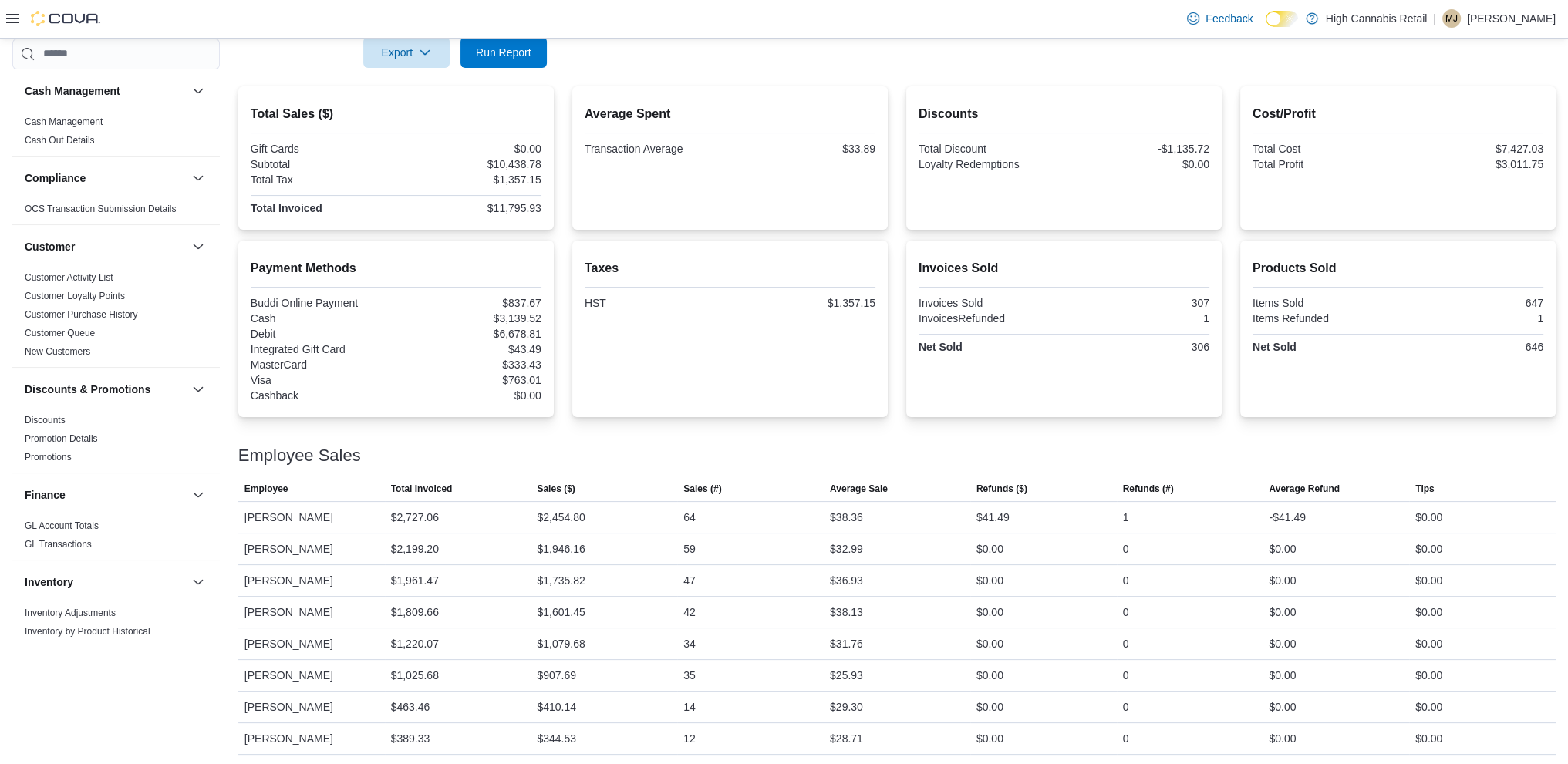
scroll to position [321, 0]
click at [473, 50] on span "Run Report" at bounding box center [503, 50] width 68 height 31
